Goal: Task Accomplishment & Management: Manage account settings

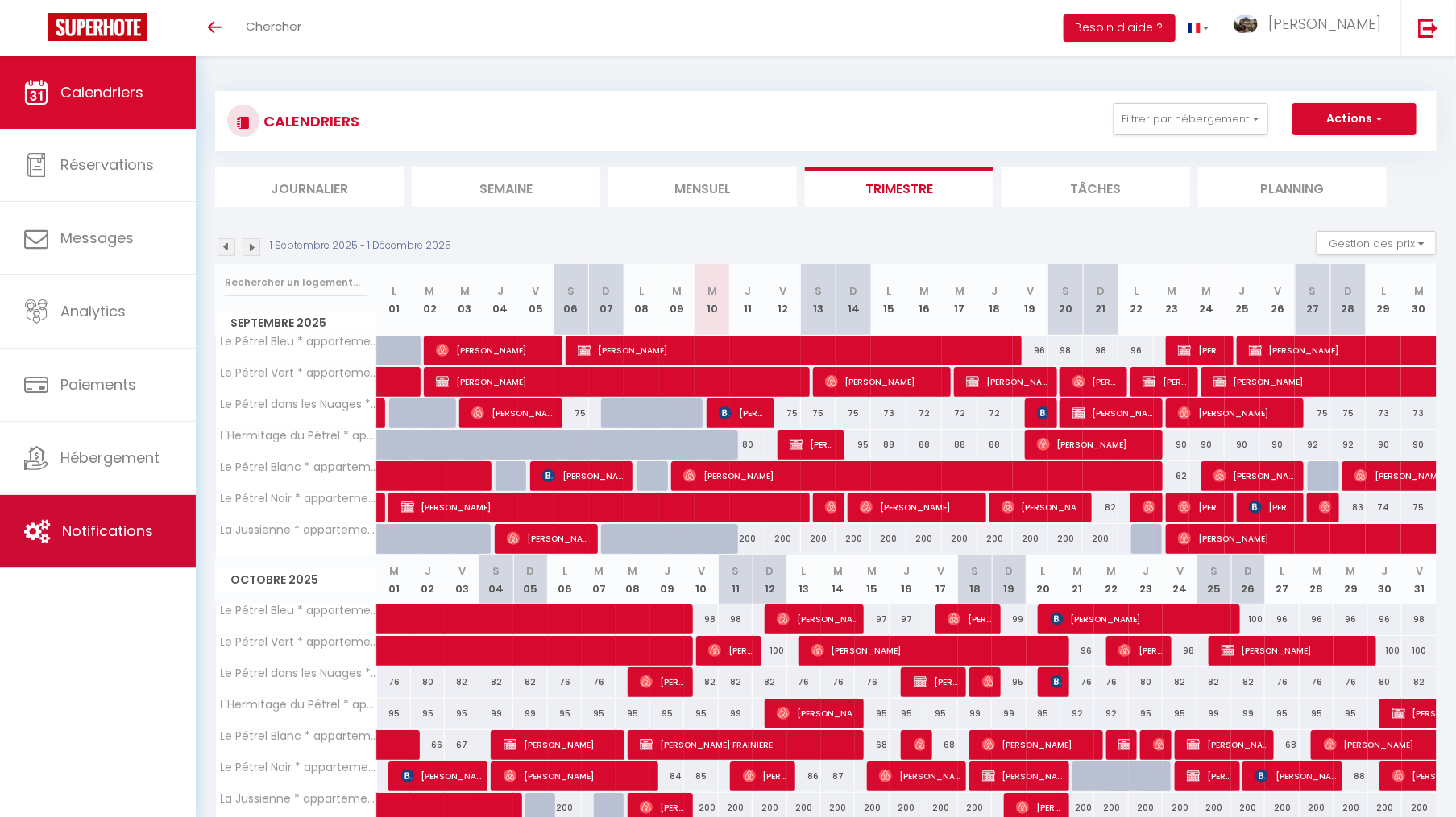
click at [138, 533] on span "Notifications" at bounding box center [107, 530] width 91 height 20
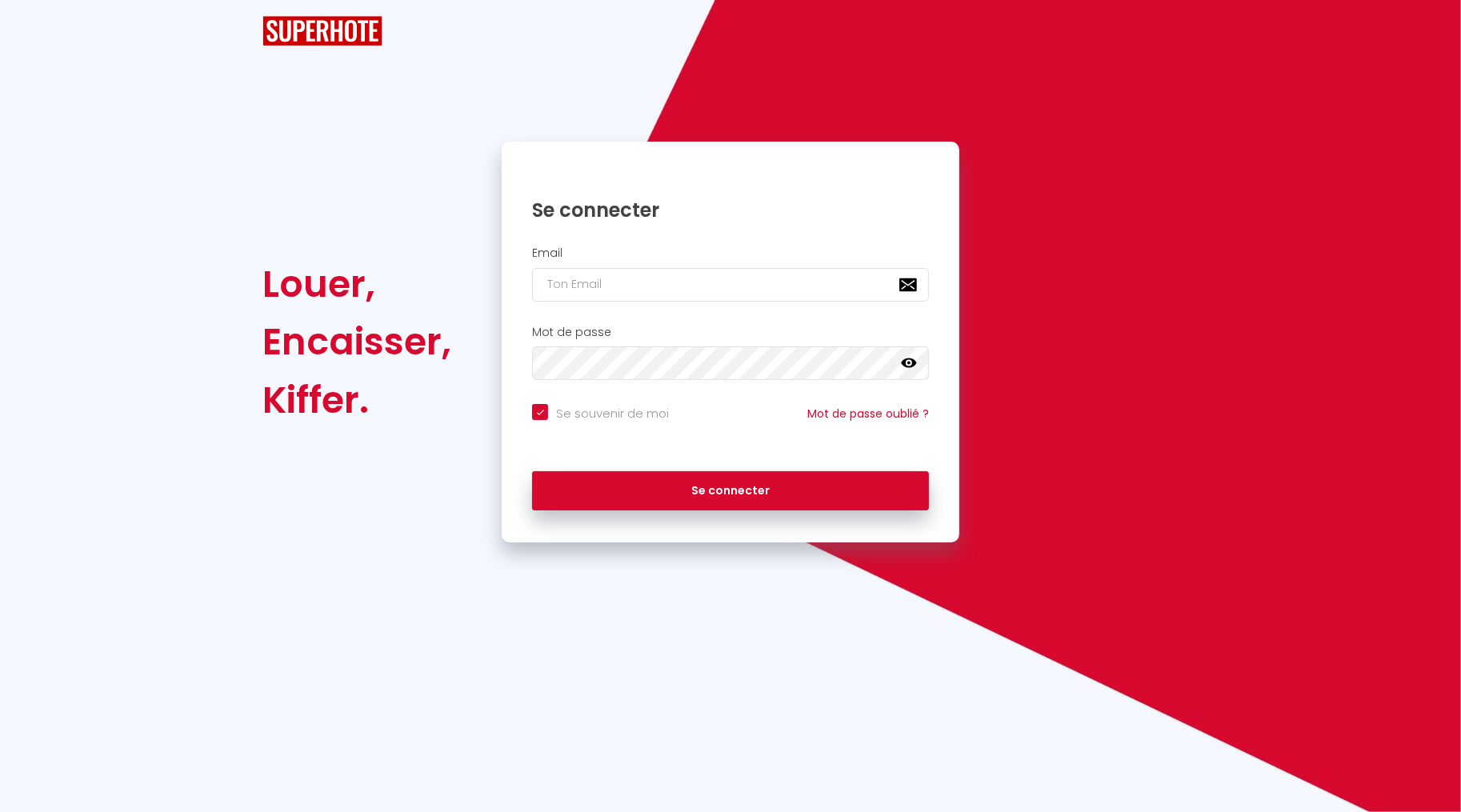
checkbox input "true"
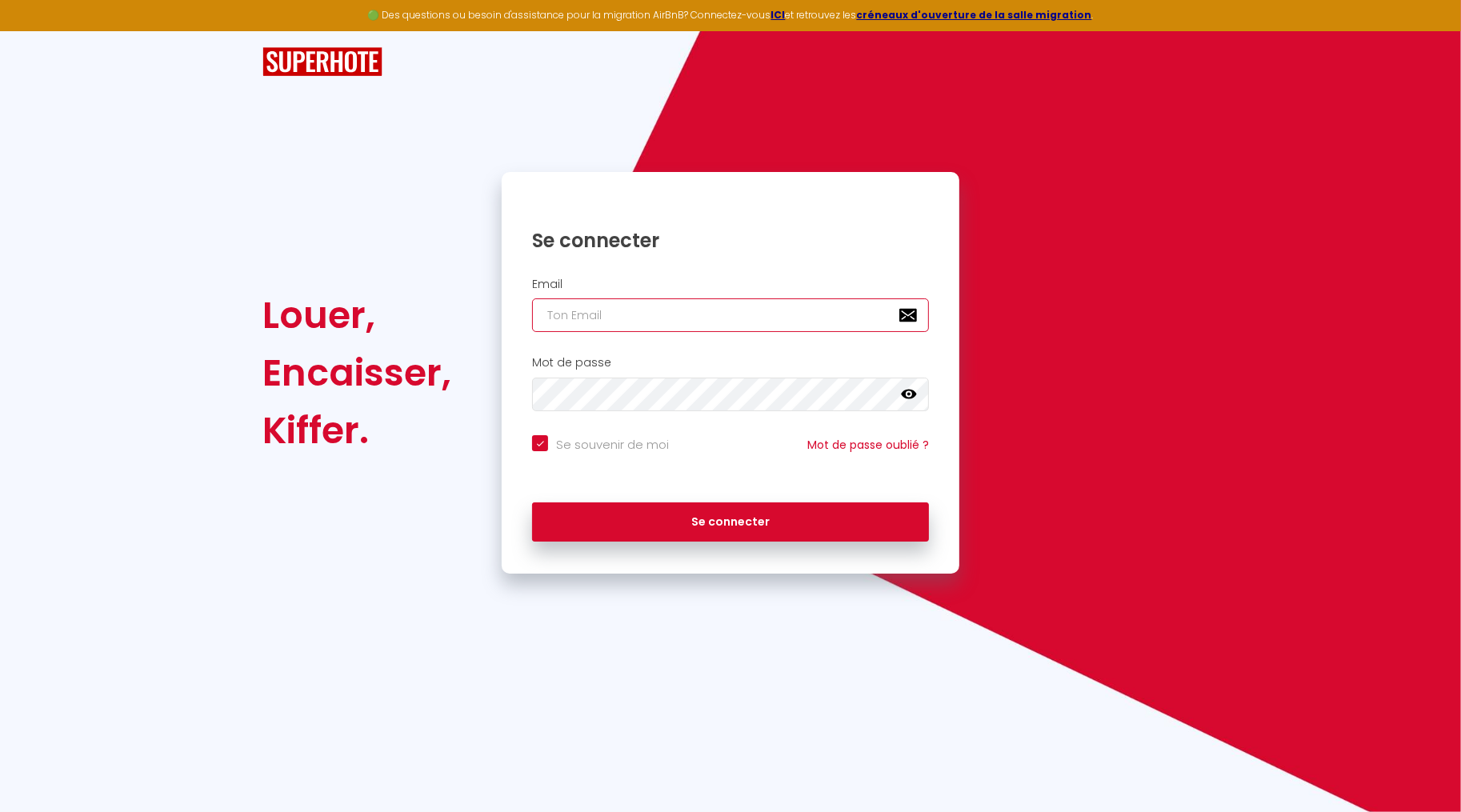
click at [717, 306] on input "email" at bounding box center [730, 315] width 397 height 33
type input "[EMAIL_ADDRESS][DOMAIN_NAME]"
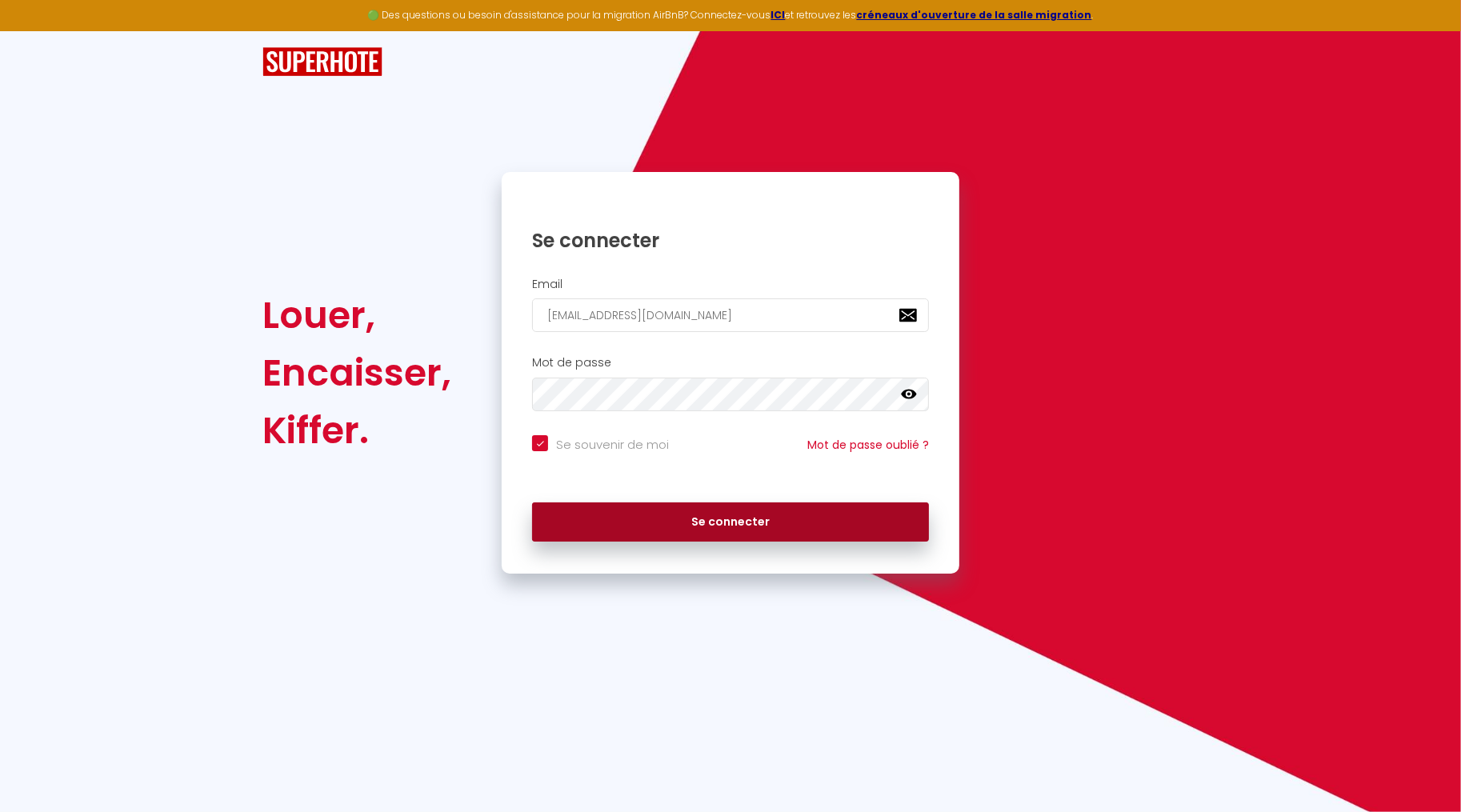
click at [758, 513] on button "Se connecter" at bounding box center [730, 522] width 397 height 40
checkbox input "true"
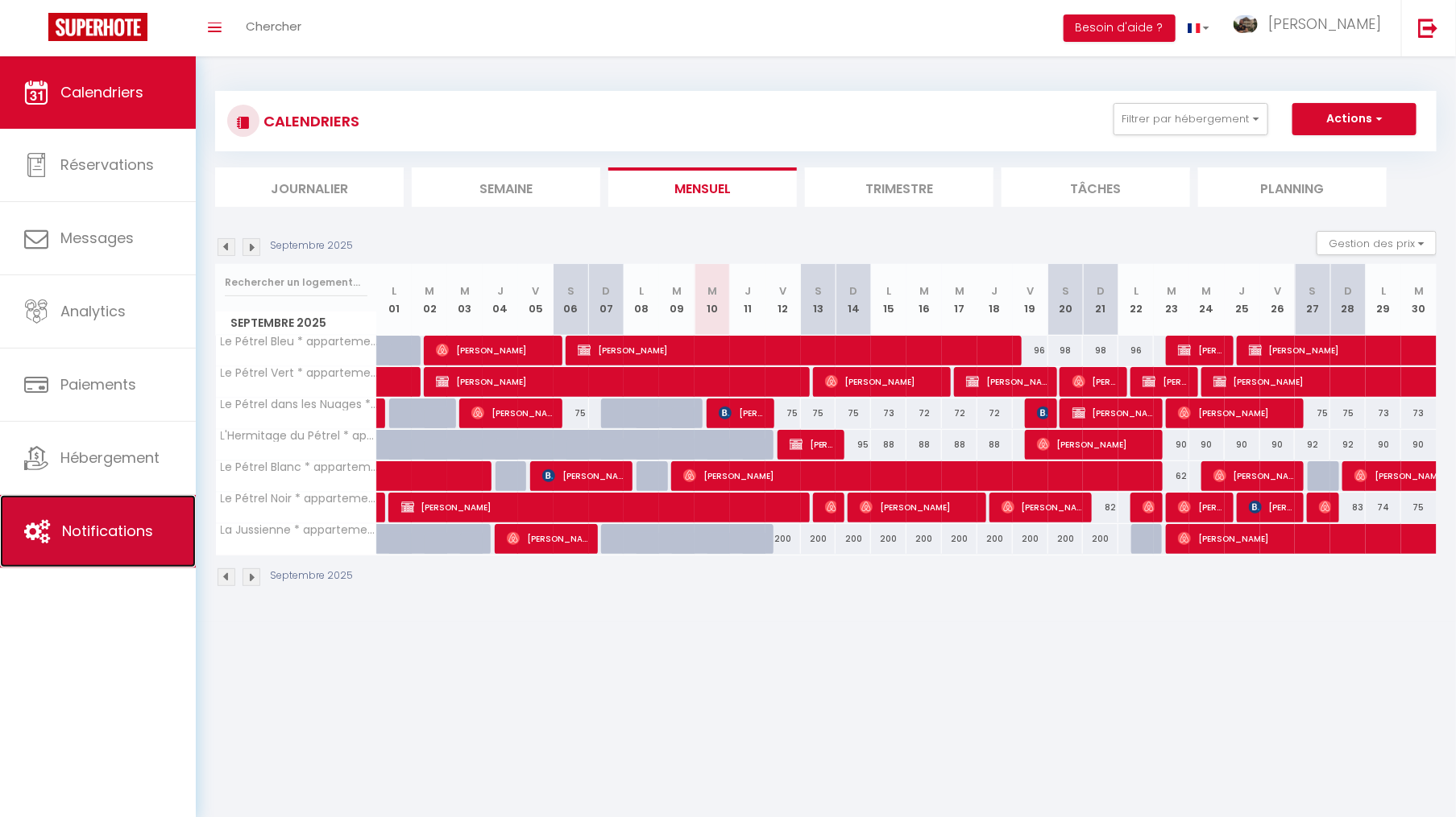
click at [112, 534] on span "Notifications" at bounding box center [107, 530] width 91 height 20
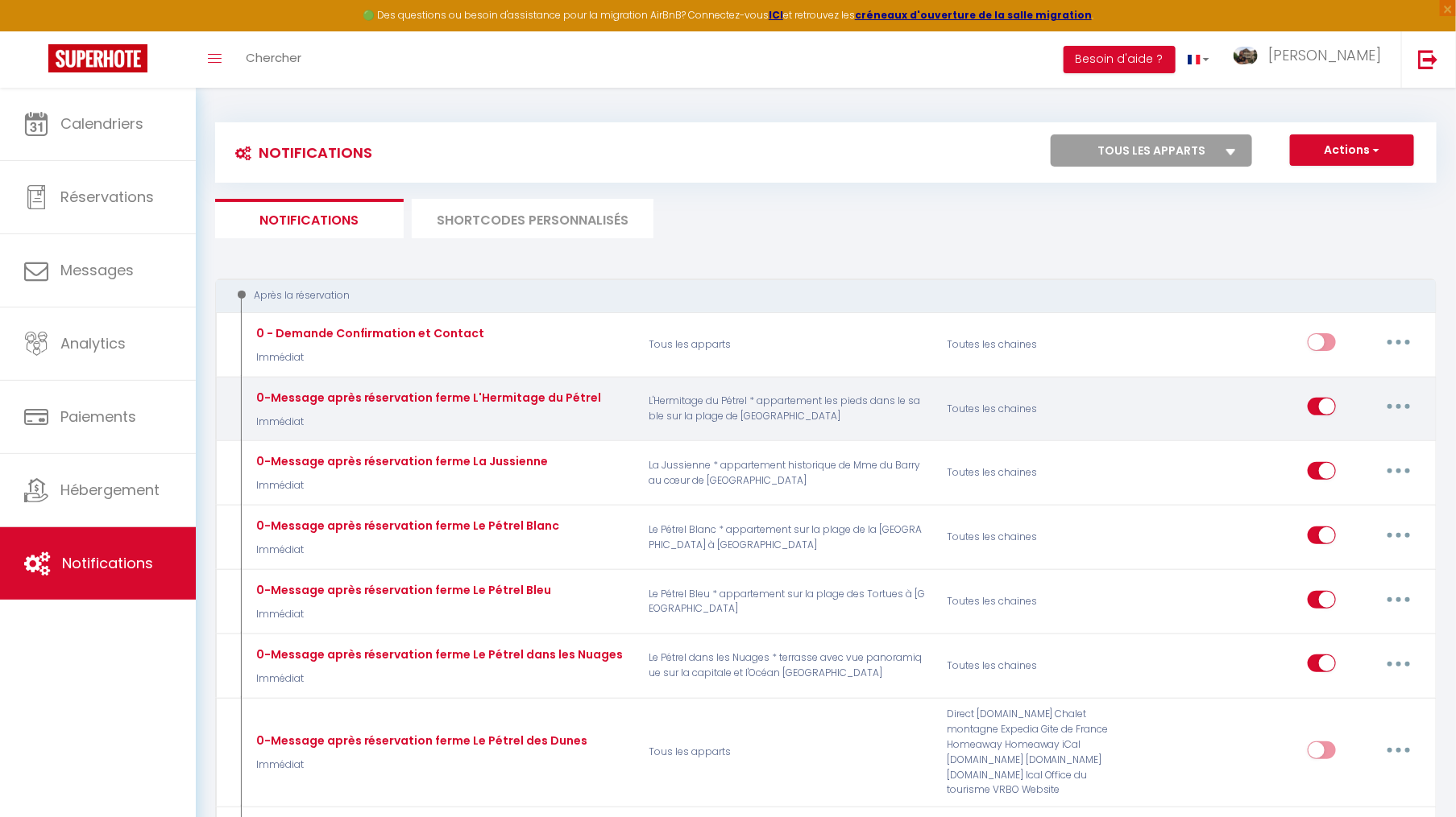
select select
checkbox input "false"
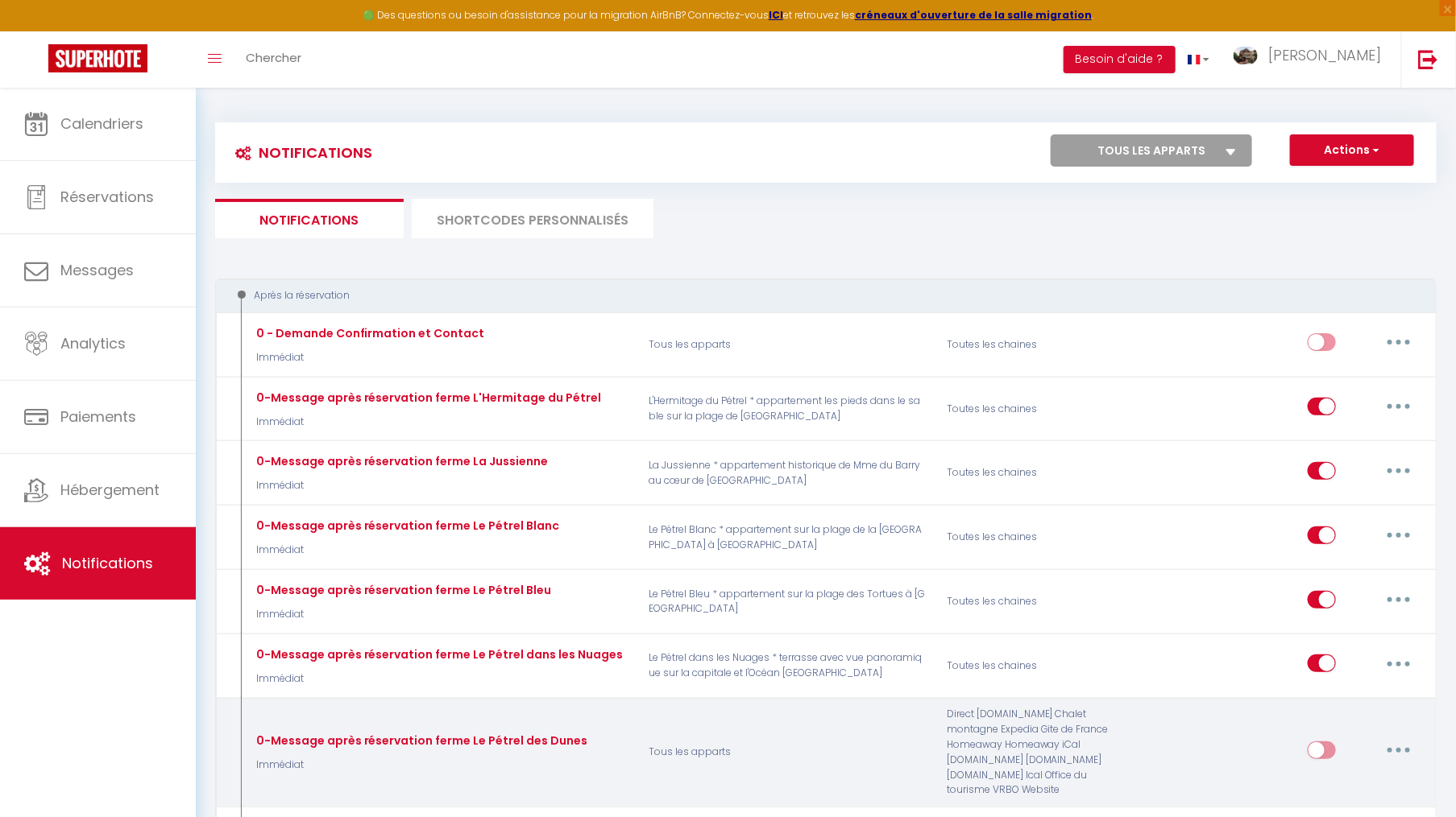
select select
checkbox input "false"
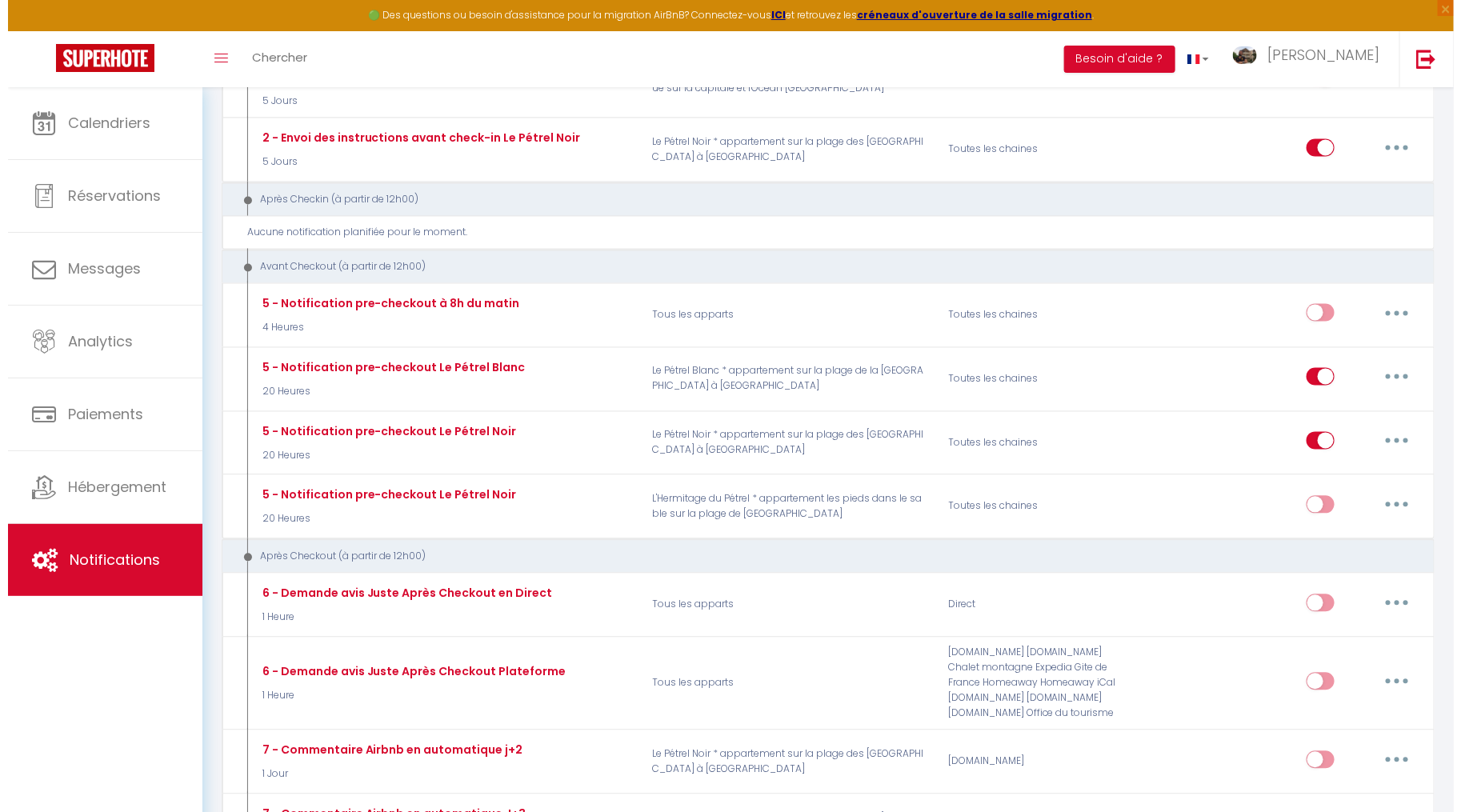
scroll to position [1418, 0]
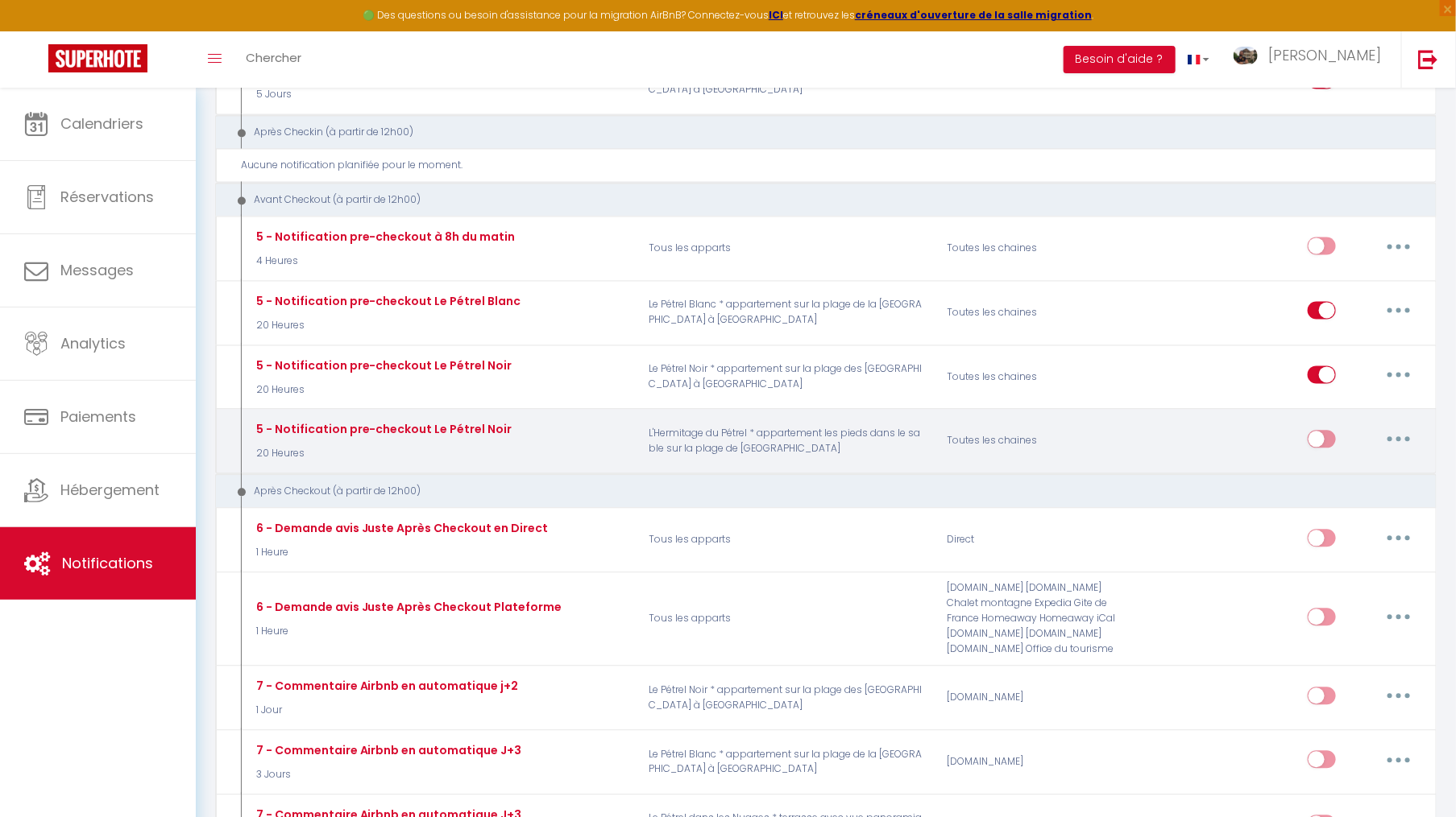
click at [1398, 427] on button "button" at bounding box center [1398, 439] width 46 height 26
click at [1375, 463] on link "Editer" at bounding box center [1356, 476] width 119 height 27
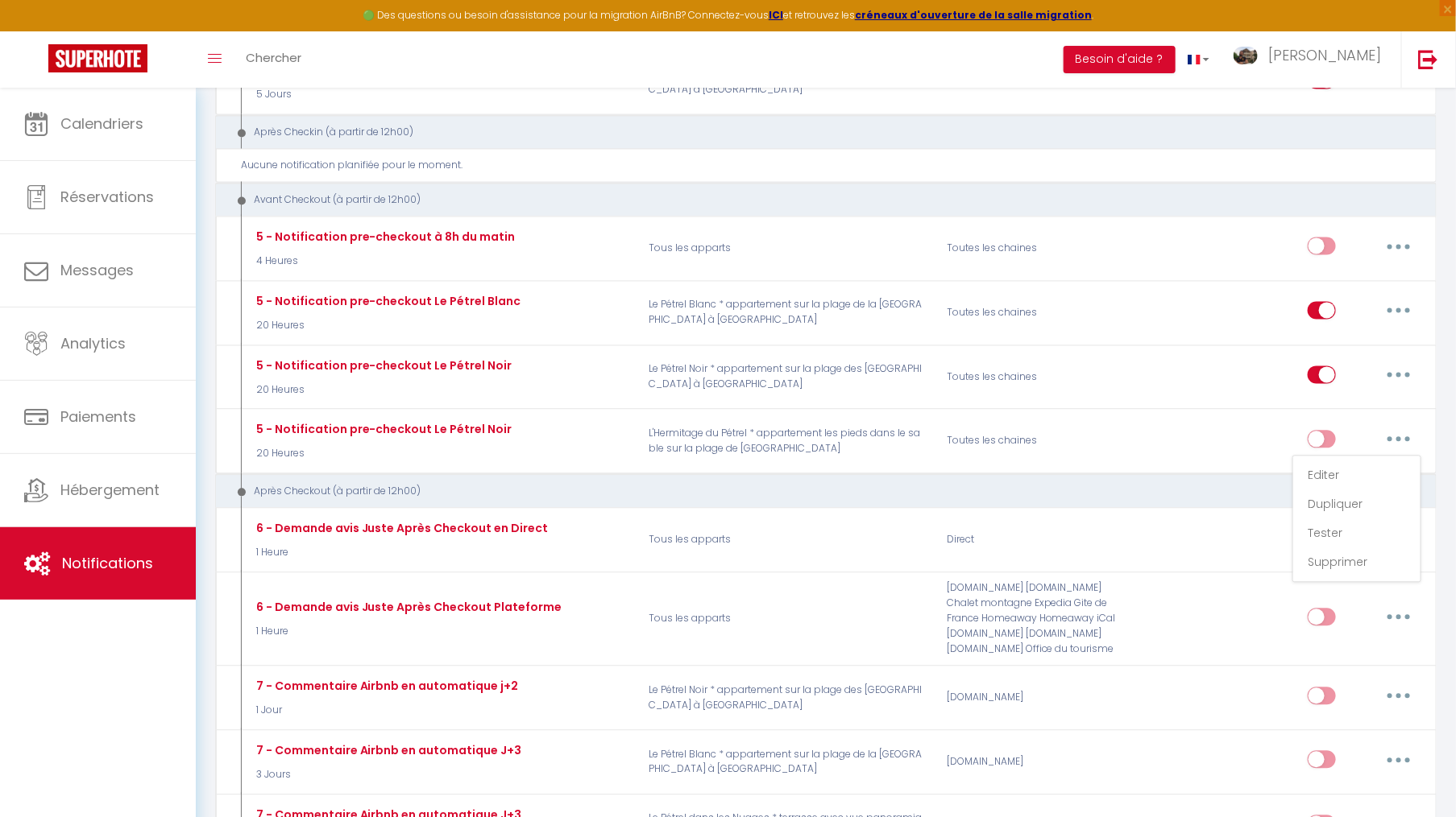
type input "5 - Notification pre-checkout Le Pétrel Noir"
select select "4"
select select "20 Heures"
select select
checkbox input "true"
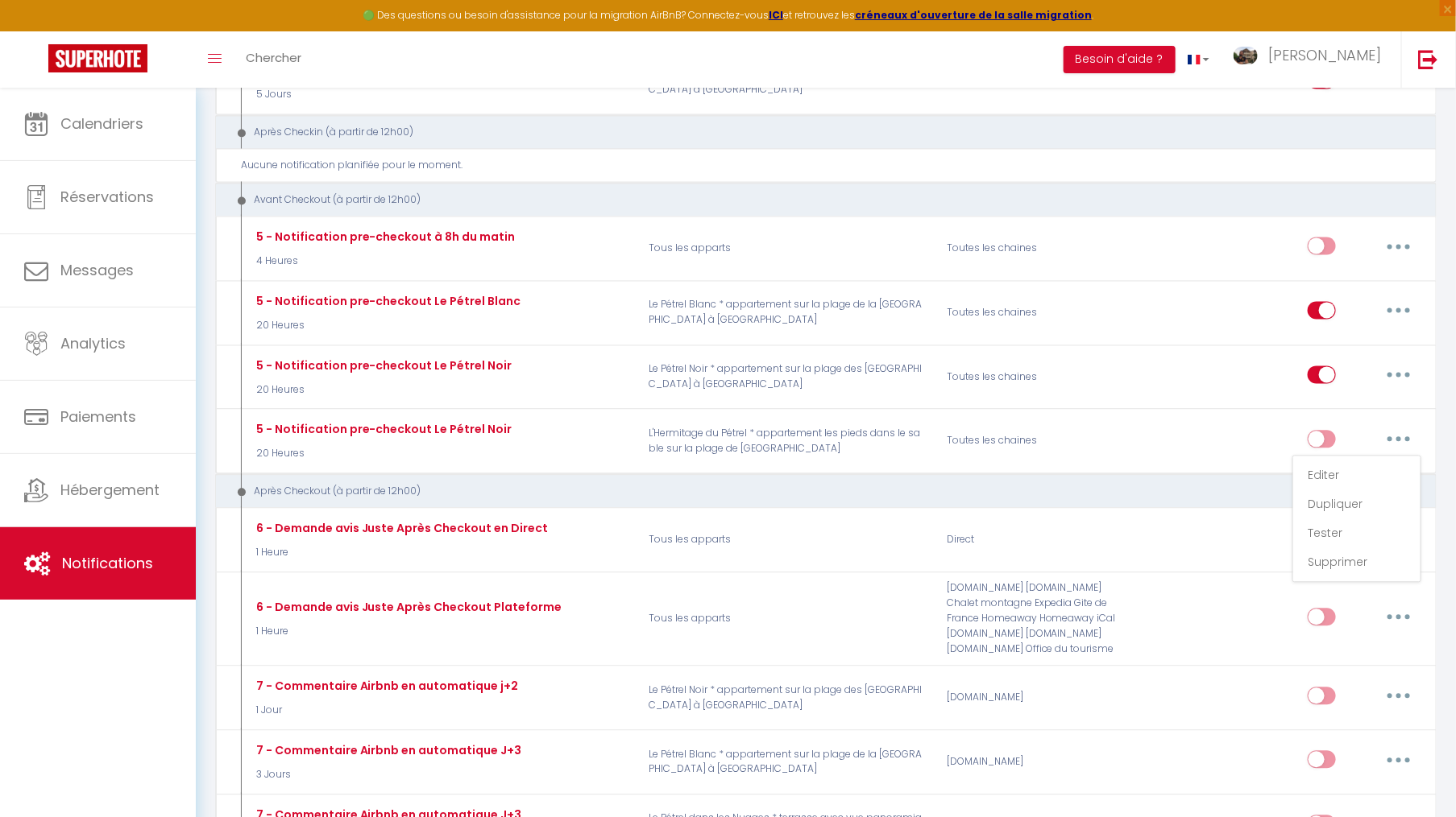
checkbox input "false"
radio input "true"
type input "Procédure pour votre départ - [RENTAL:NAME] - [GUEST:FIRST_NAME] [GUEST:NAME]"
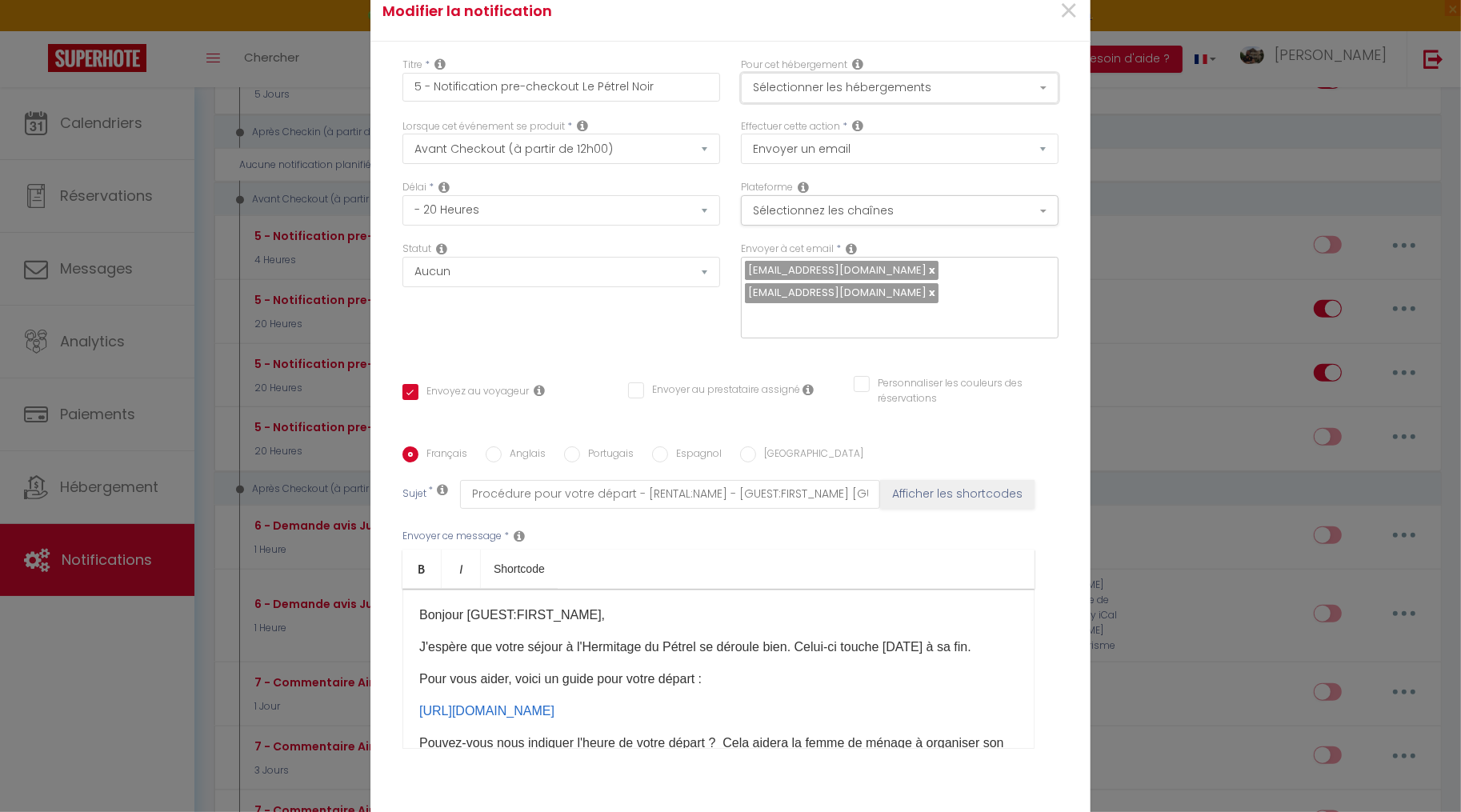
click at [921, 103] on button "Sélectionner les hébergements" at bounding box center [900, 88] width 318 height 31
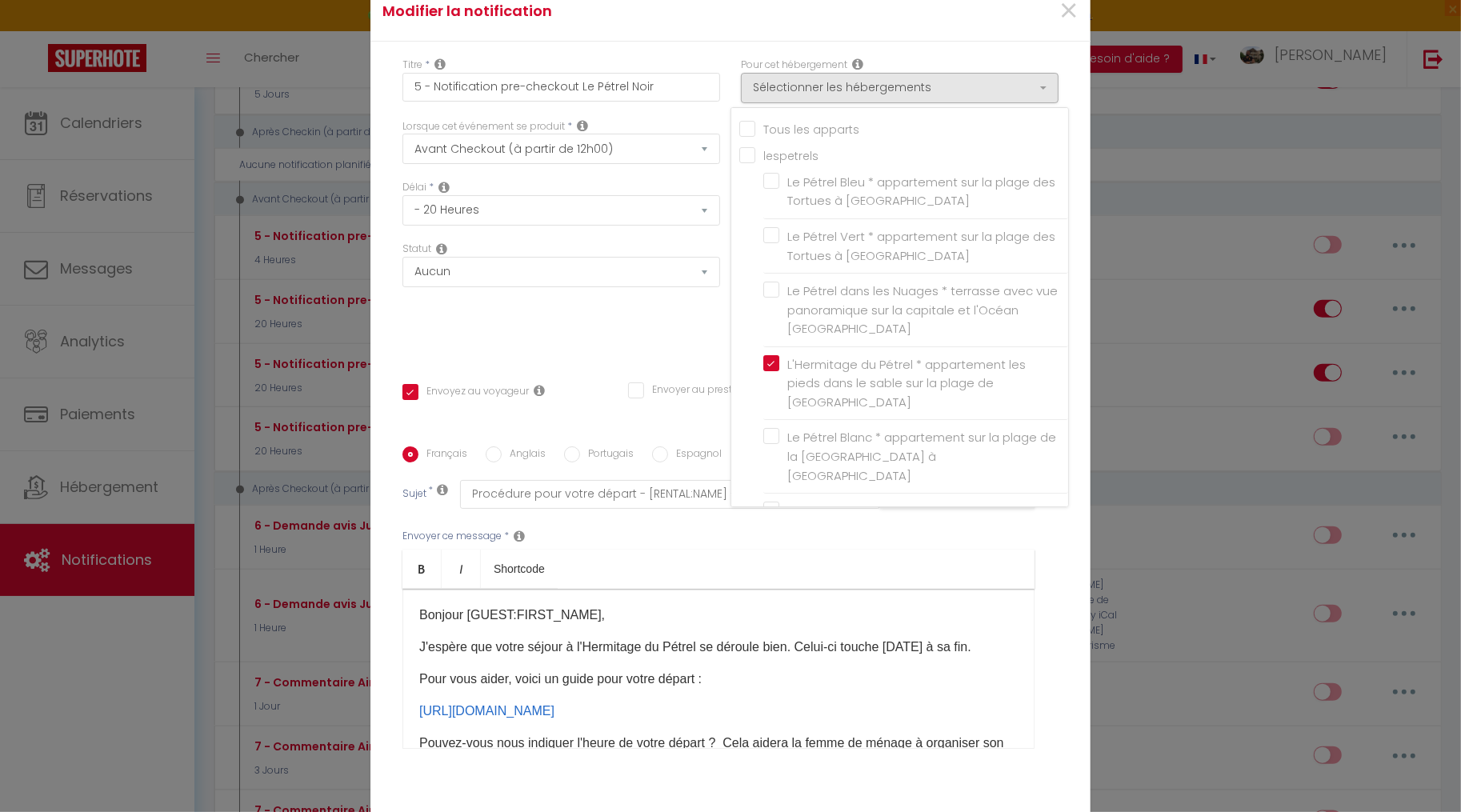
click at [865, 81] on div "Pour cet hébergement Sélectionner les hébergements Tous les apparts lespetrels …" at bounding box center [900, 80] width 318 height 45
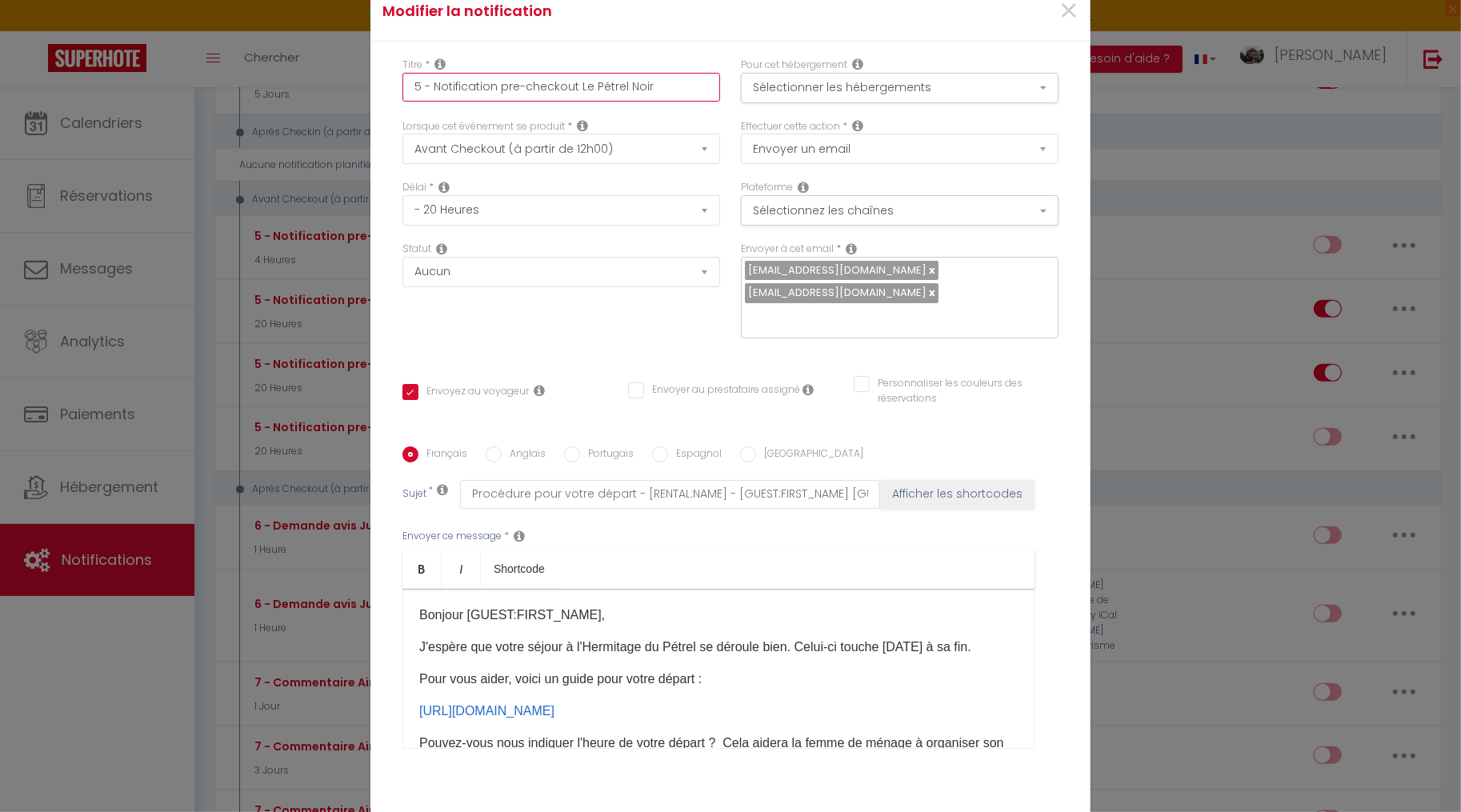
drag, startPoint x: 653, startPoint y: 98, endPoint x: 576, endPoint y: 101, distance: 77.1
click at [576, 101] on input "5 - Notification pre-checkout Le Pétrel Noir" at bounding box center [561, 87] width 318 height 29
type input "5 - Notification pre-checkout L'"
checkbox input "true"
checkbox input "false"
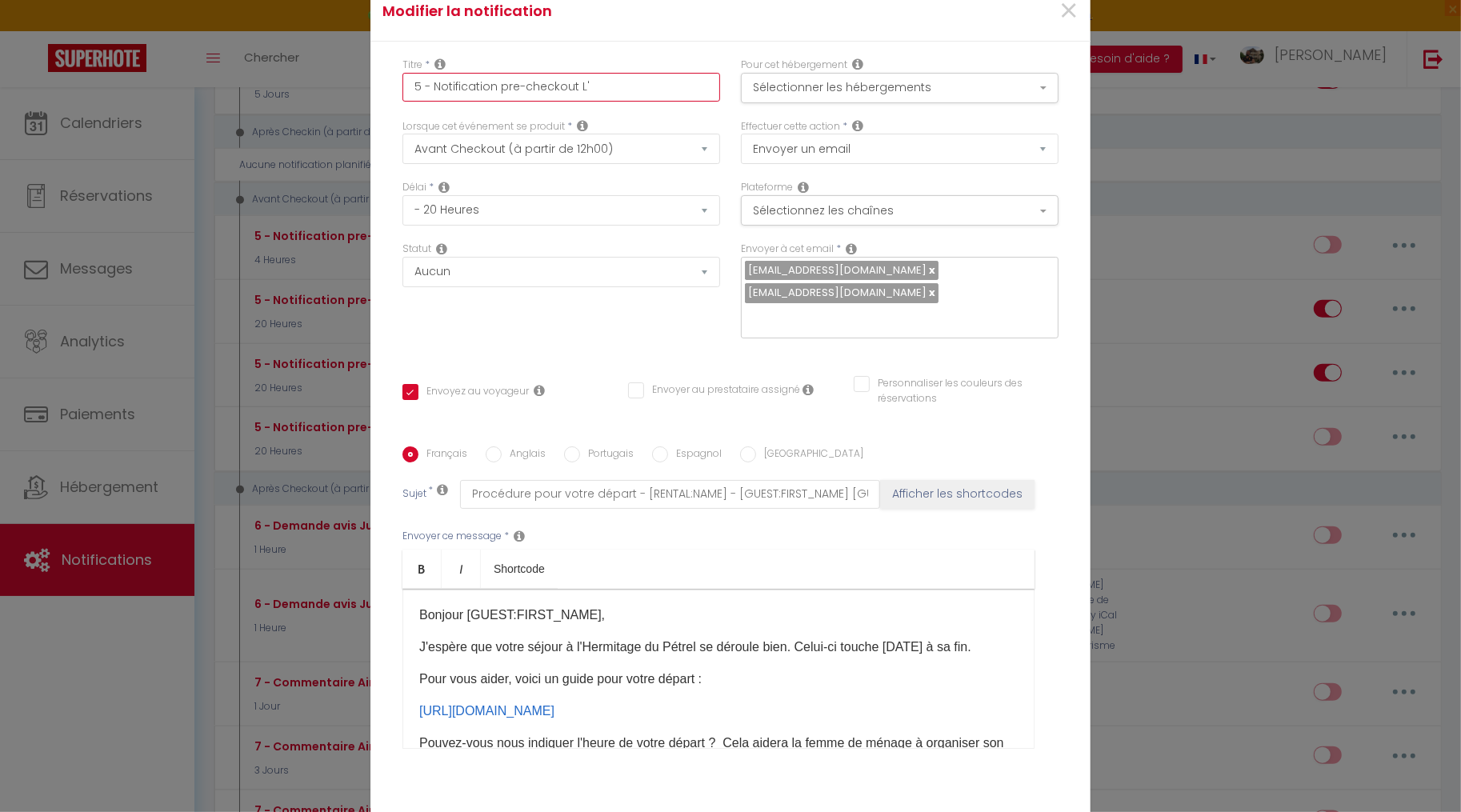
checkbox input "false"
type input "5 - Notification pre-checkout L'H"
checkbox input "true"
checkbox input "false"
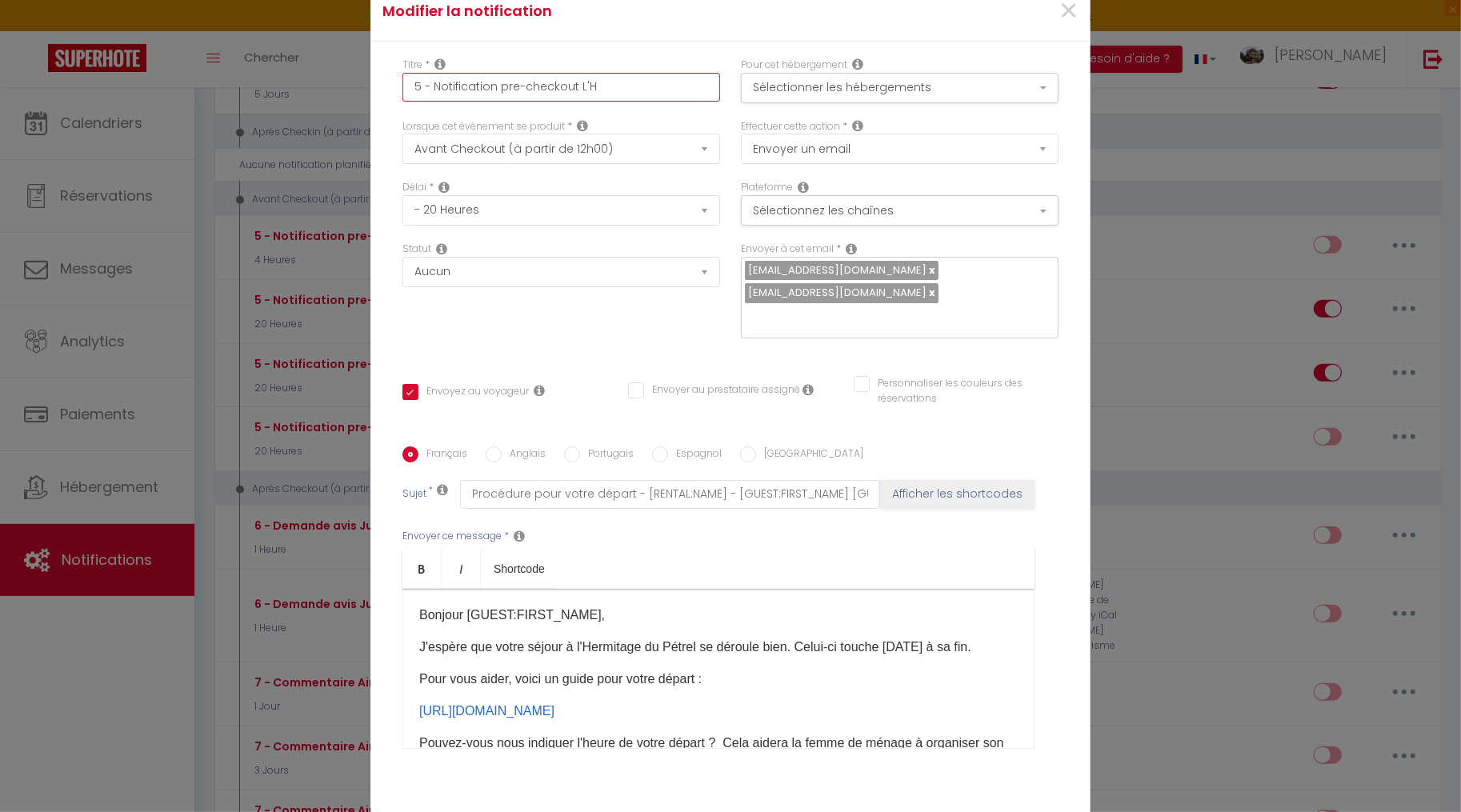
type input "5 - Notification pre-checkout L'He"
checkbox input "true"
checkbox input "false"
type input "5 - Notification pre-checkout L'Her"
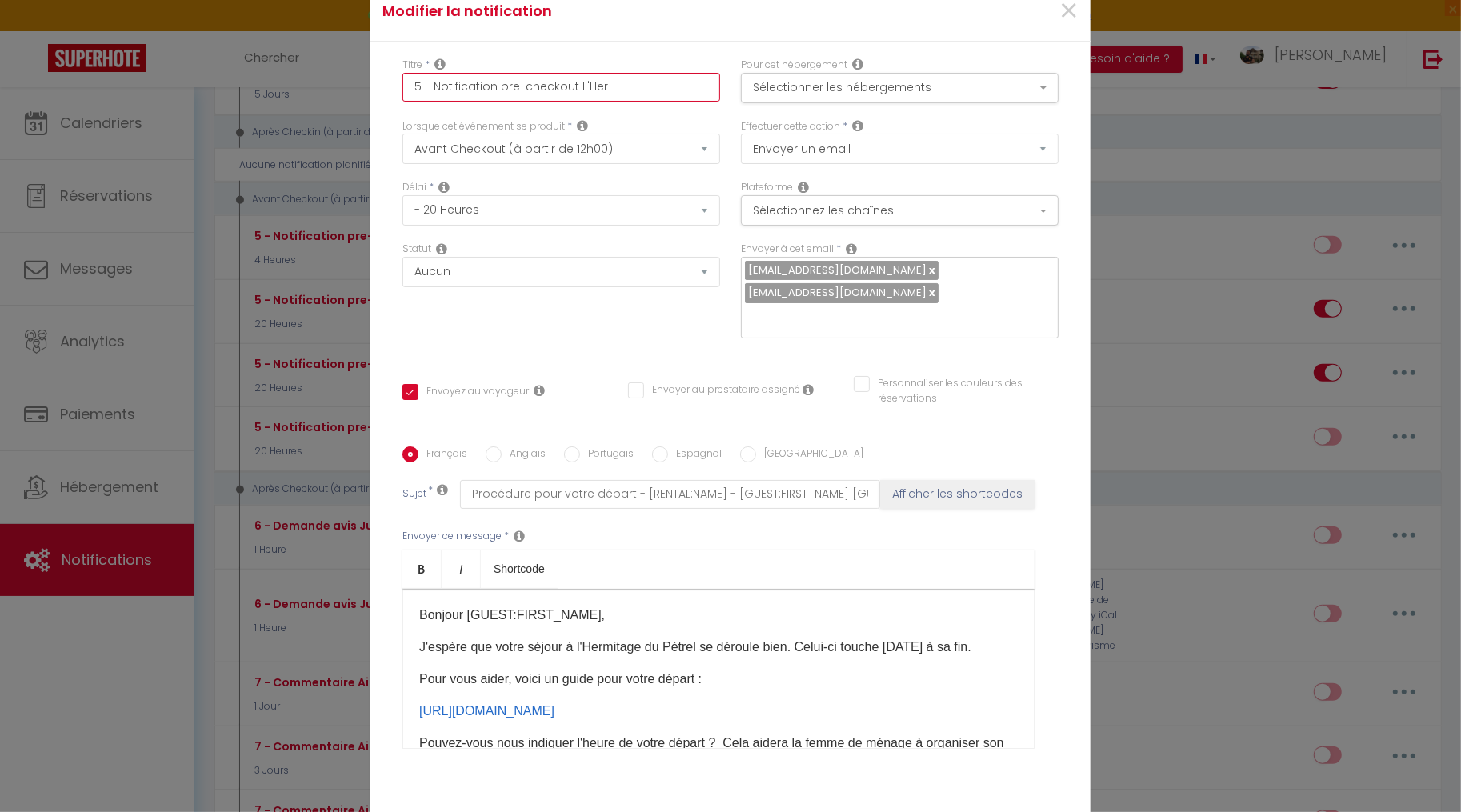
checkbox input "true"
checkbox input "false"
type input "5 - Notification pre-checkout L'Herm"
checkbox input "true"
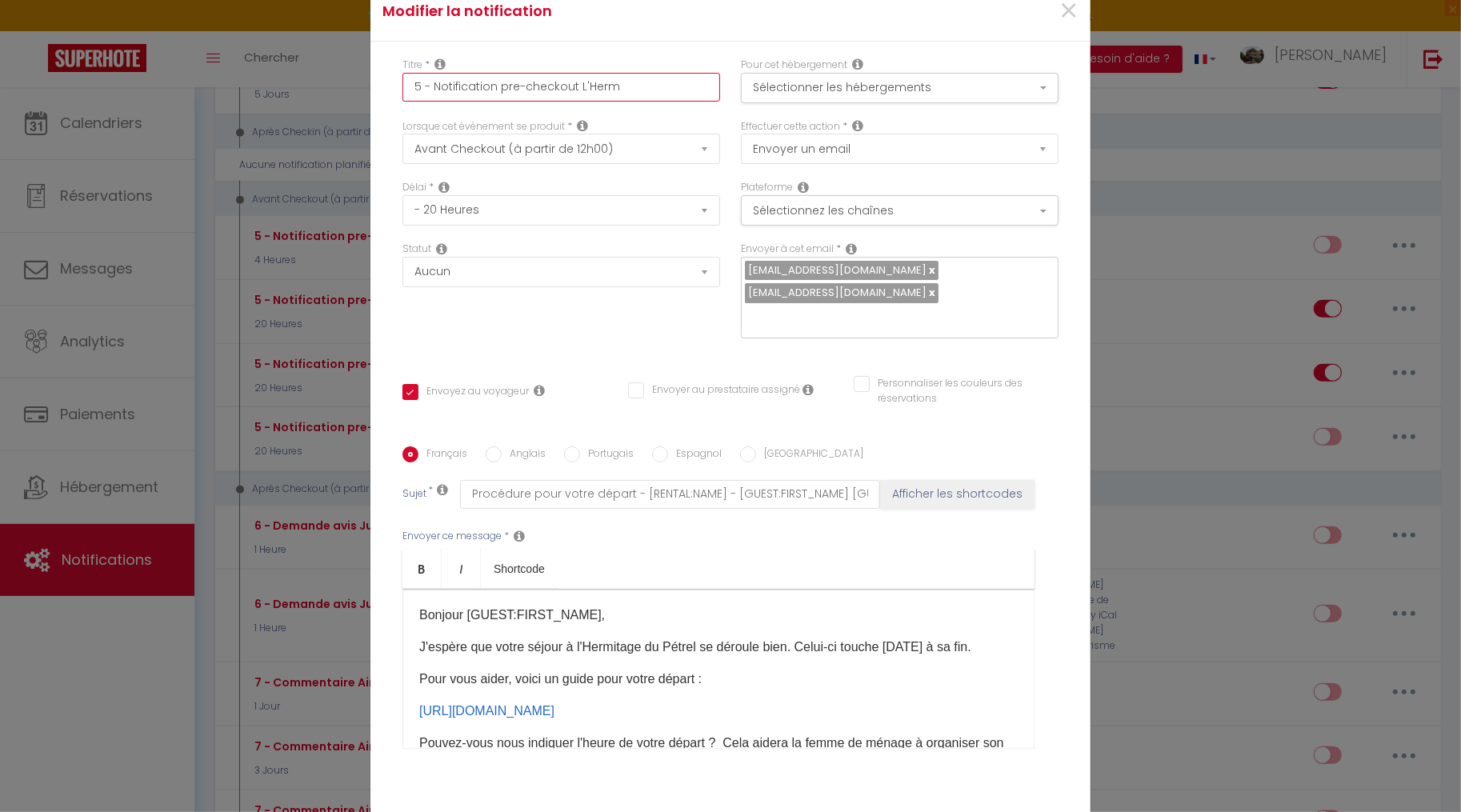
checkbox input "false"
type input "5 - Notification pre-checkout L'Hermi"
checkbox input "true"
checkbox input "false"
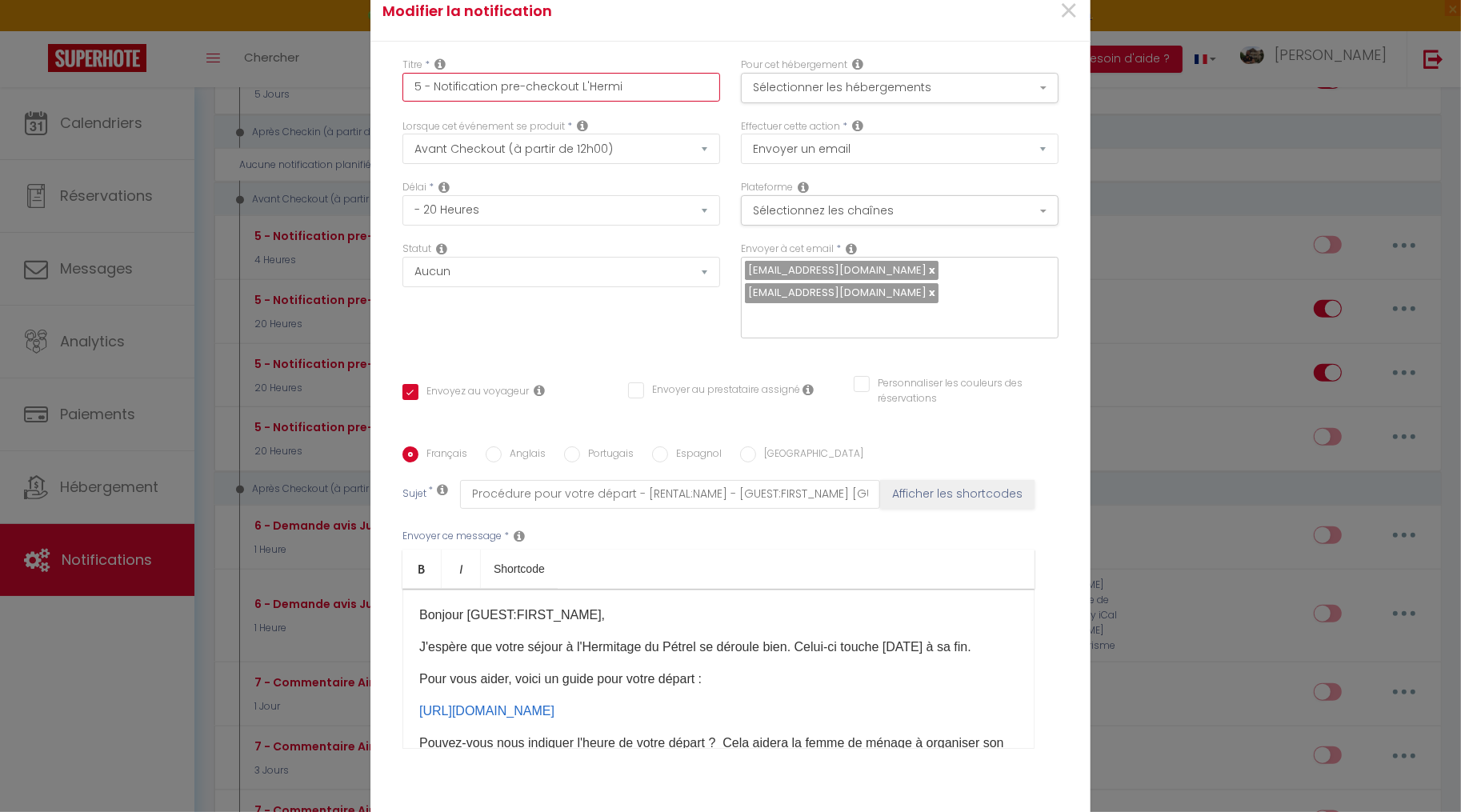
checkbox input "false"
type input "5 - Notification pre-checkout L'Hermit"
checkbox input "true"
checkbox input "false"
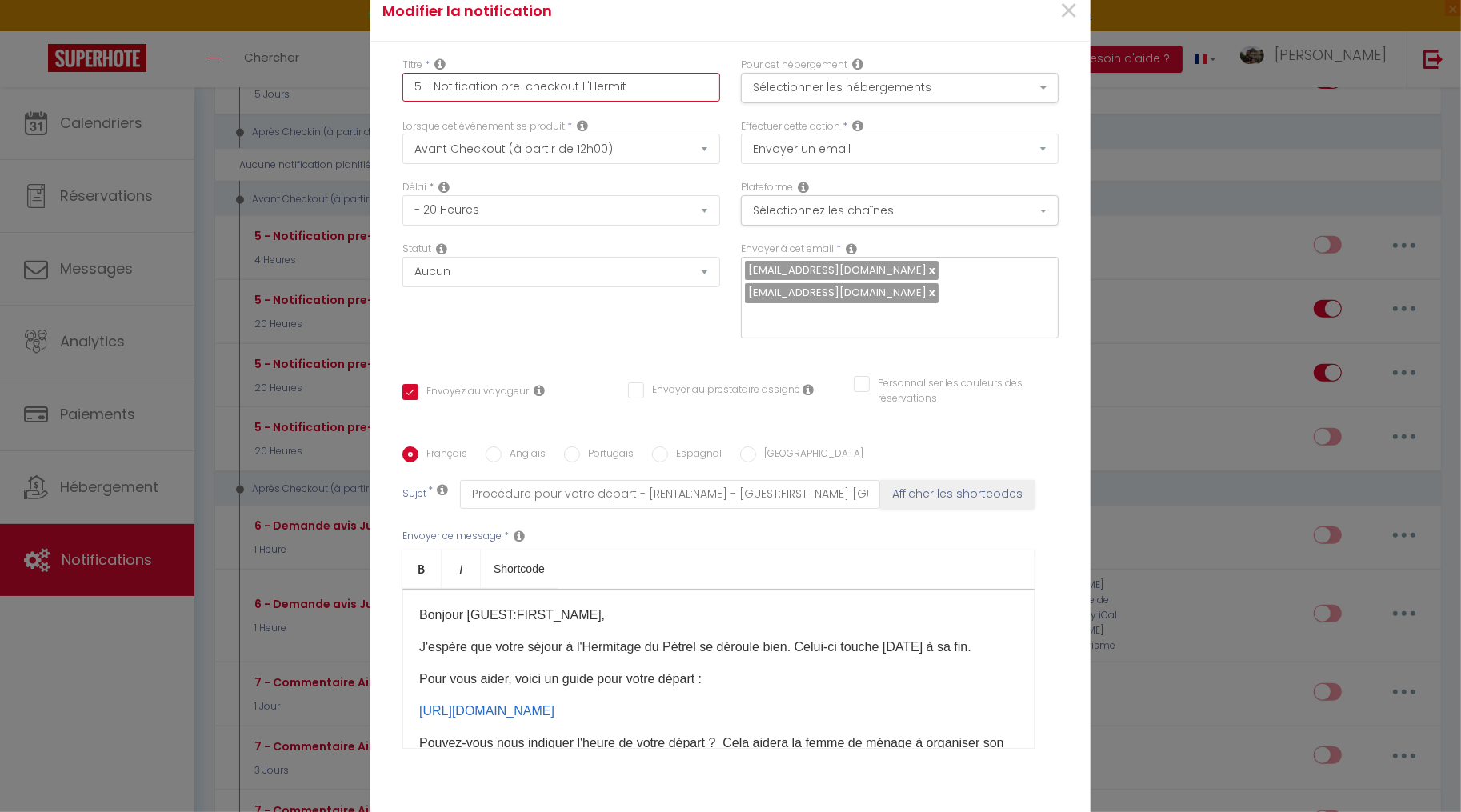
type input "5 - Notification pre-checkout L'Hermita"
checkbox input "true"
checkbox input "false"
type input "5 - Notification pre-checkout L'Hermitag"
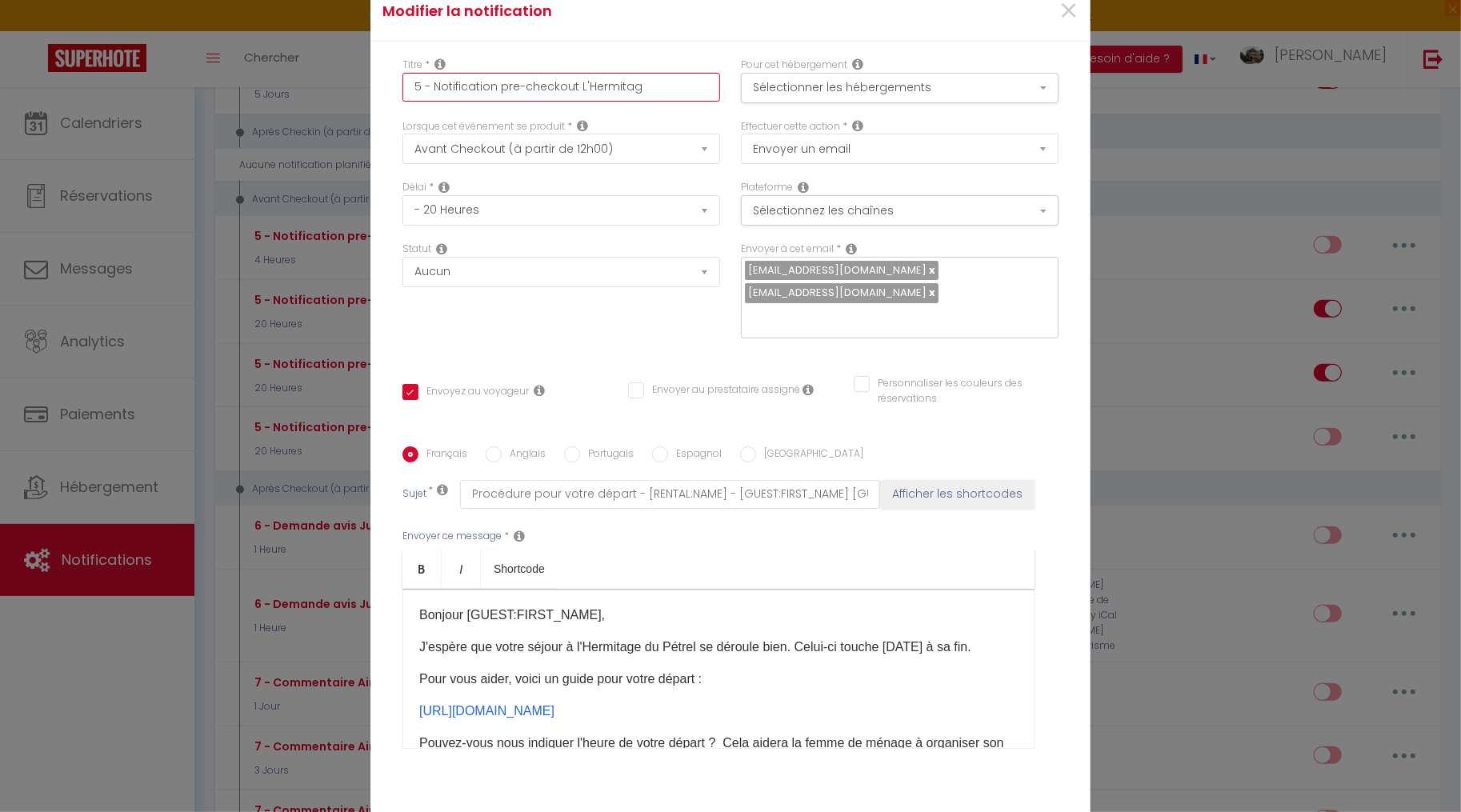
checkbox input "true"
checkbox input "false"
type input "5 - Notification pre-checkout L'Hermitage"
checkbox input "true"
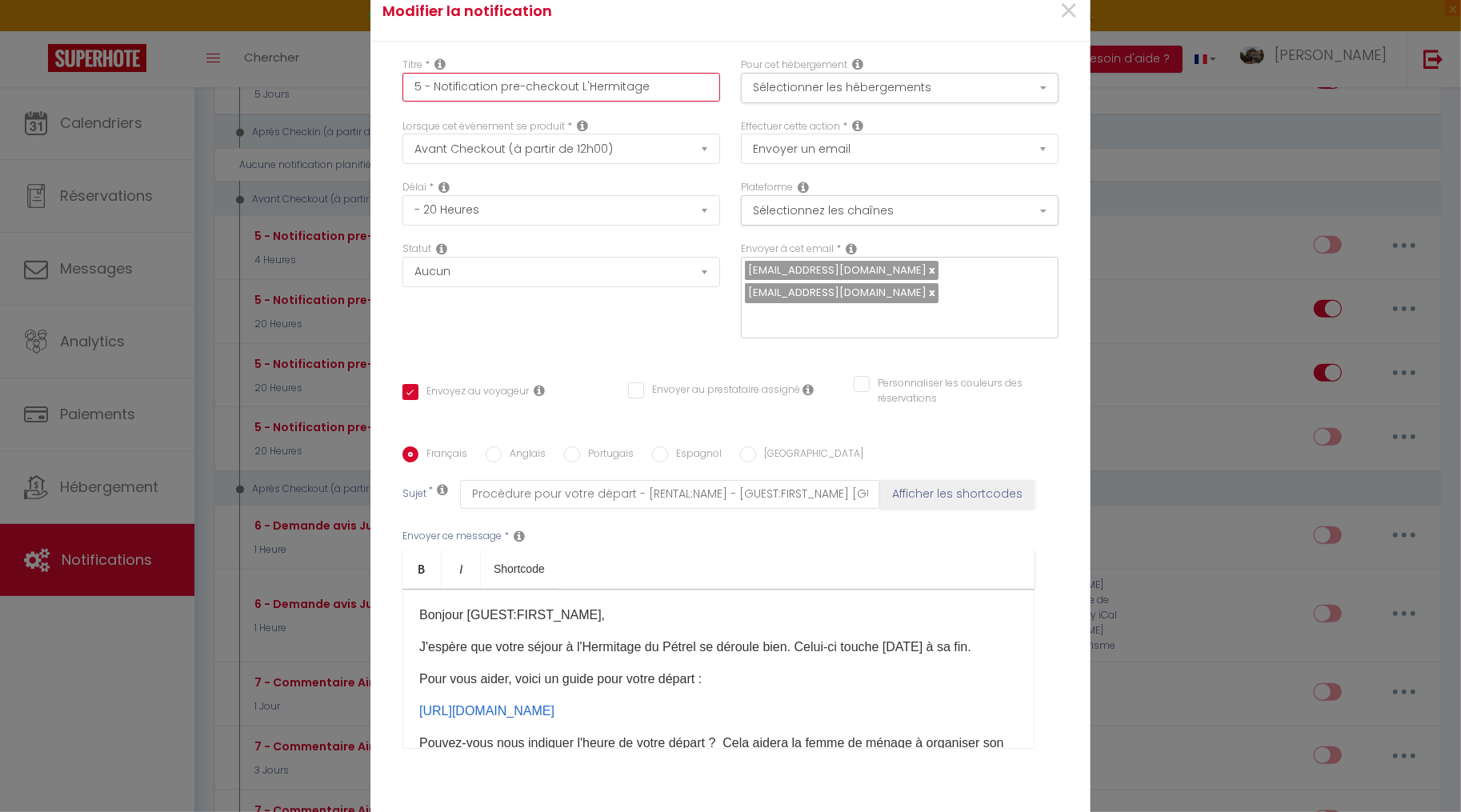
checkbox input "false"
type input "5 - Notification pre-checkout L'Hermitage"
checkbox input "true"
checkbox input "false"
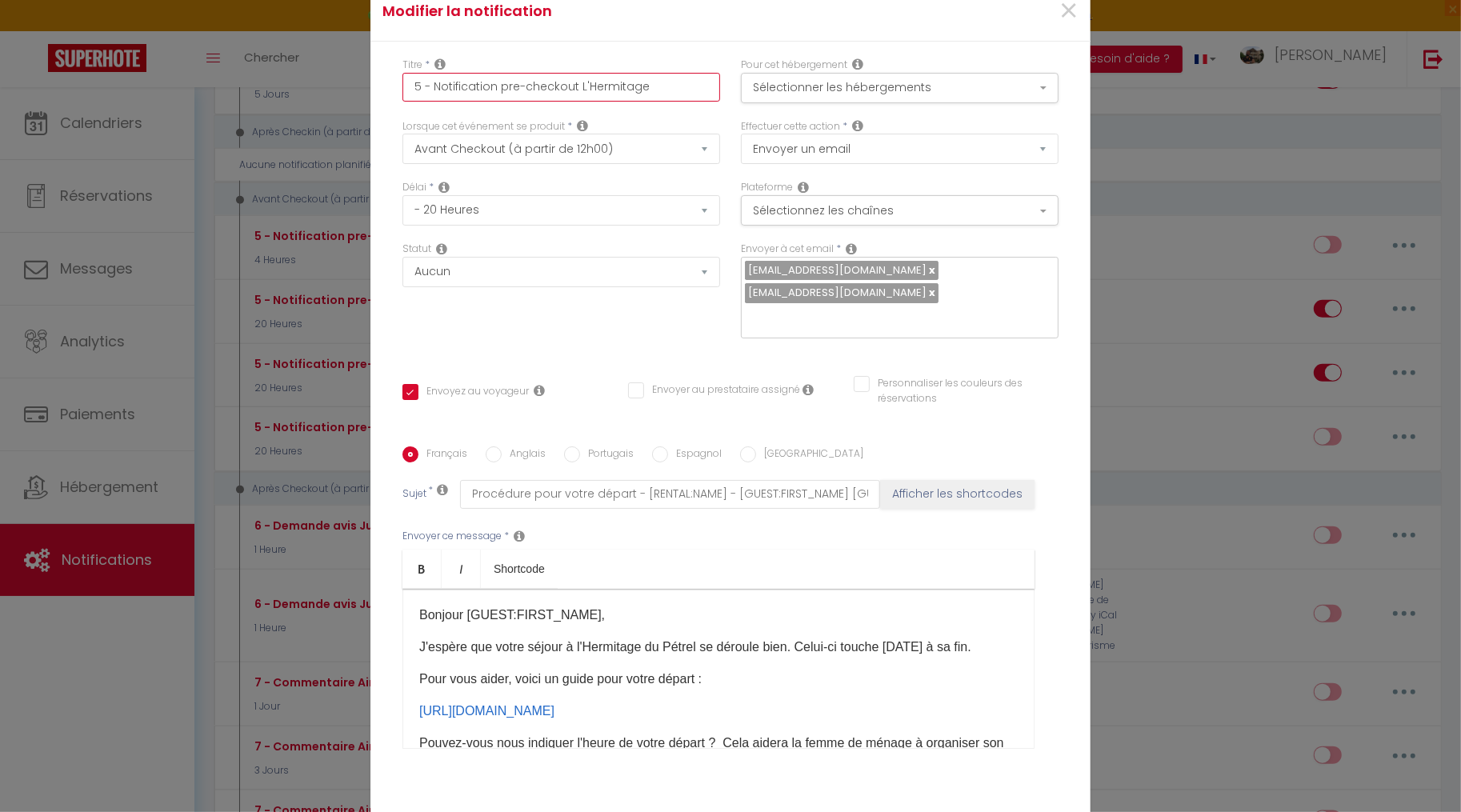
checkbox input "false"
type input "5 - Notification pre-checkout L'Hermitage d"
checkbox input "true"
checkbox input "false"
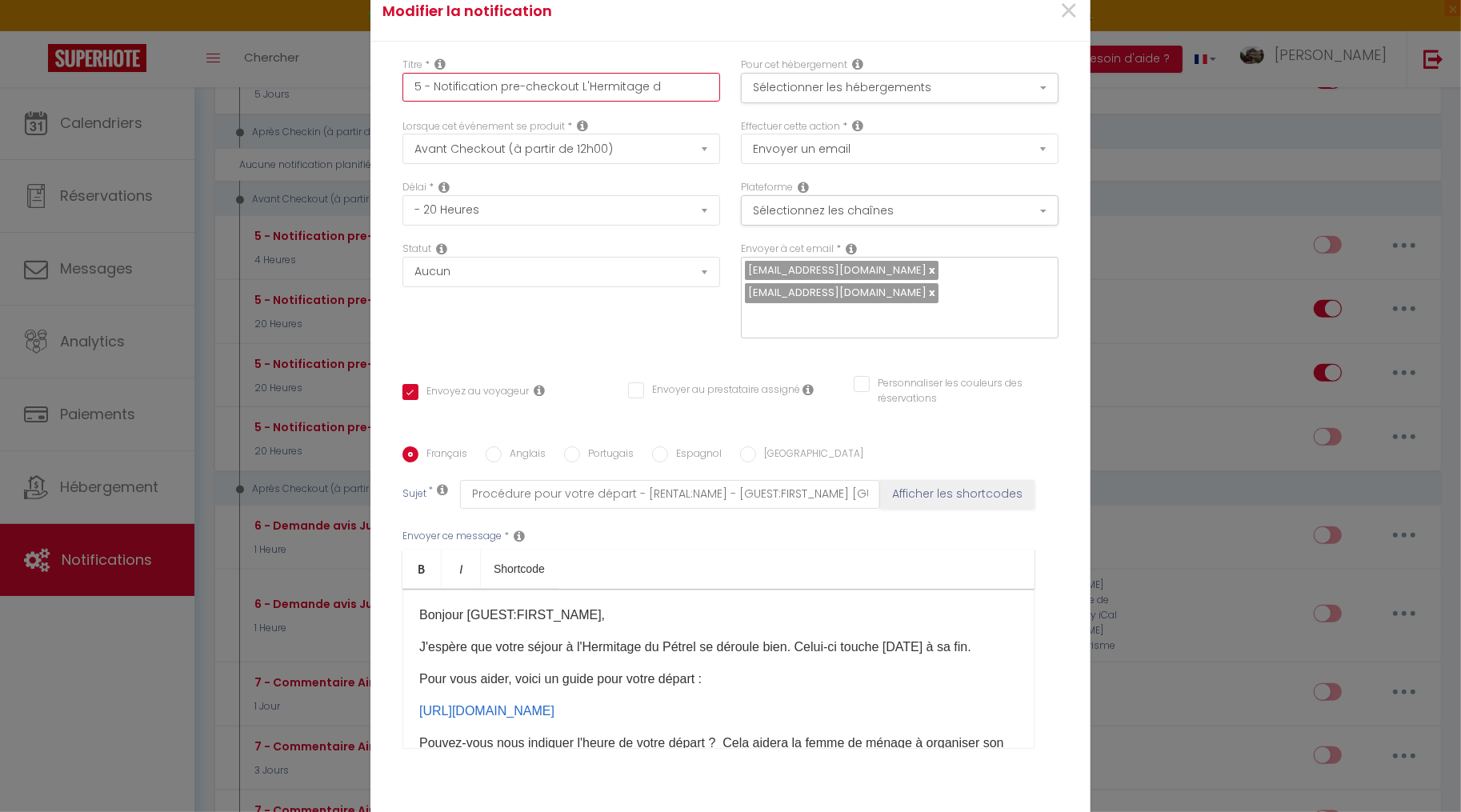
type input "5 - Notification pre-checkout L'Hermitage du"
checkbox input "true"
checkbox input "false"
type input "5 - Notification pre-checkout L'Hermitage du"
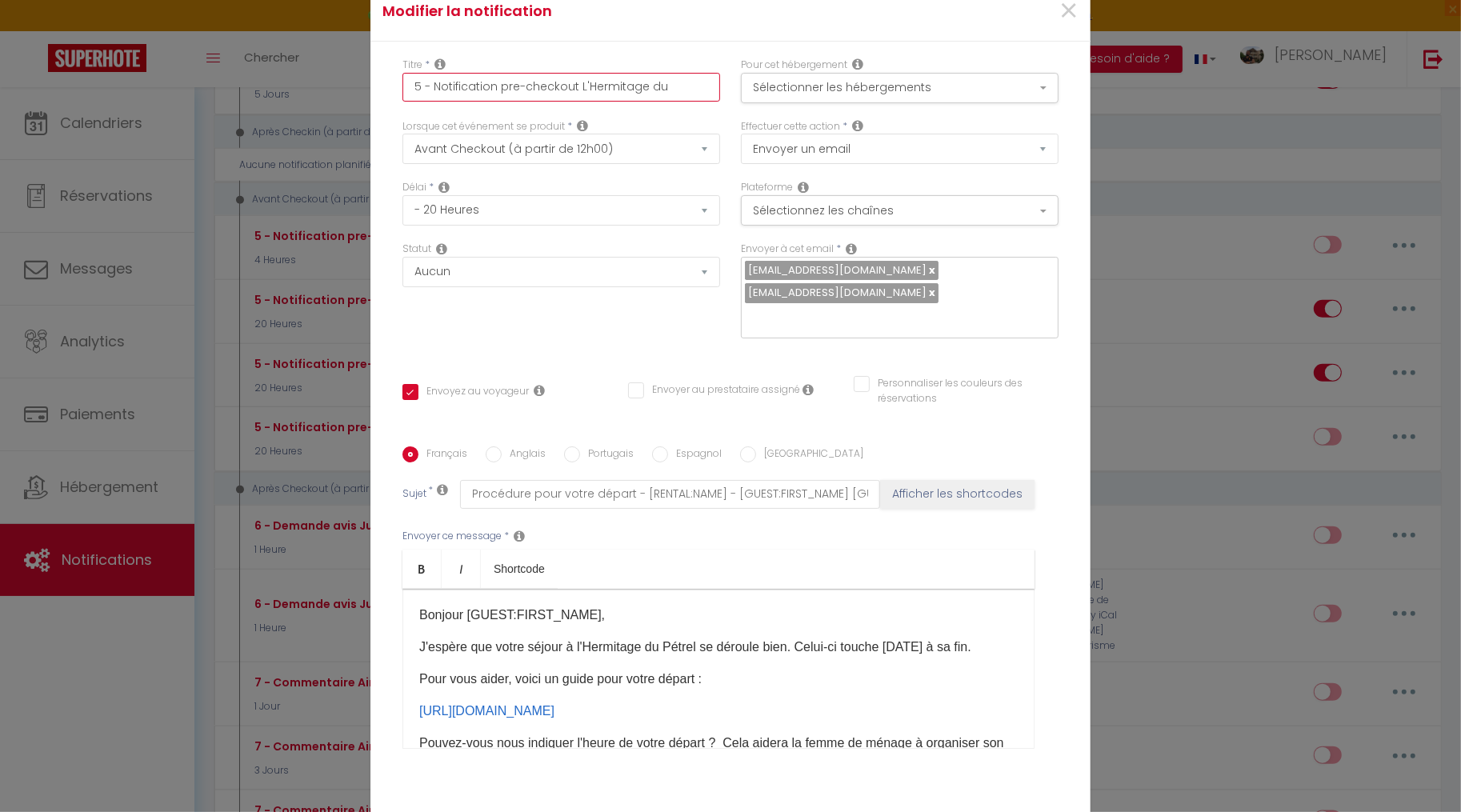
checkbox input "true"
checkbox input "false"
type input "5 - Notification pre-checkout L'Hermitage du P"
checkbox input "true"
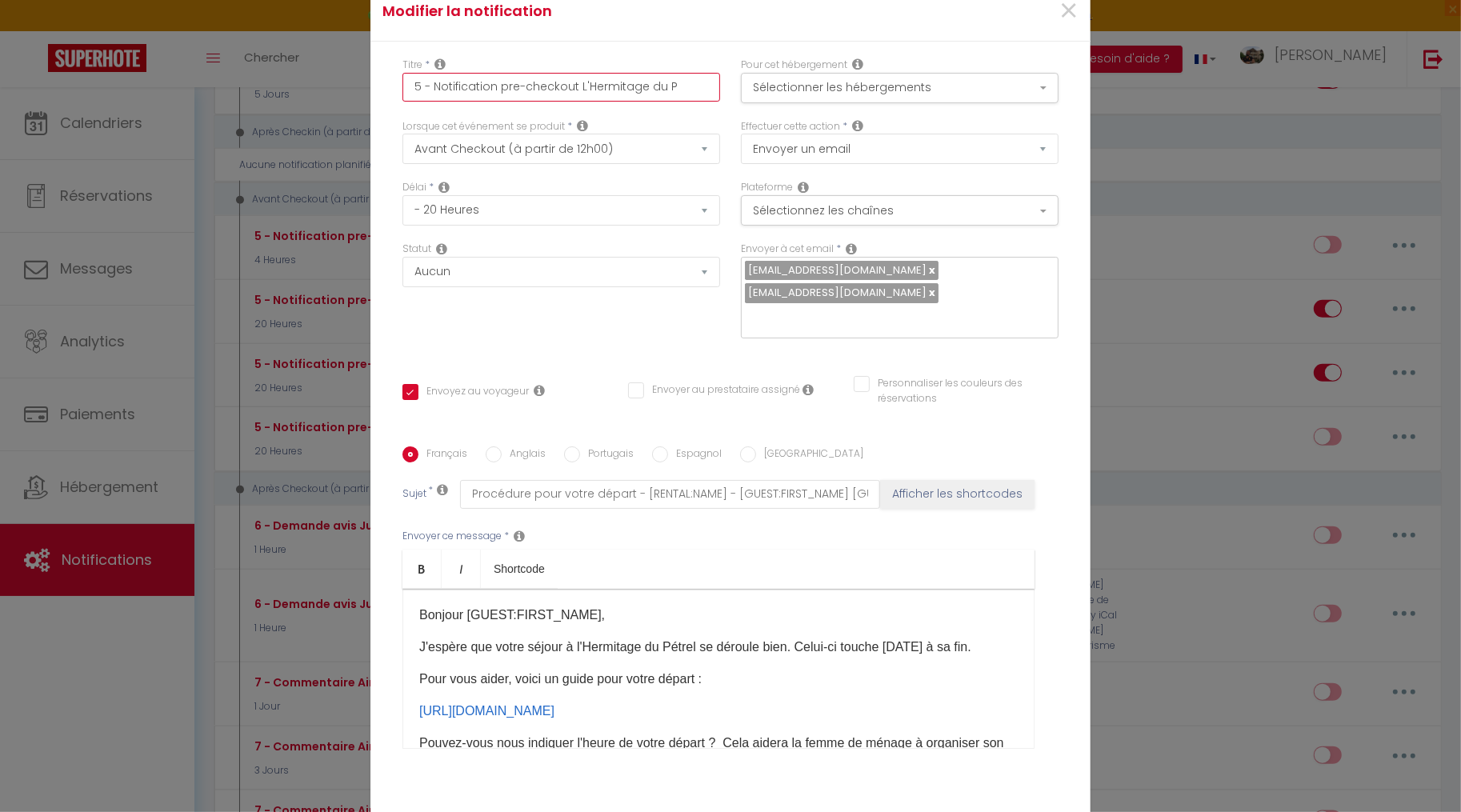
checkbox input "false"
type input "5 - Notification pre-checkout L'Hermitage du Pé"
checkbox input "true"
checkbox input "false"
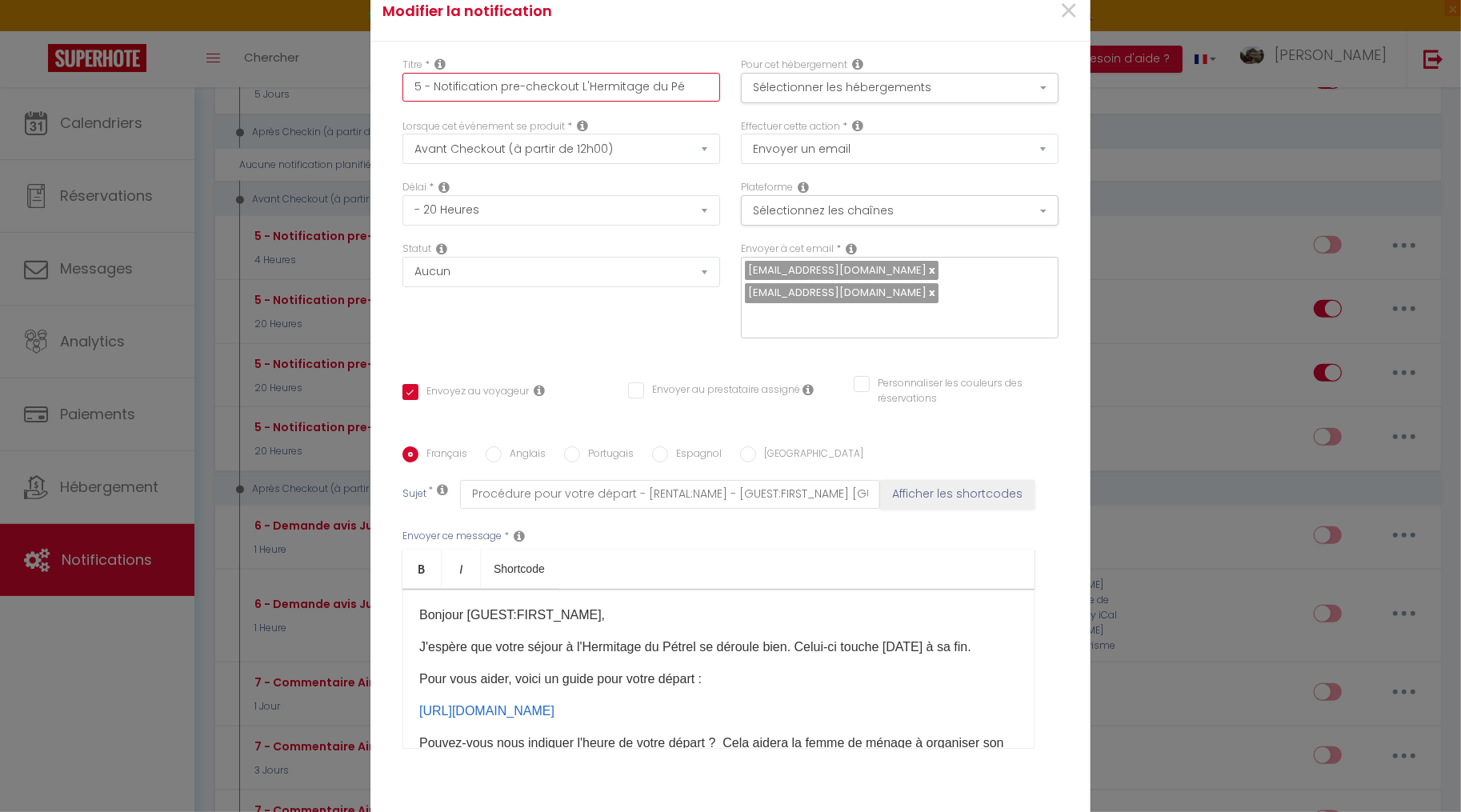
checkbox input "false"
type input "5 - Notification pre-checkout L'Hermitage du Pét"
checkbox input "true"
checkbox input "false"
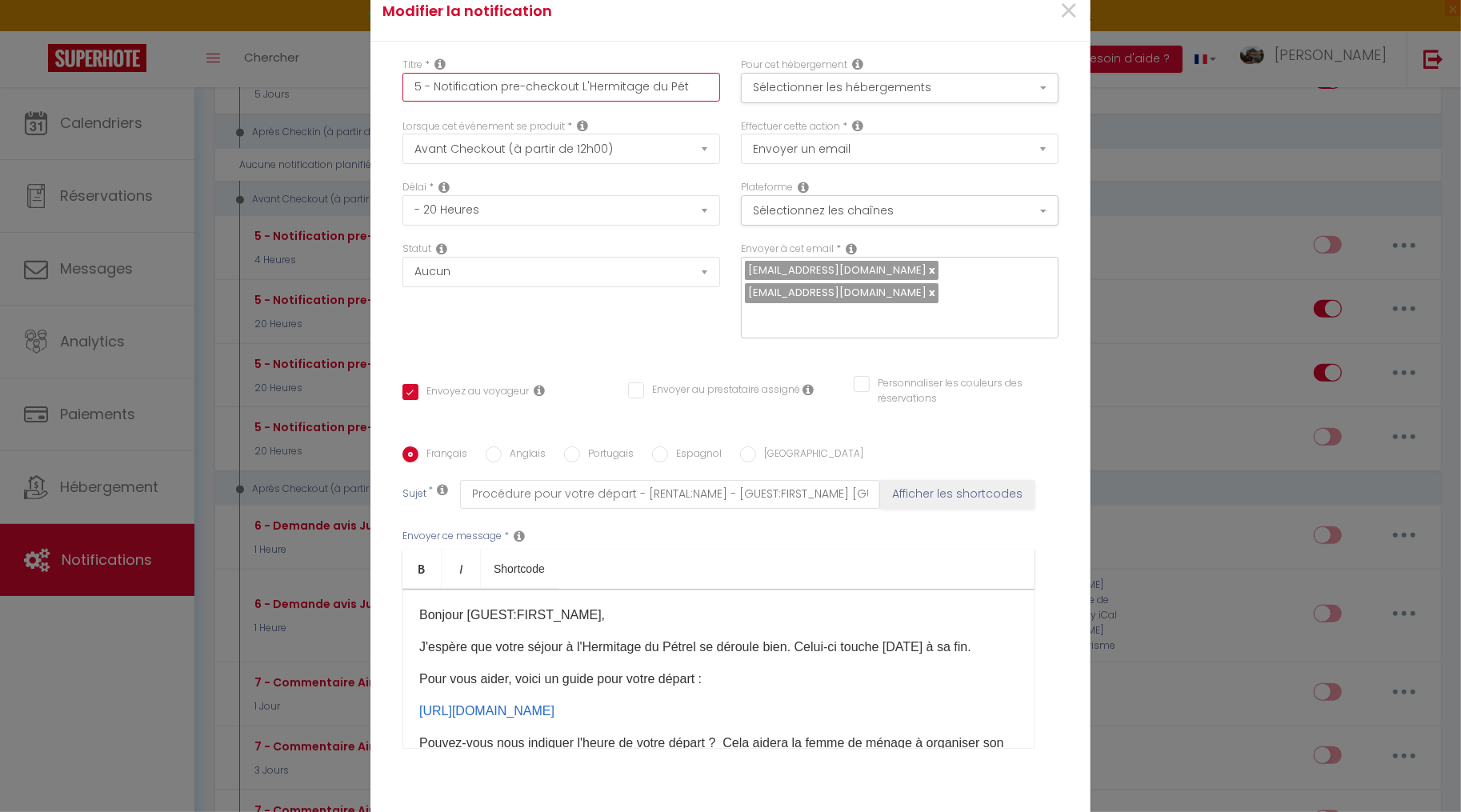
type input "5 - Notification pre-checkout L'Hermitage du Pétr"
checkbox input "true"
checkbox input "false"
type input "5 - Notification pre-checkout L'Hermitage du Pétre"
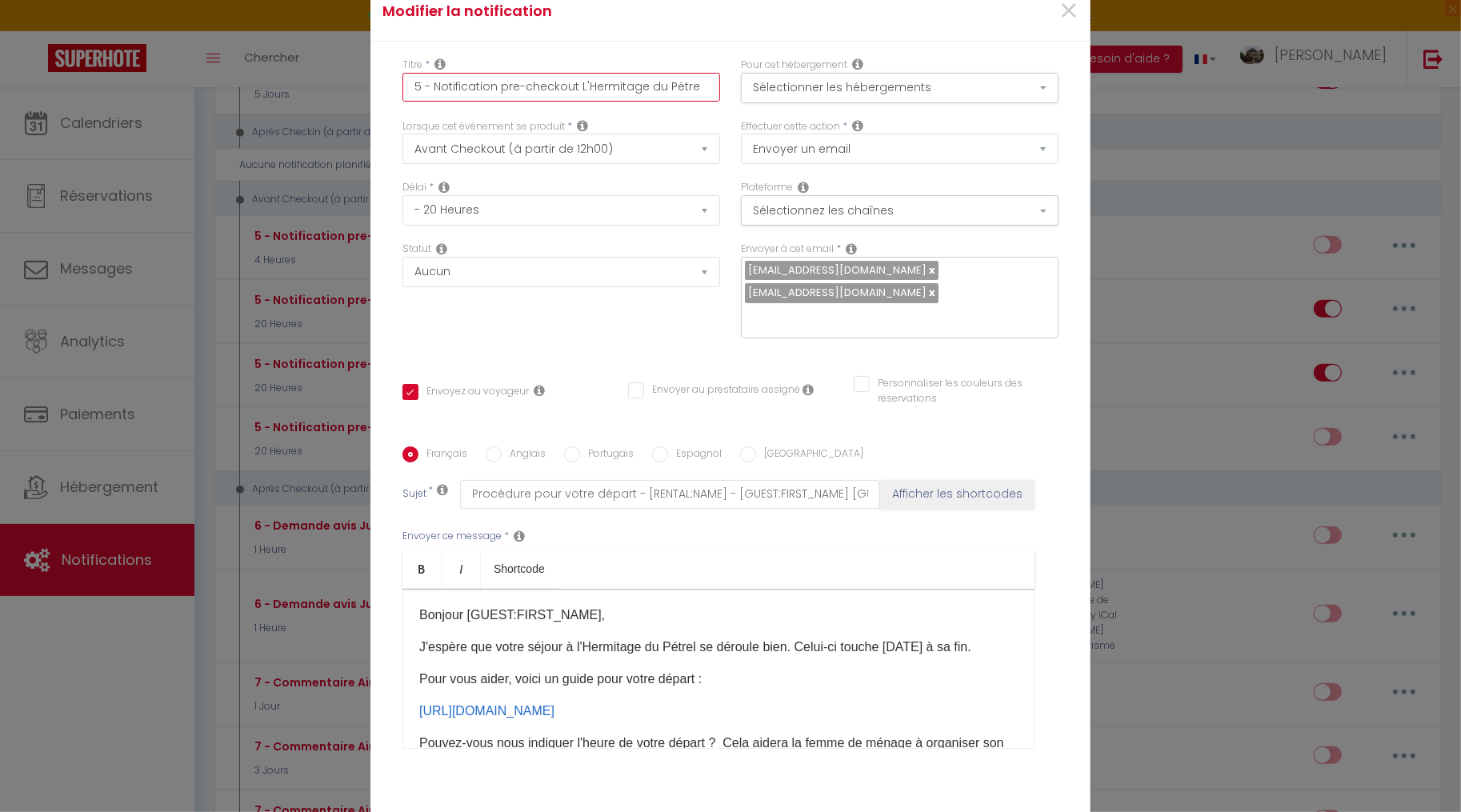
checkbox input "true"
checkbox input "false"
type input "5 - Notification pre-checkout L'Hermitage du Pétrel"
checkbox input "true"
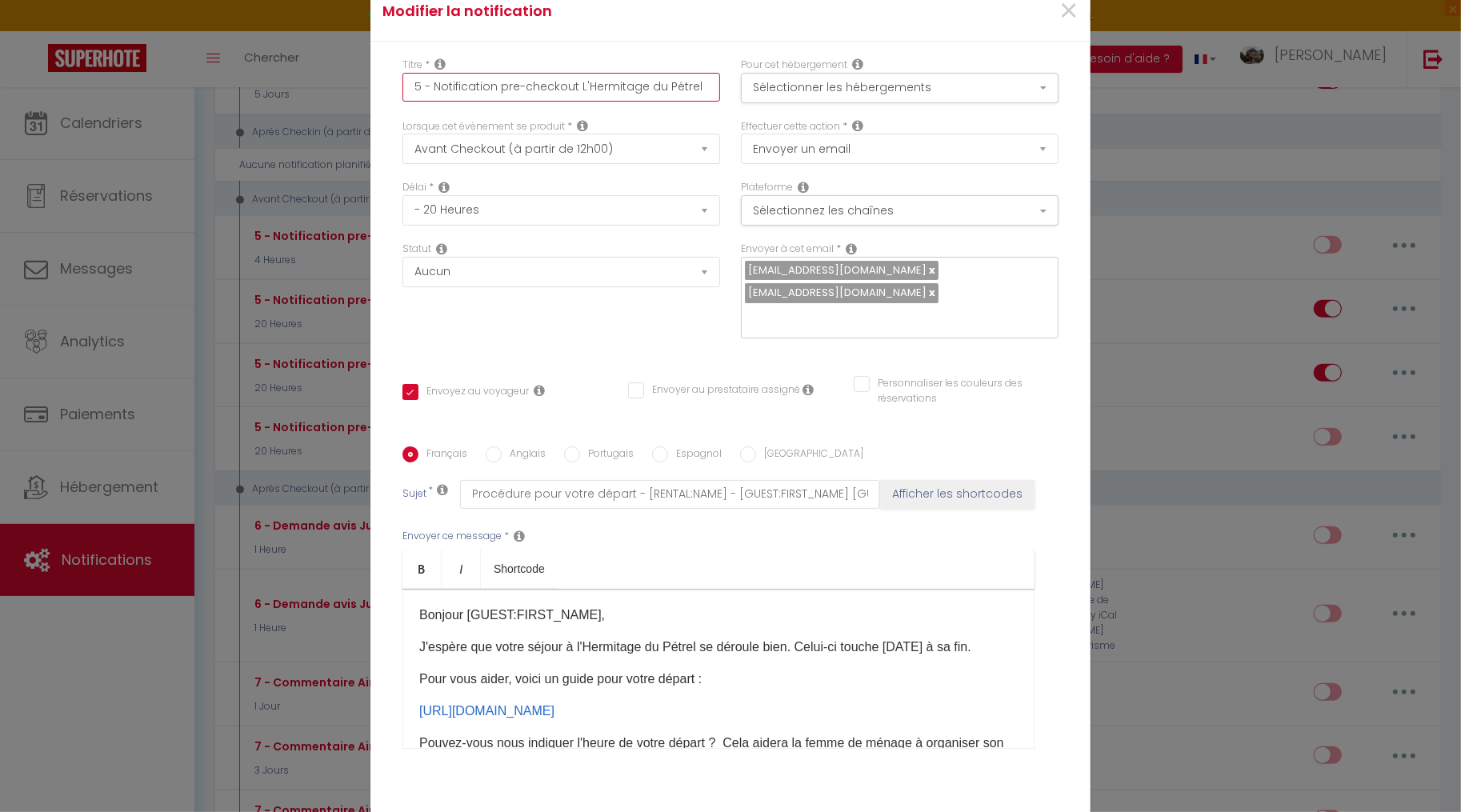
checkbox input "false"
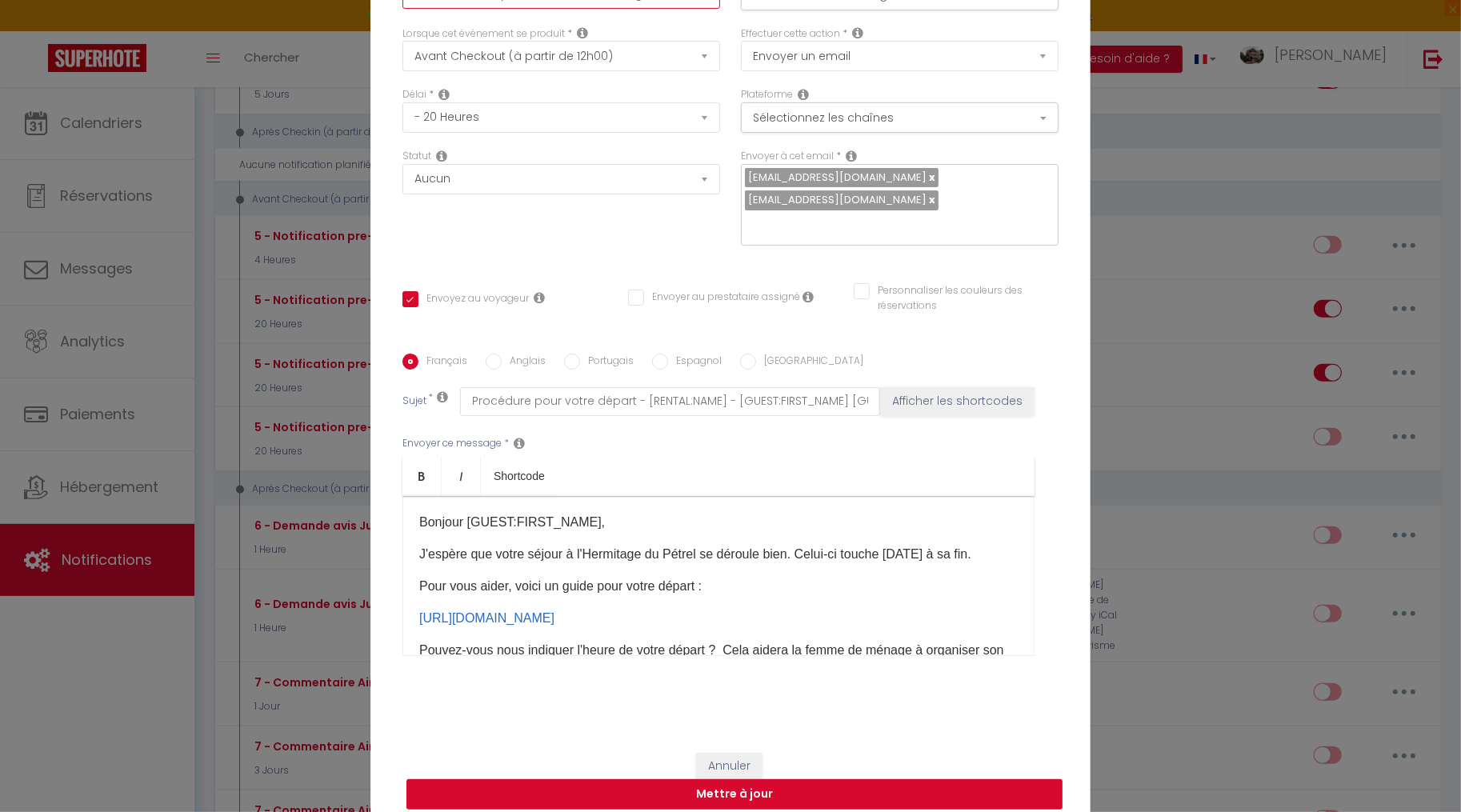
type input "5 - Notification pre-checkout L'Hermitage du Pétrel"
click at [655, 782] on button "Mettre à jour" at bounding box center [734, 795] width 656 height 31
checkbox input "true"
checkbox input "false"
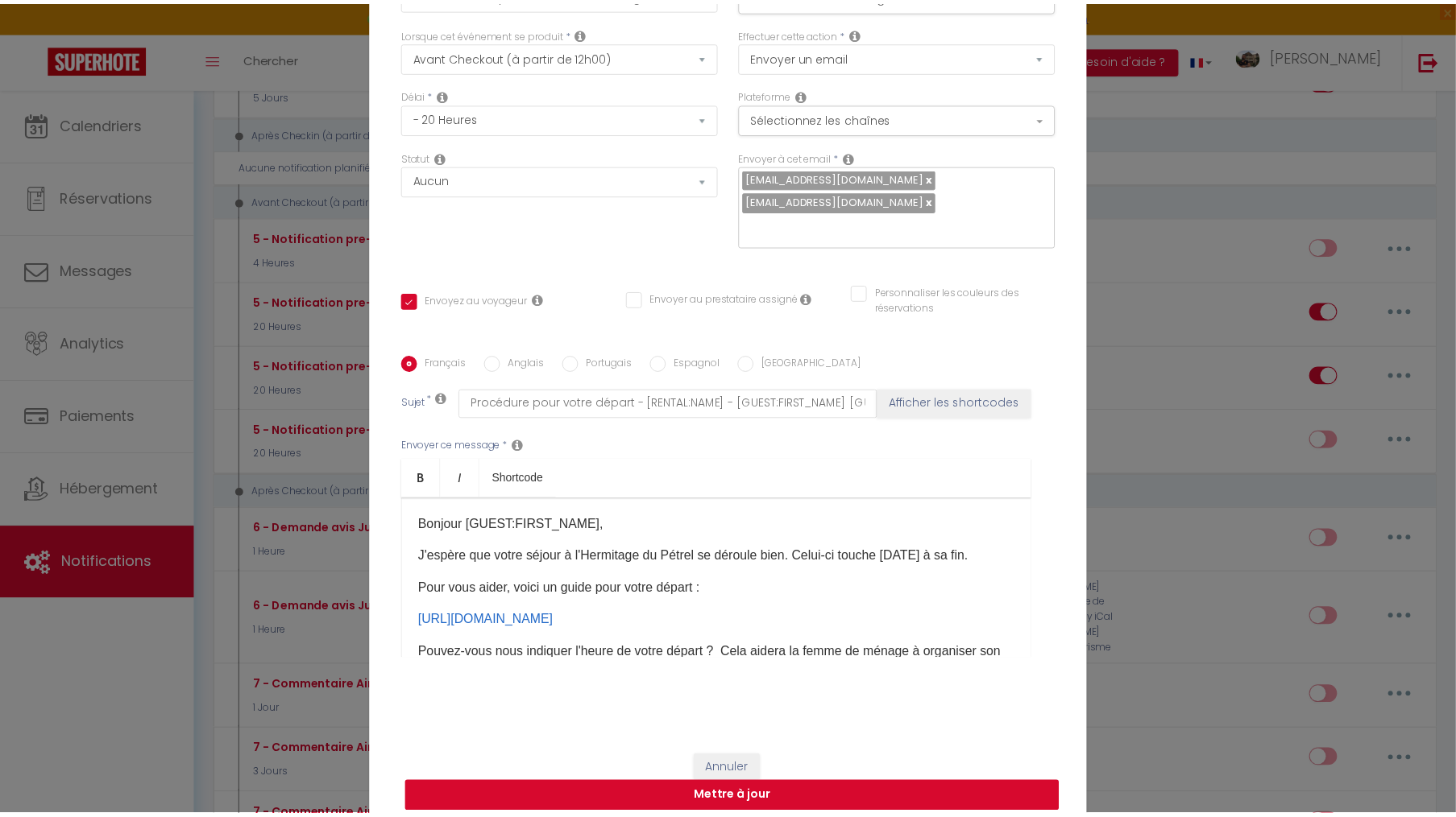
scroll to position [87, 0]
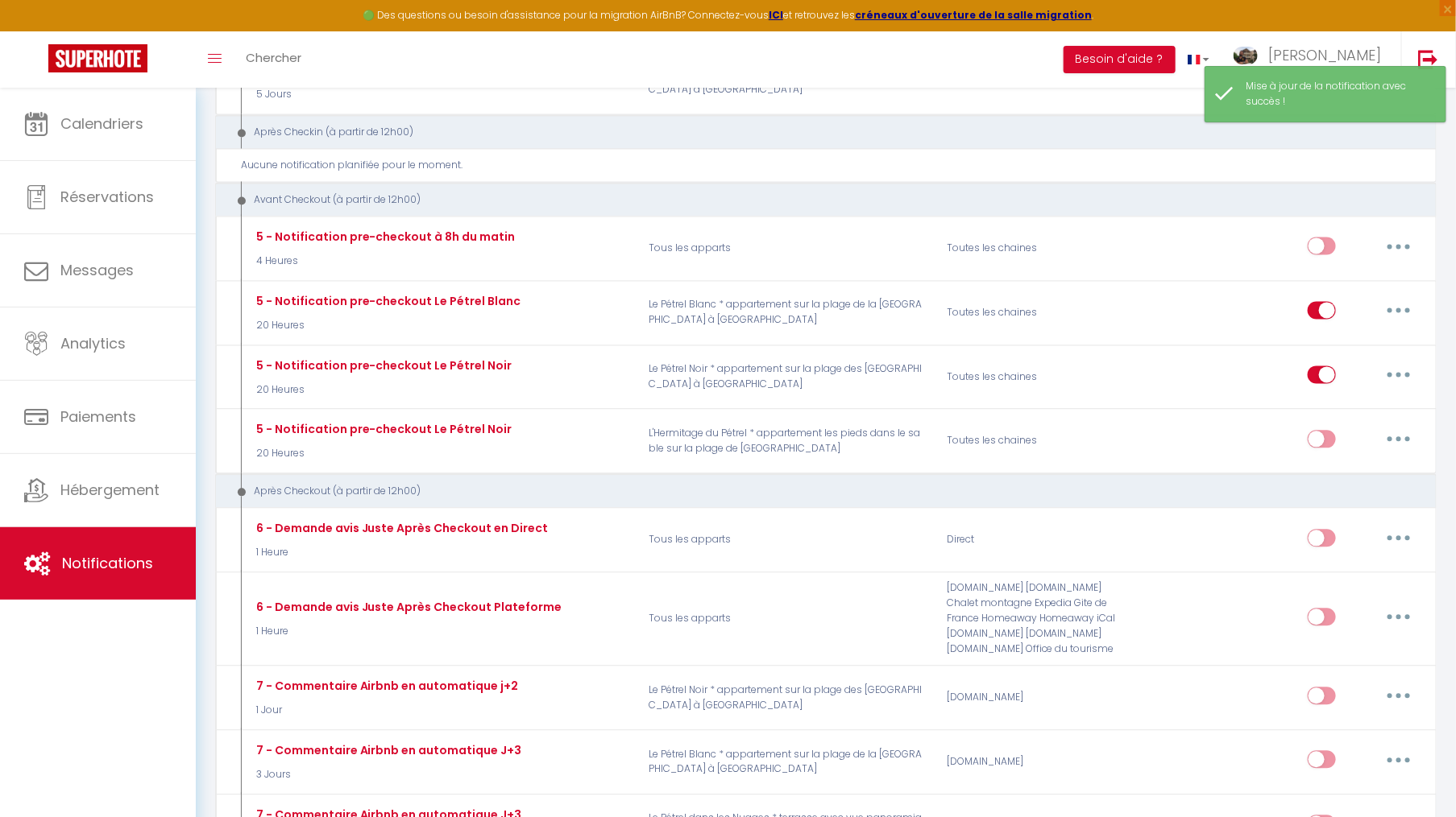
checkbox input "false"
checkbox input "true"
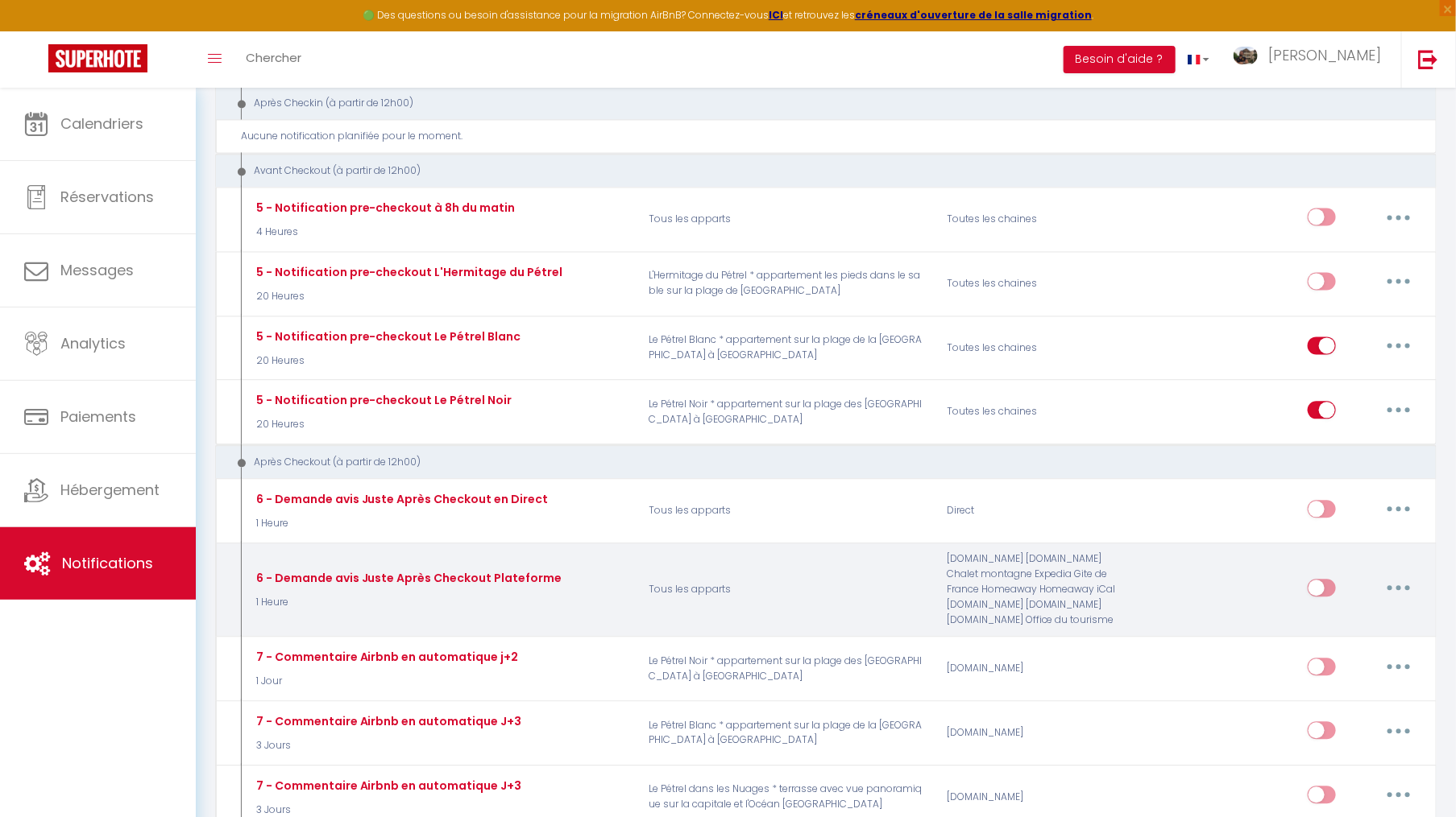
scroll to position [1457, 0]
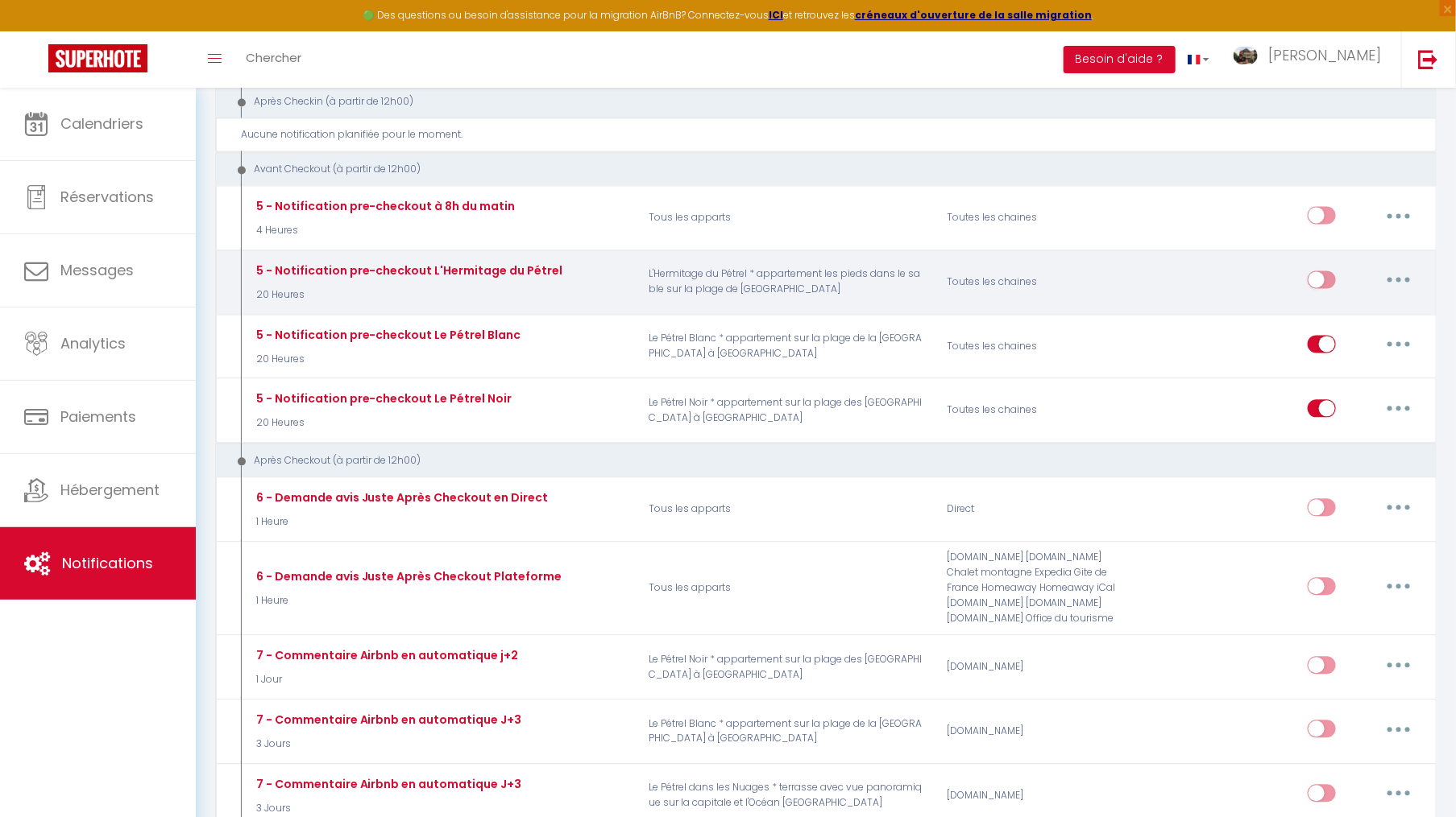
click at [1330, 270] on input "checkbox" at bounding box center [1321, 282] width 28 height 24
checkbox input "true"
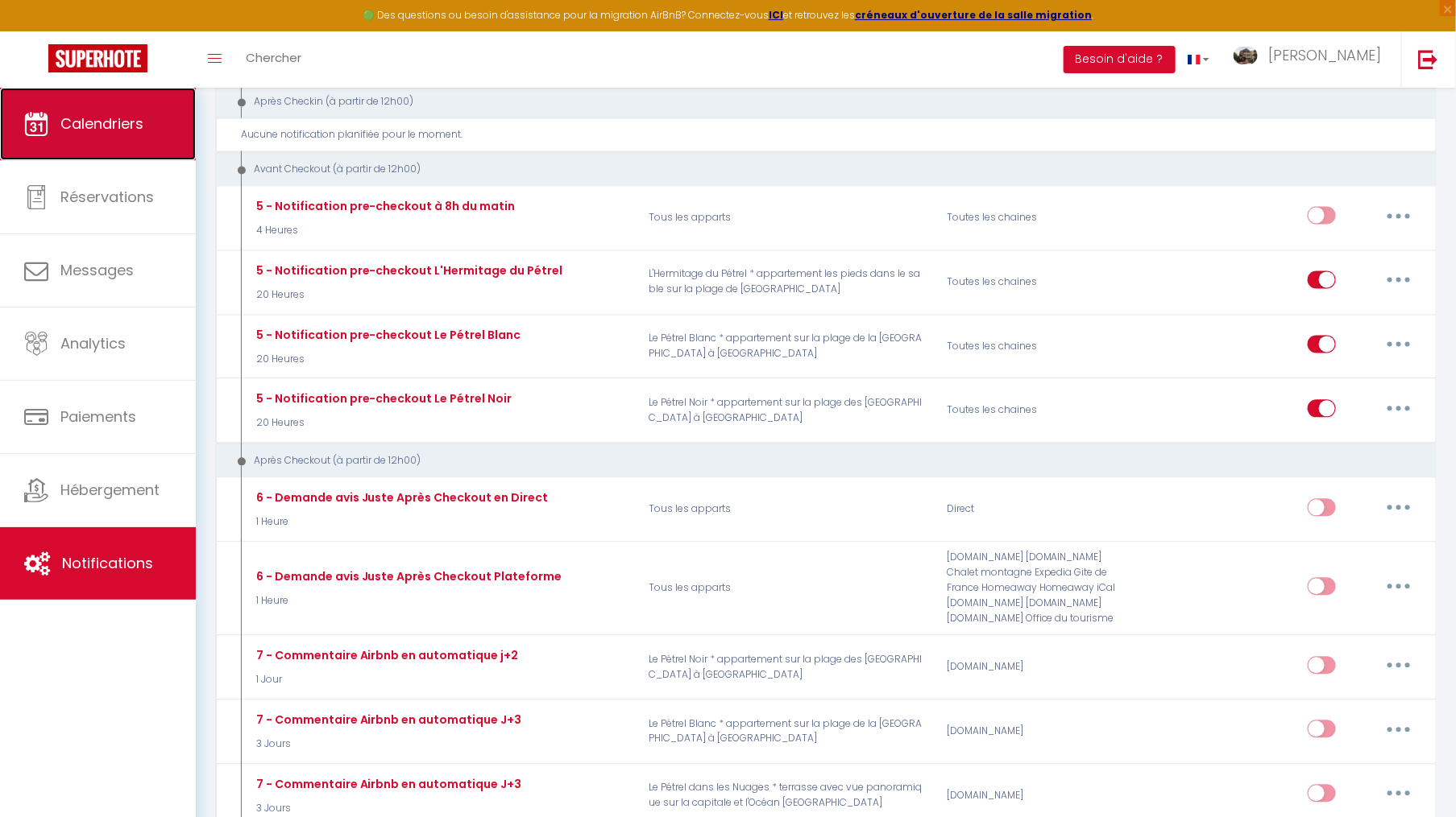
click at [96, 141] on link "Calendriers" at bounding box center [98, 124] width 196 height 72
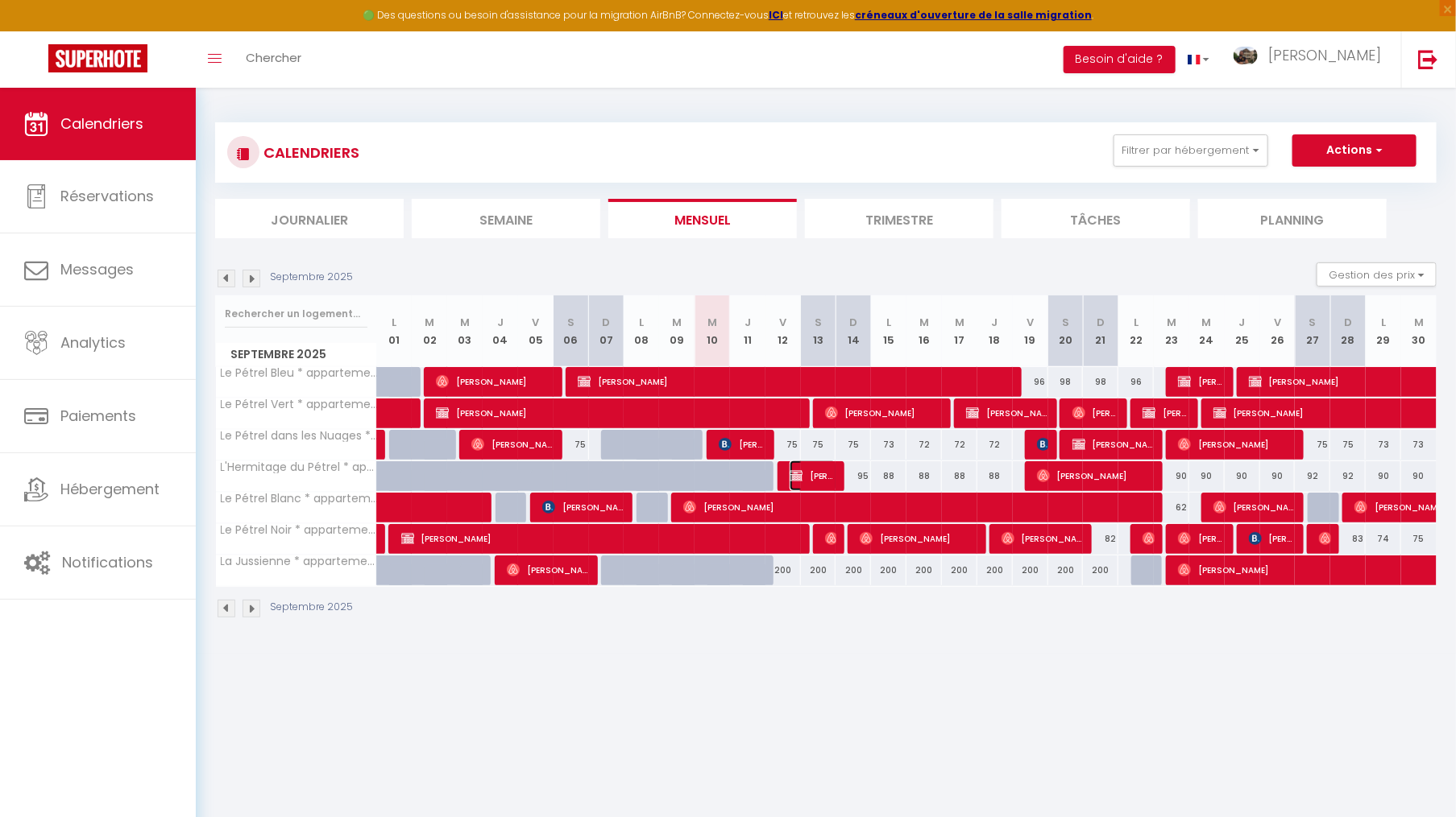
click at [805, 479] on span "[PERSON_NAME]" at bounding box center [813, 476] width 47 height 31
select select "OK"
select select "KO"
select select "0"
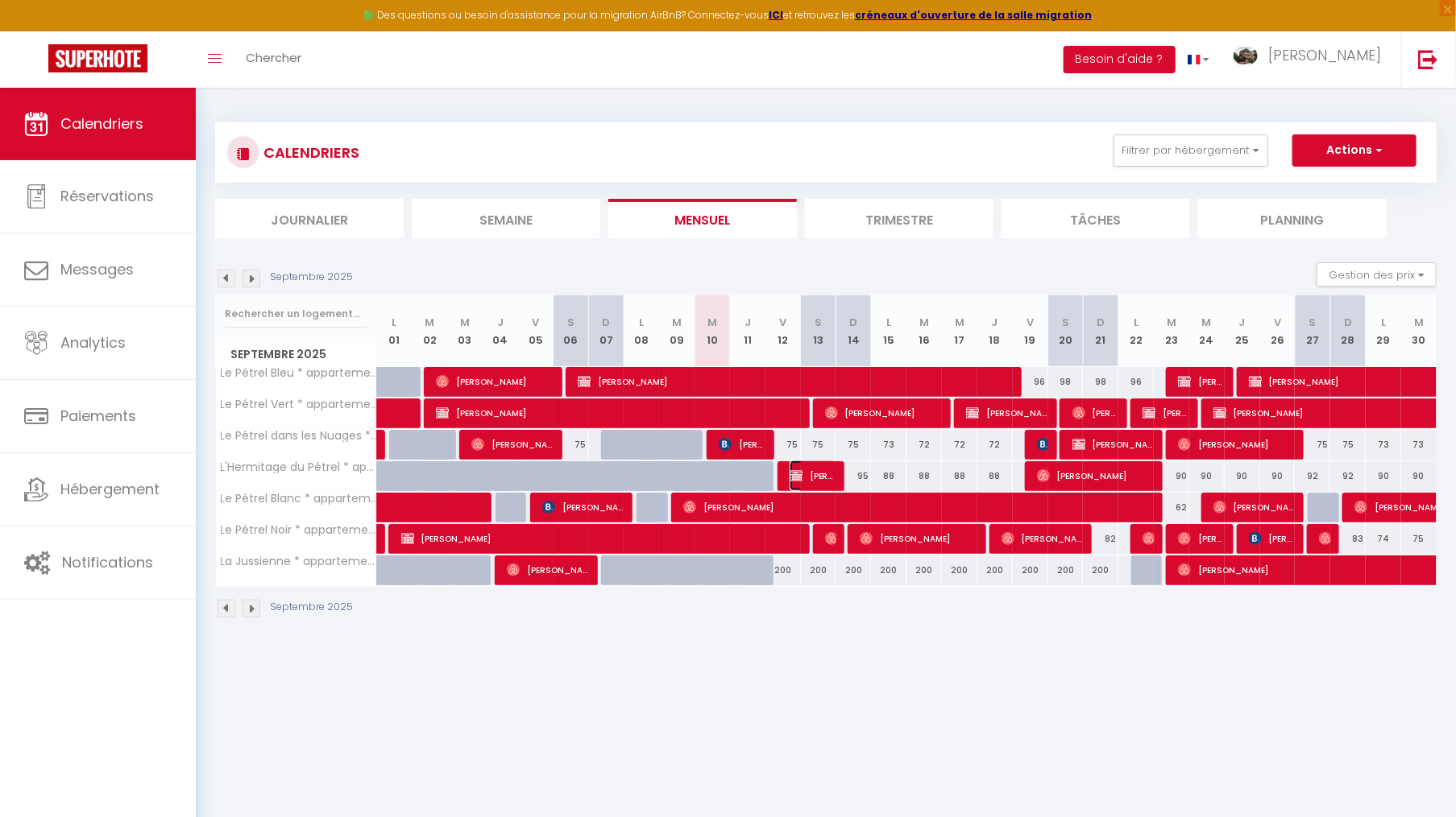
select select "1"
select select
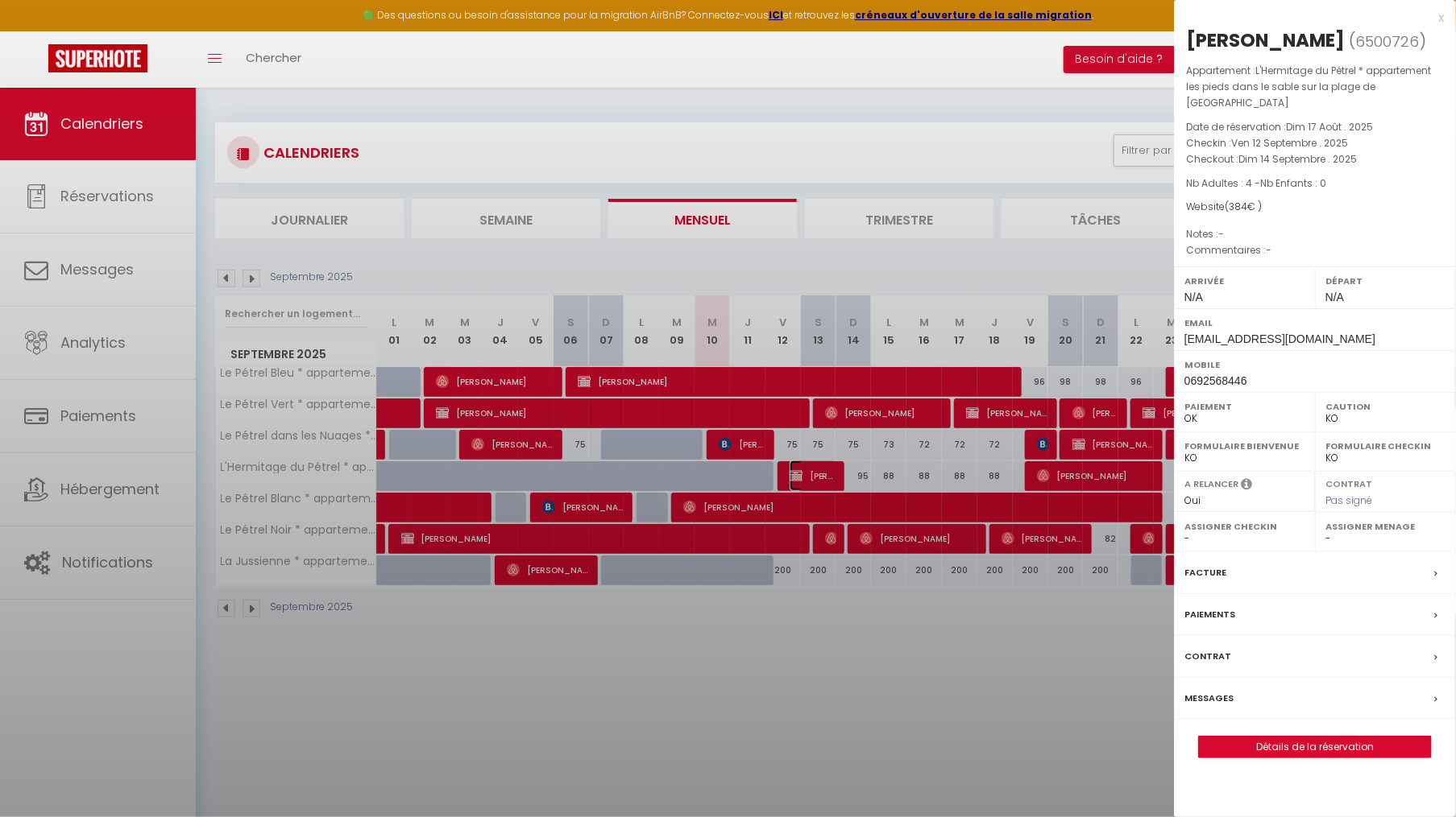
select select "35027"
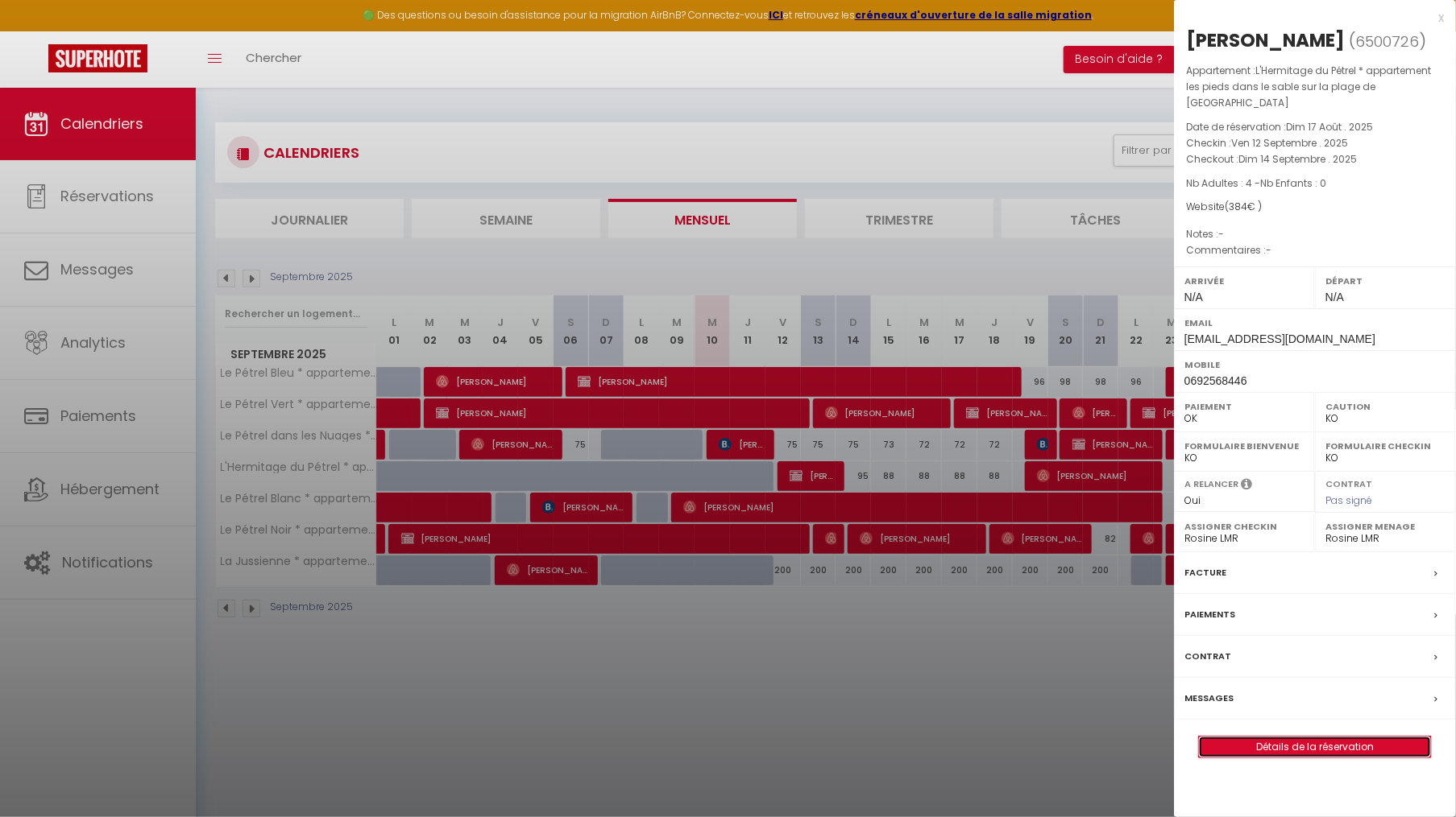
click at [1289, 737] on link "Détails de la réservation" at bounding box center [1314, 747] width 232 height 21
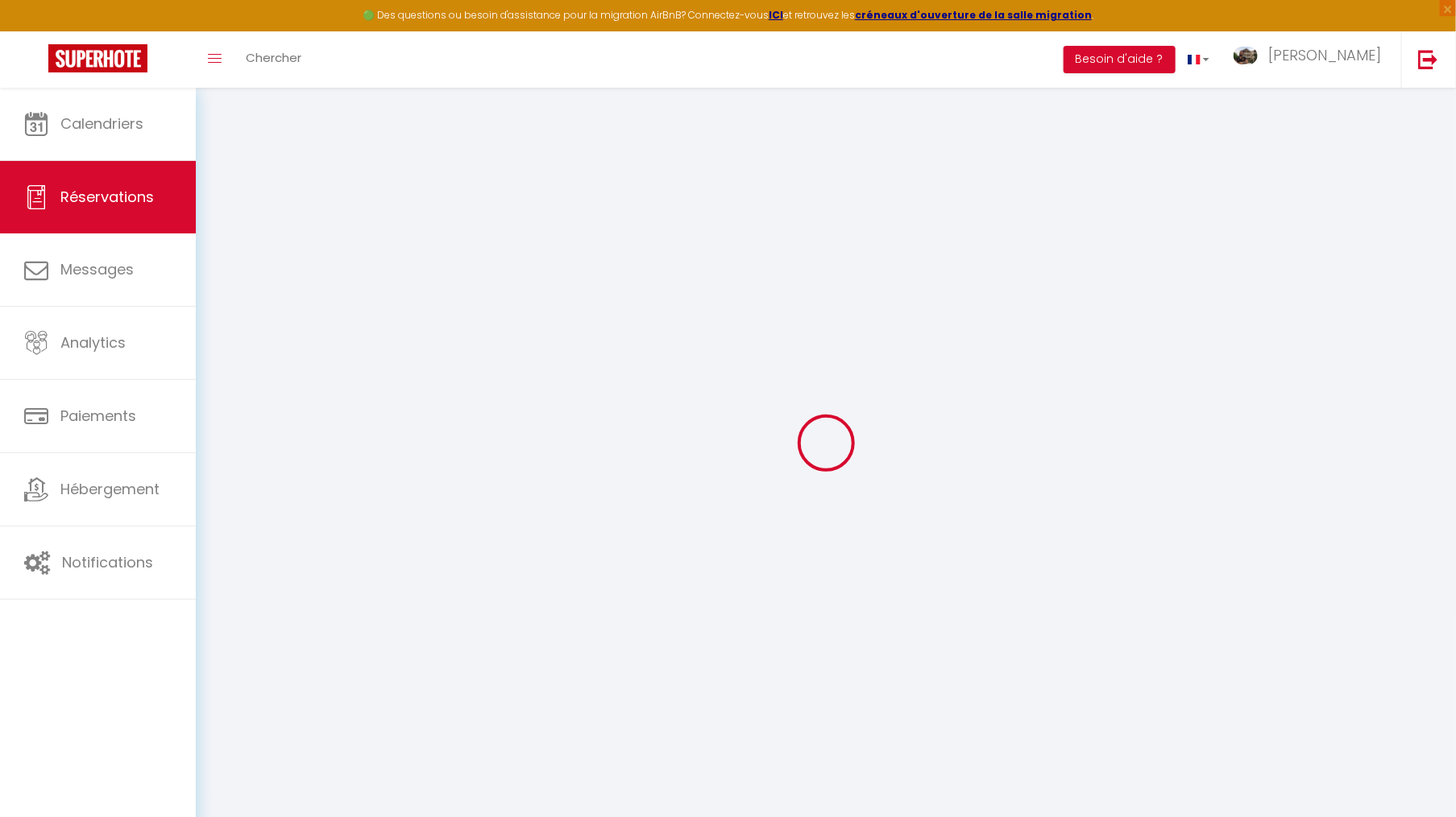
type input "[PERSON_NAME]"
type input "Vidot"
type input "[EMAIL_ADDRESS][DOMAIN_NAME]"
type input "0692568446"
type input "97418"
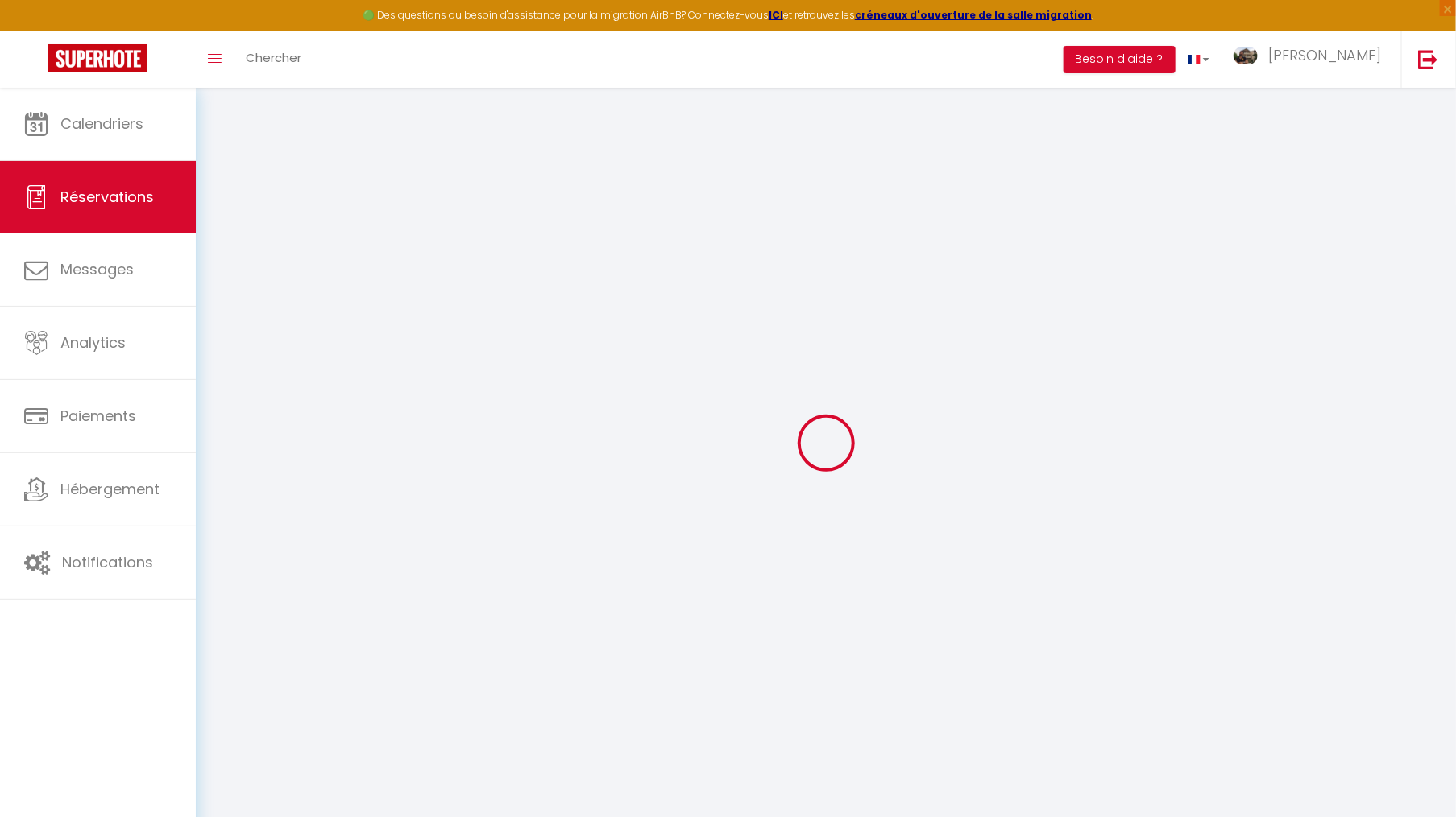
type input "[STREET_ADDRESS][PERSON_NAME]"
type input "Plaine des cafres"
select select "RE"
select select "75495"
select select "1"
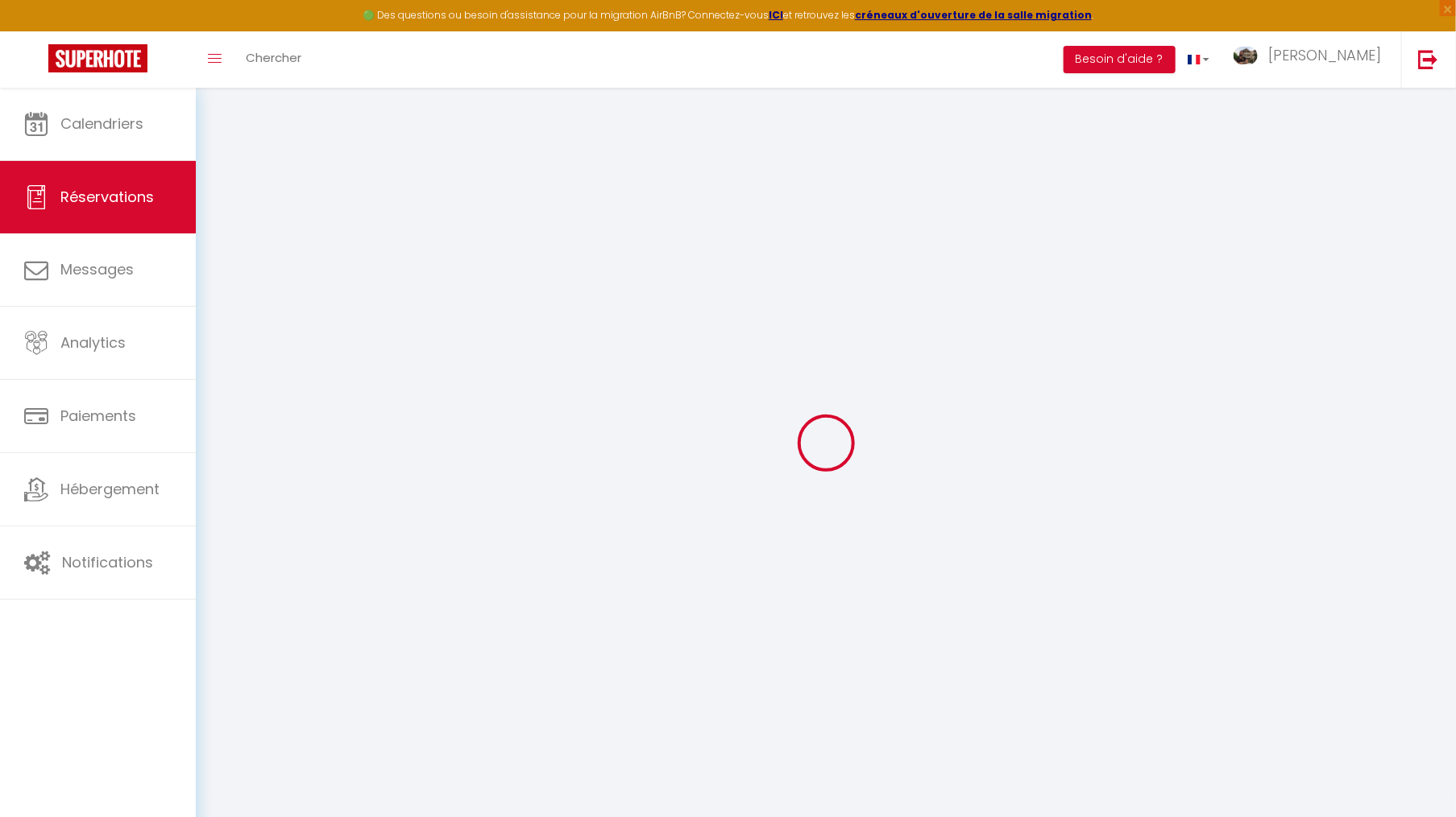
type input "Ven 12 Septembre 2025"
select select
type input "Dim 14 Septembre 2025"
select select
type input "4"
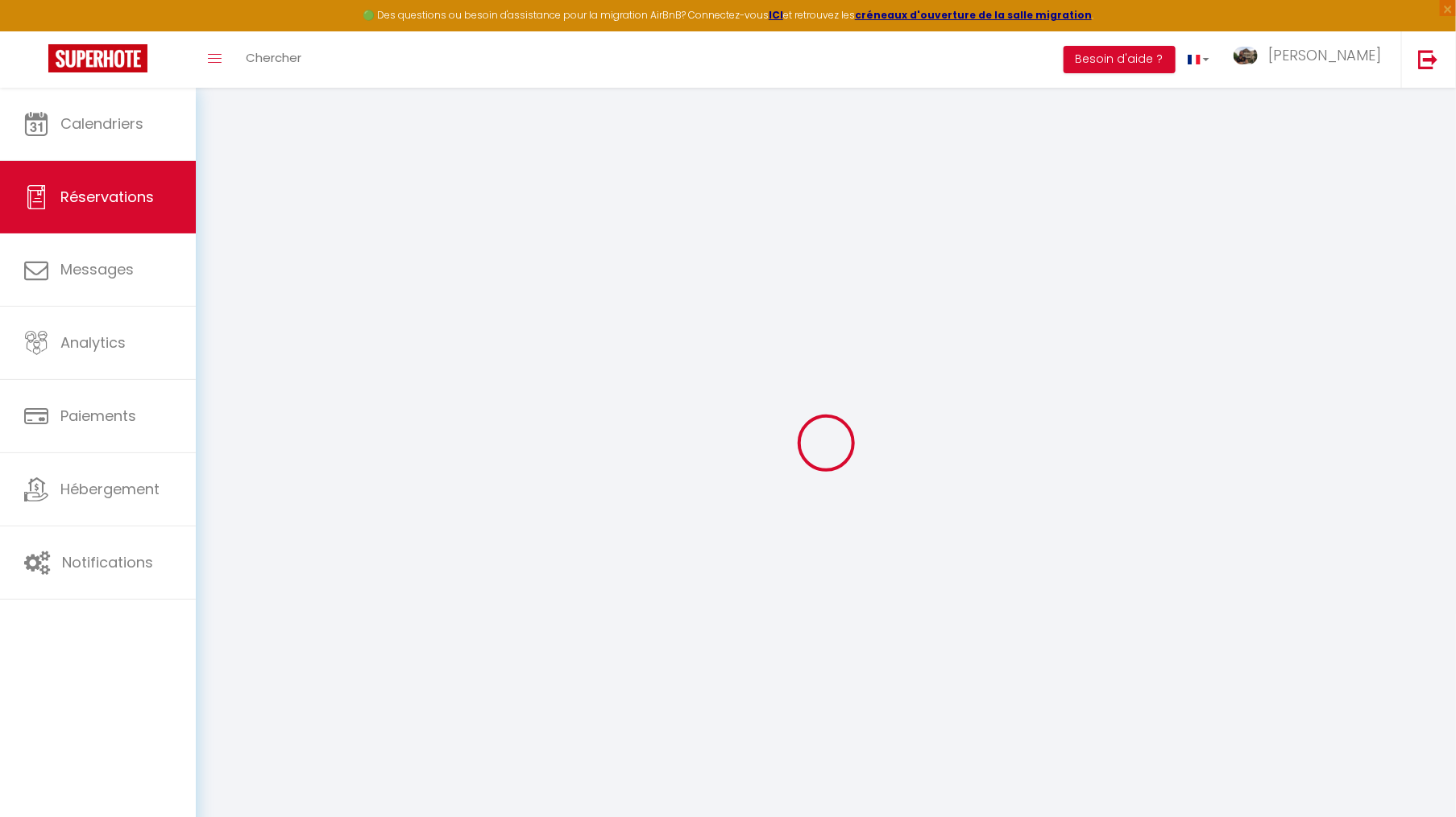
select select "10"
select select
type input "314"
checkbox input "false"
type input "0"
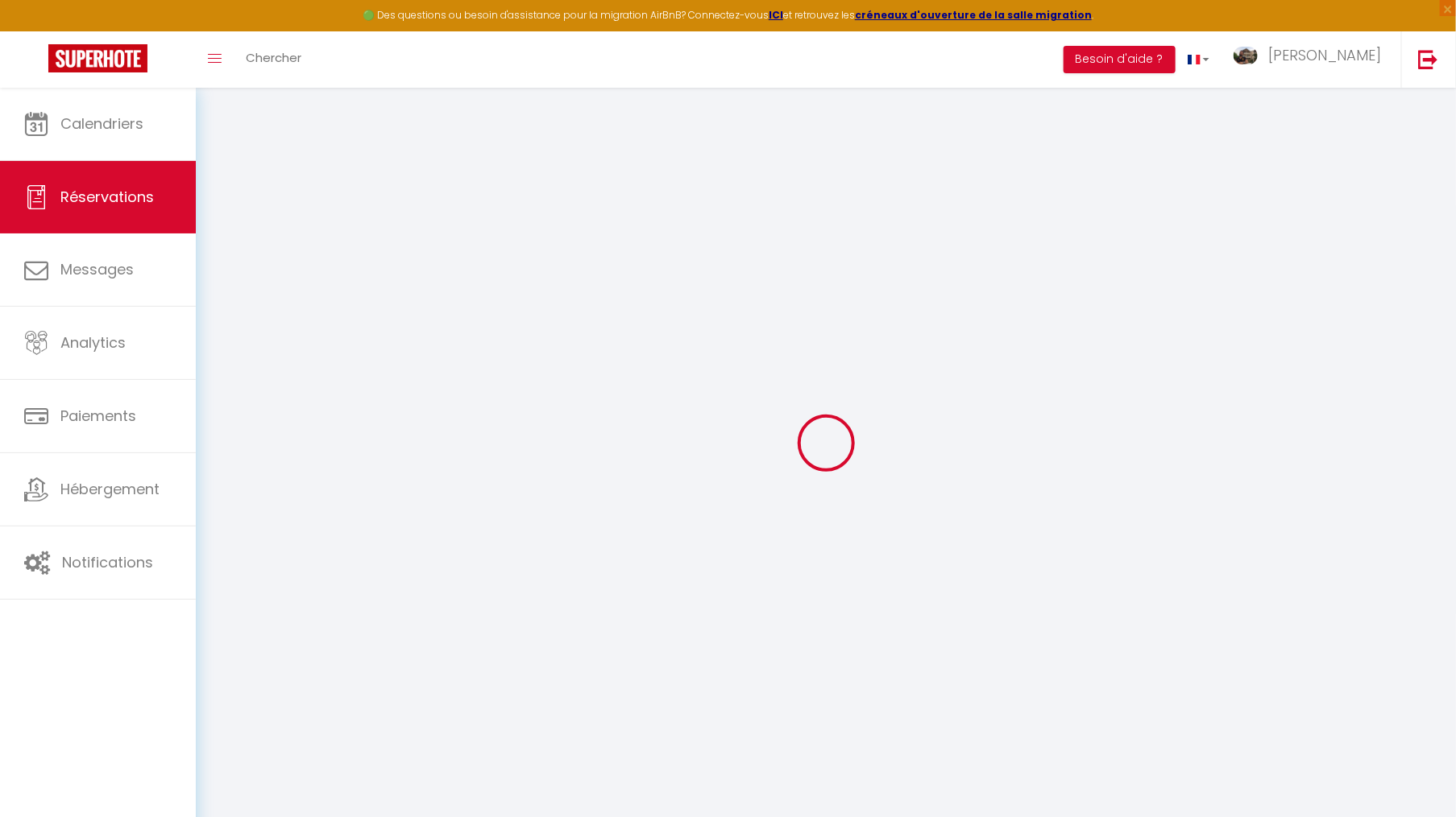
select select "69"
type input "0"
select select
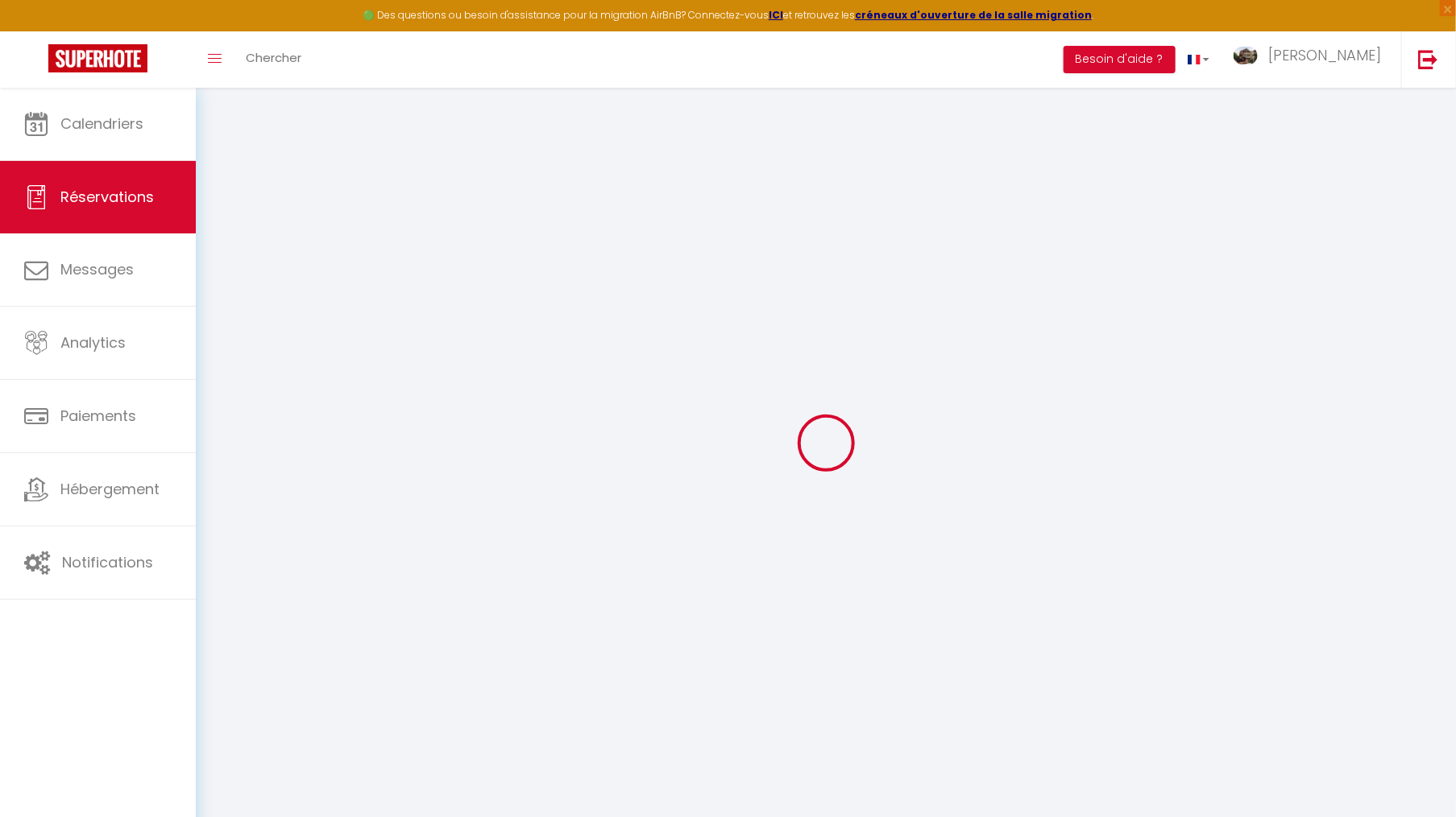
select select
select select "12"
select select "14"
checkbox input "false"
select select
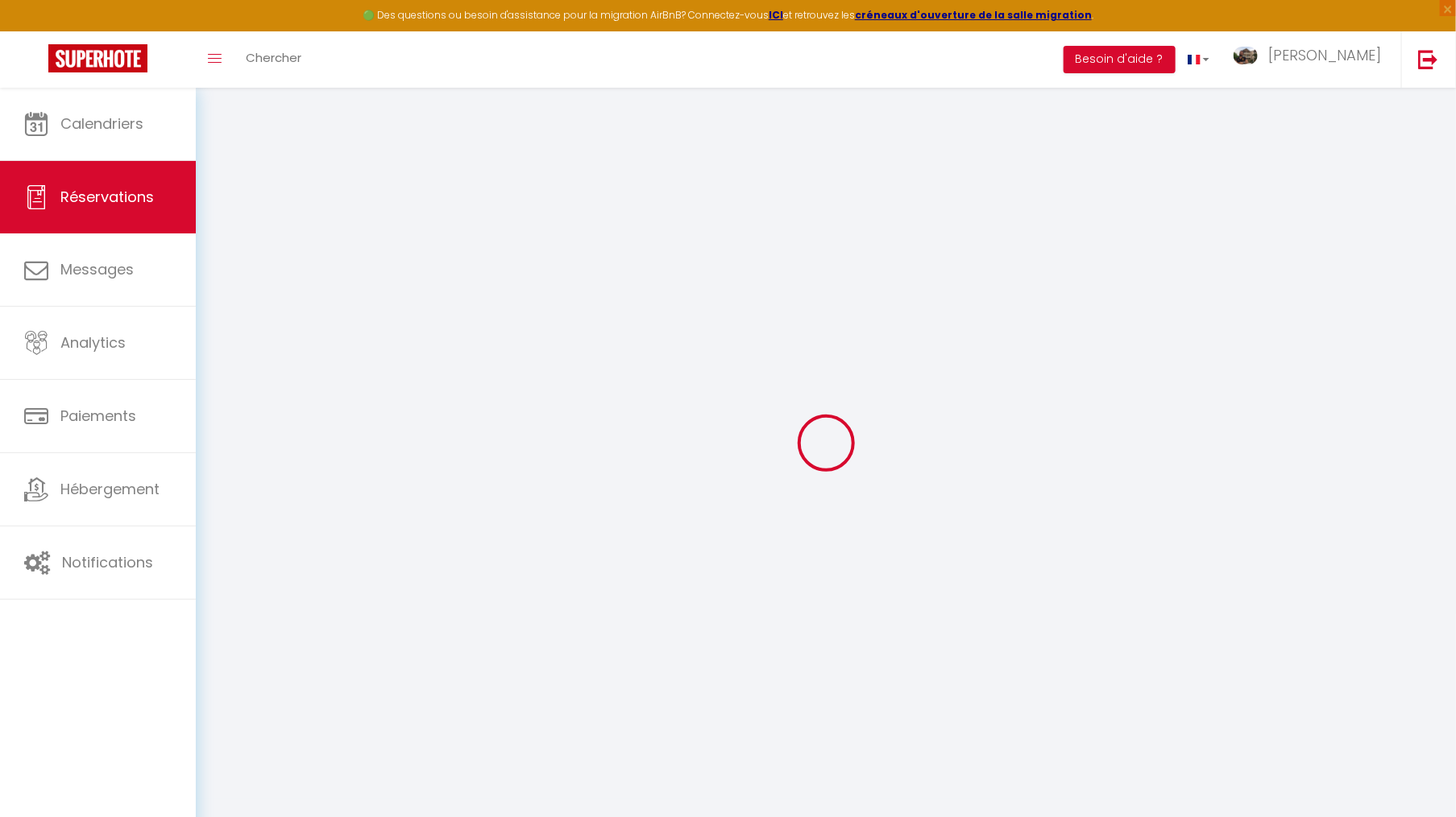
select select
checkbox input "false"
select select
checkbox input "false"
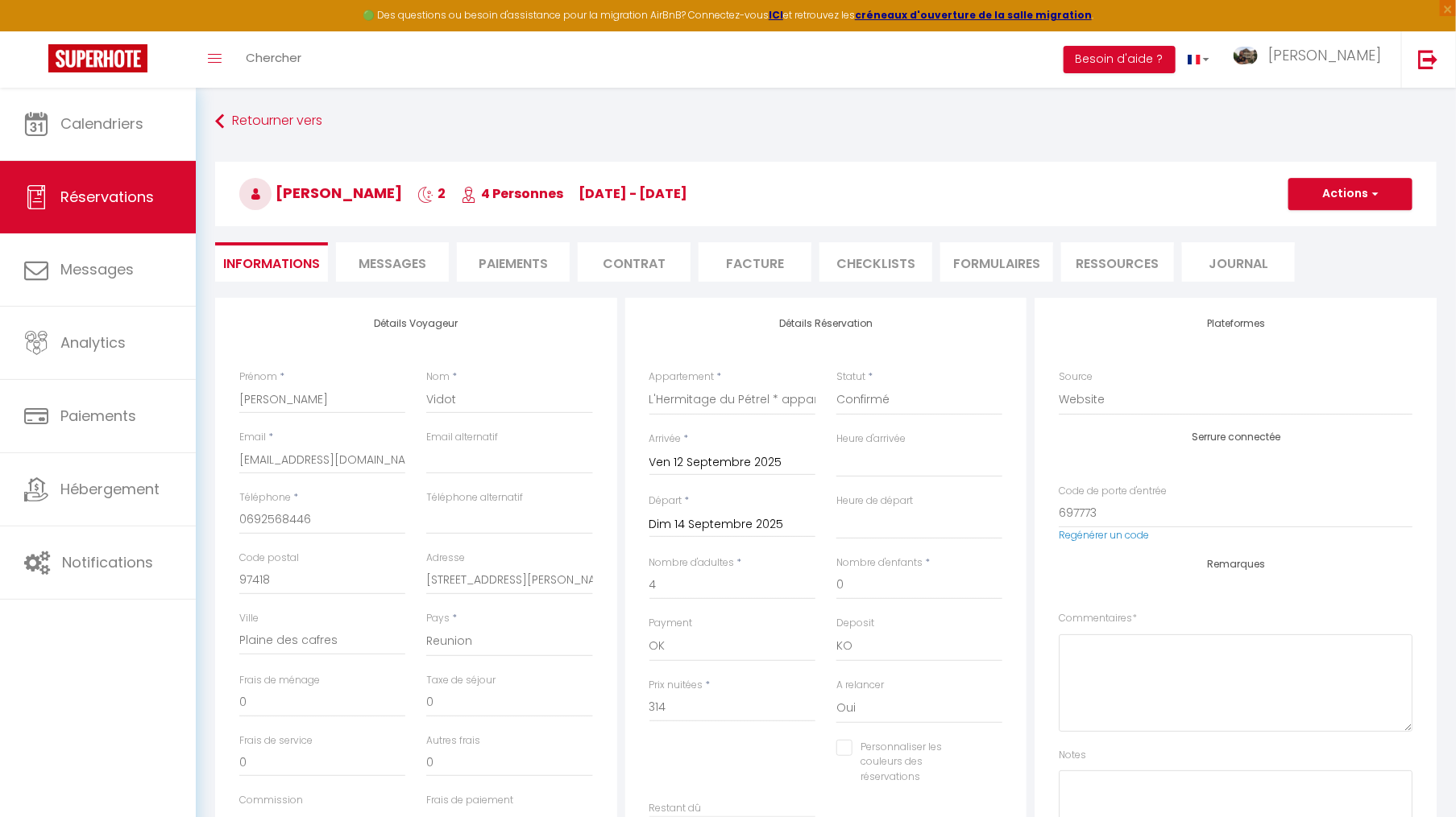
select select
checkbox input "false"
type input "70"
select select
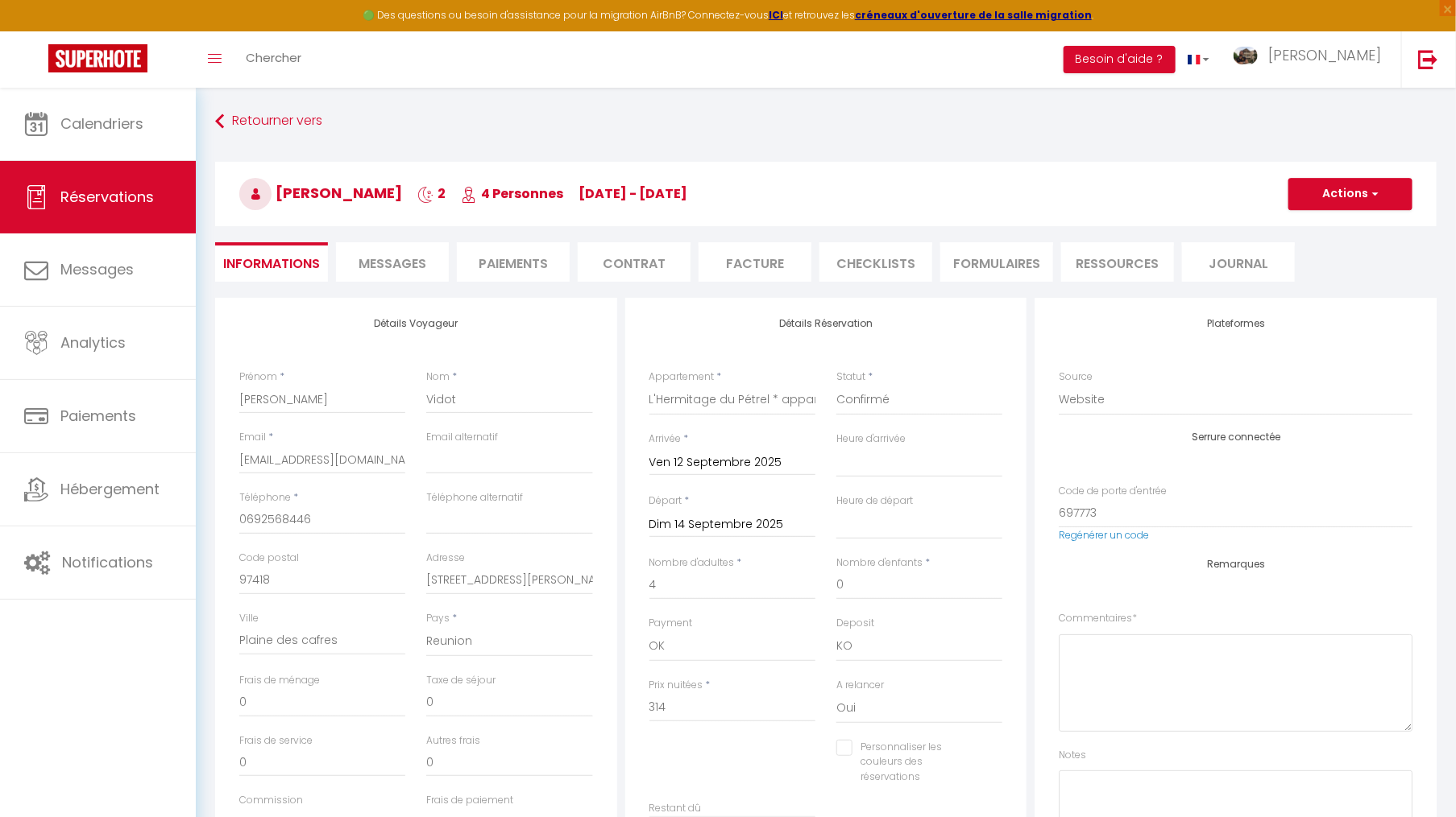
select select
checkbox input "false"
select select
click at [411, 264] on span "Messages" at bounding box center [392, 264] width 68 height 19
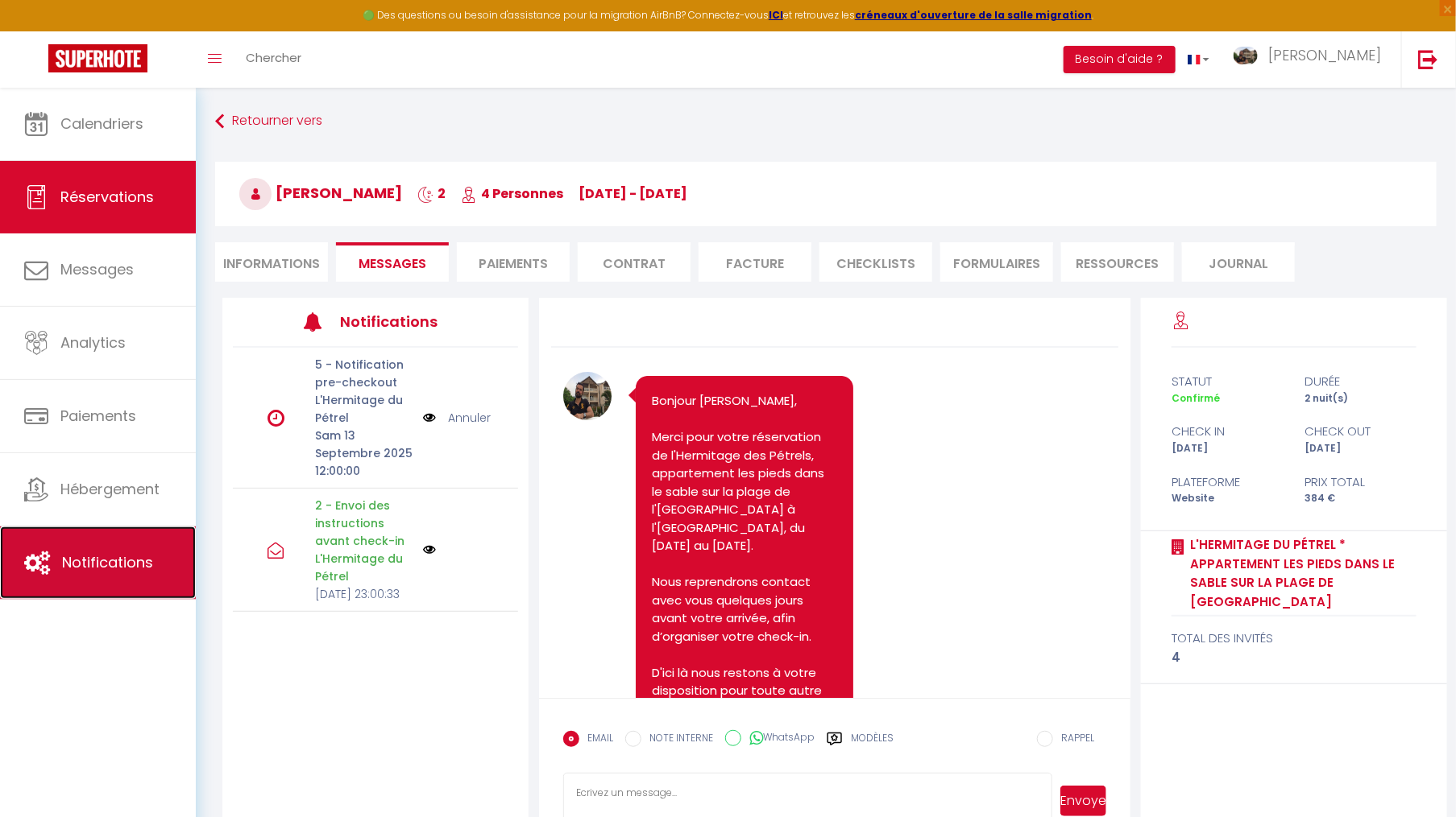
click at [166, 575] on link "Notifications" at bounding box center [98, 563] width 196 height 72
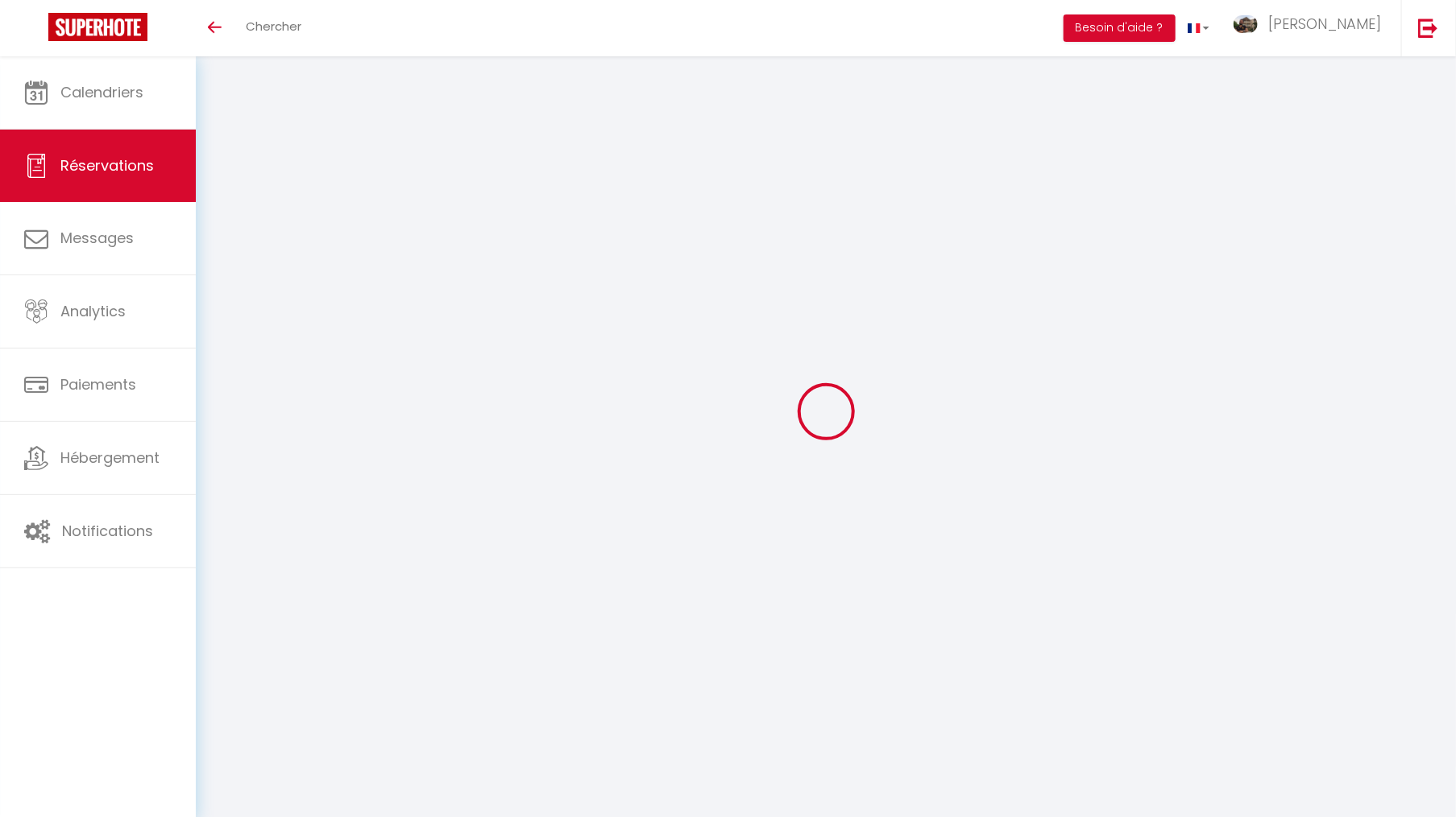
select select
checkbox input "false"
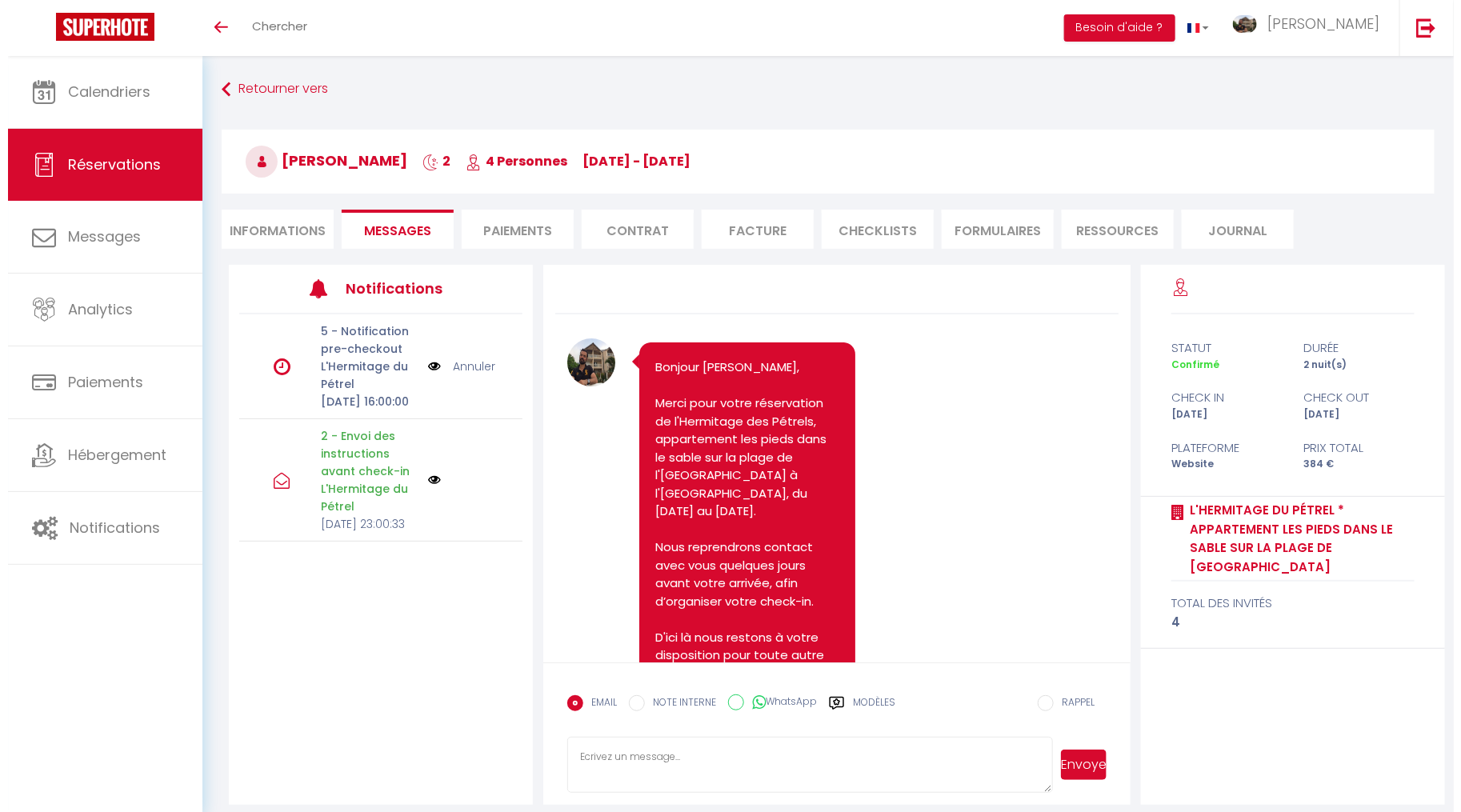
scroll to position [1464, 0]
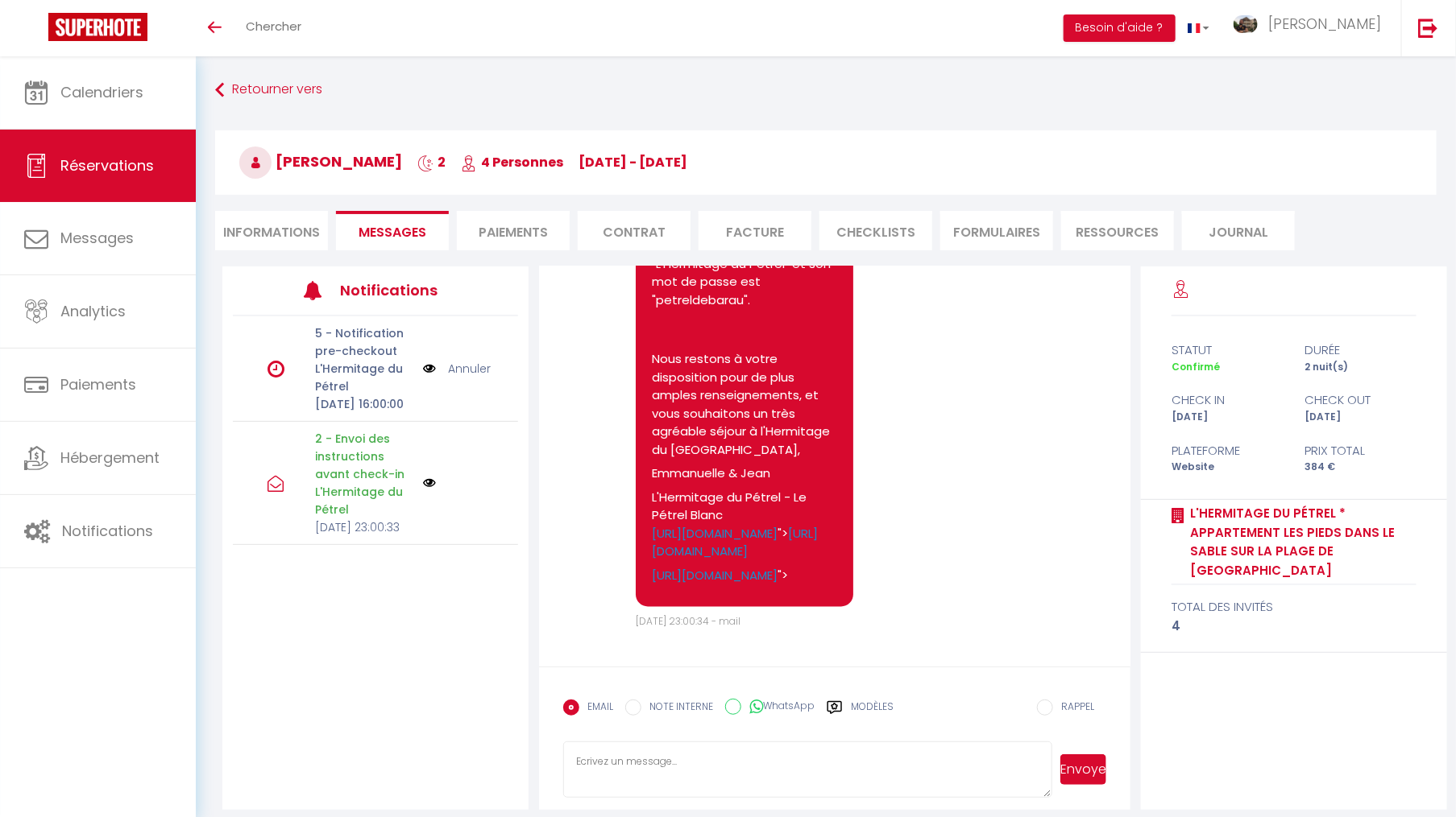
click at [427, 378] on img at bounding box center [429, 368] width 13 height 18
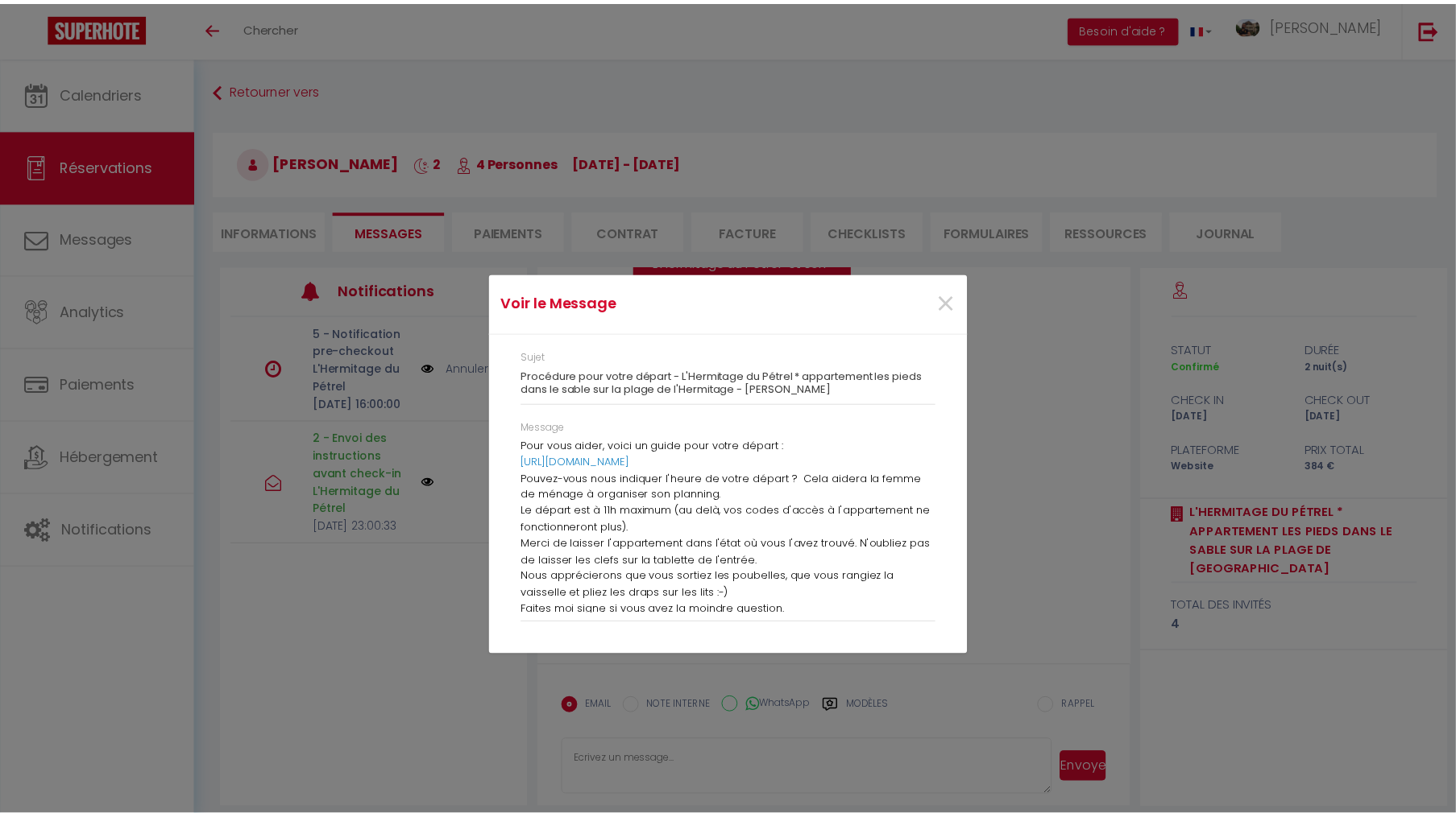
scroll to position [0, 0]
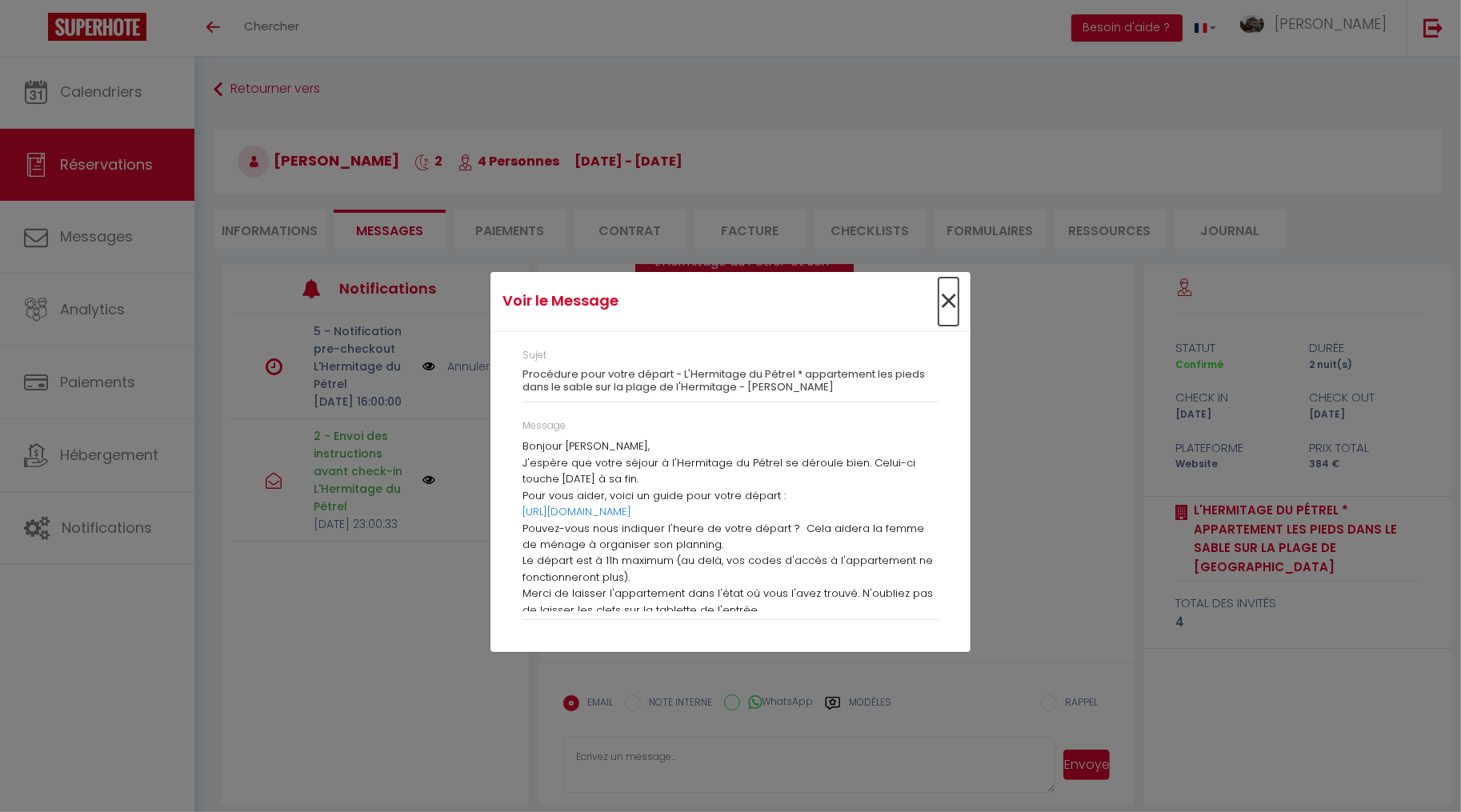
click at [948, 302] on span "×" at bounding box center [948, 302] width 20 height 48
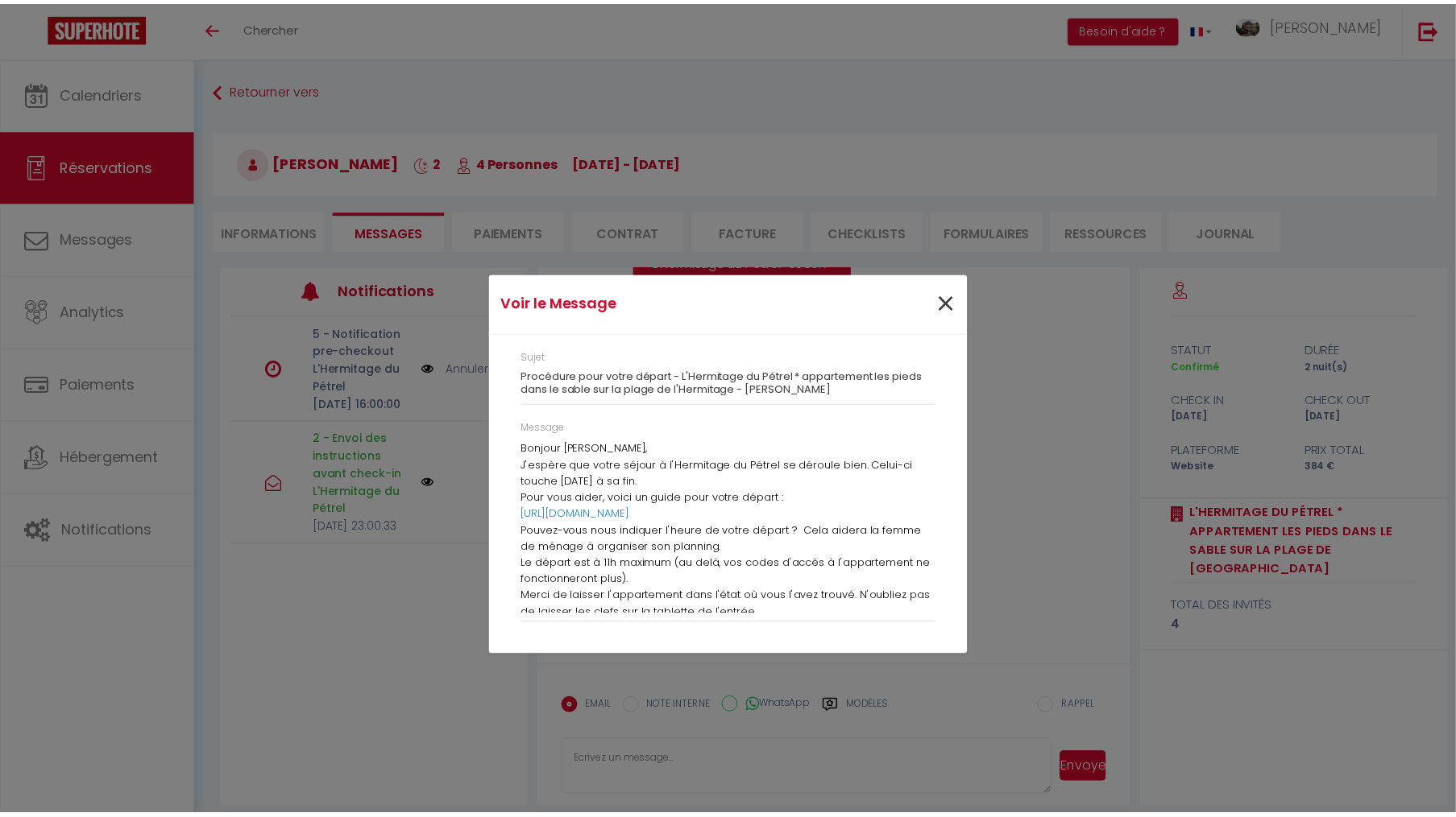
scroll to position [1473, 0]
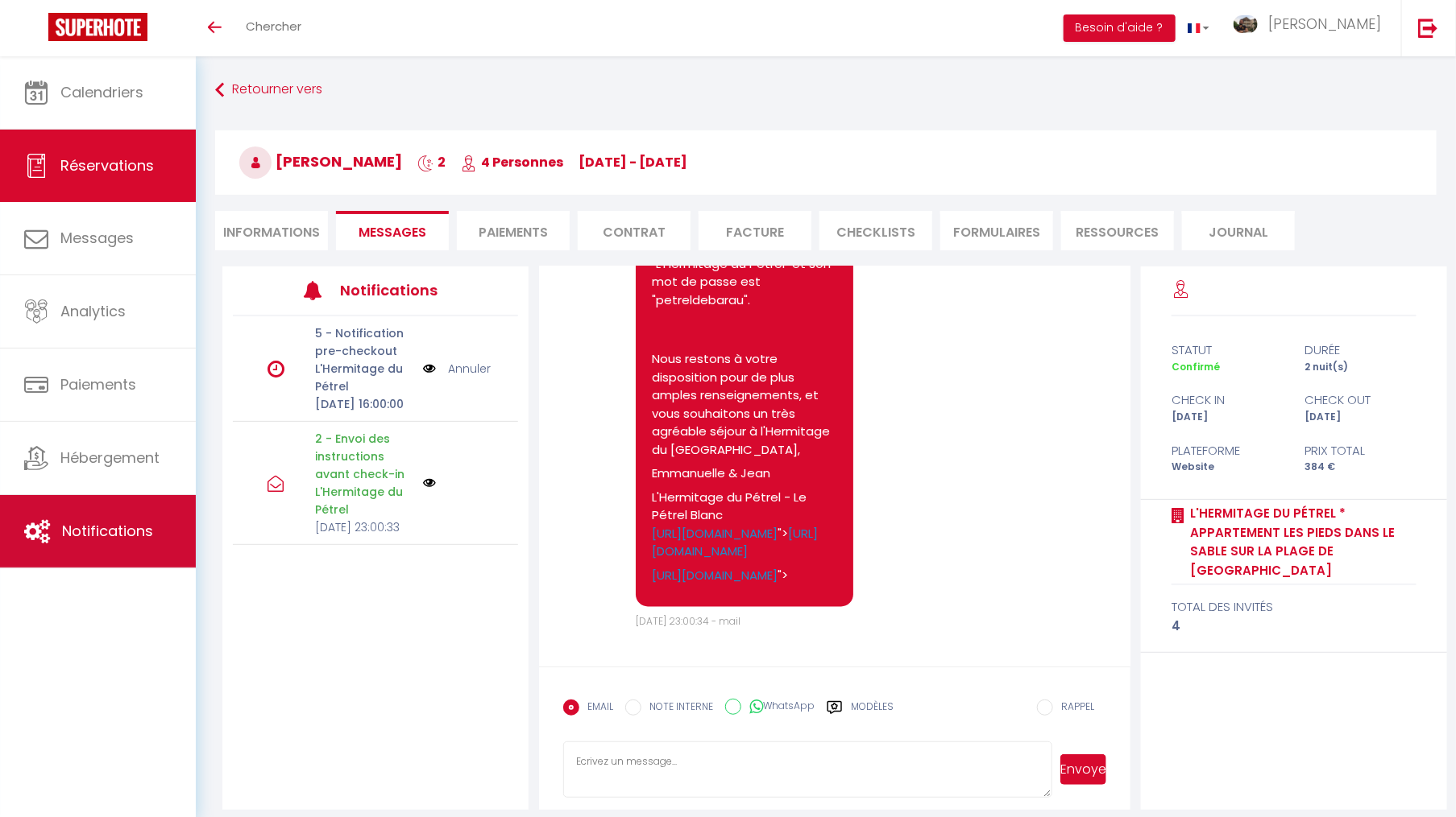
click at [137, 531] on span "Notifications" at bounding box center [107, 530] width 91 height 20
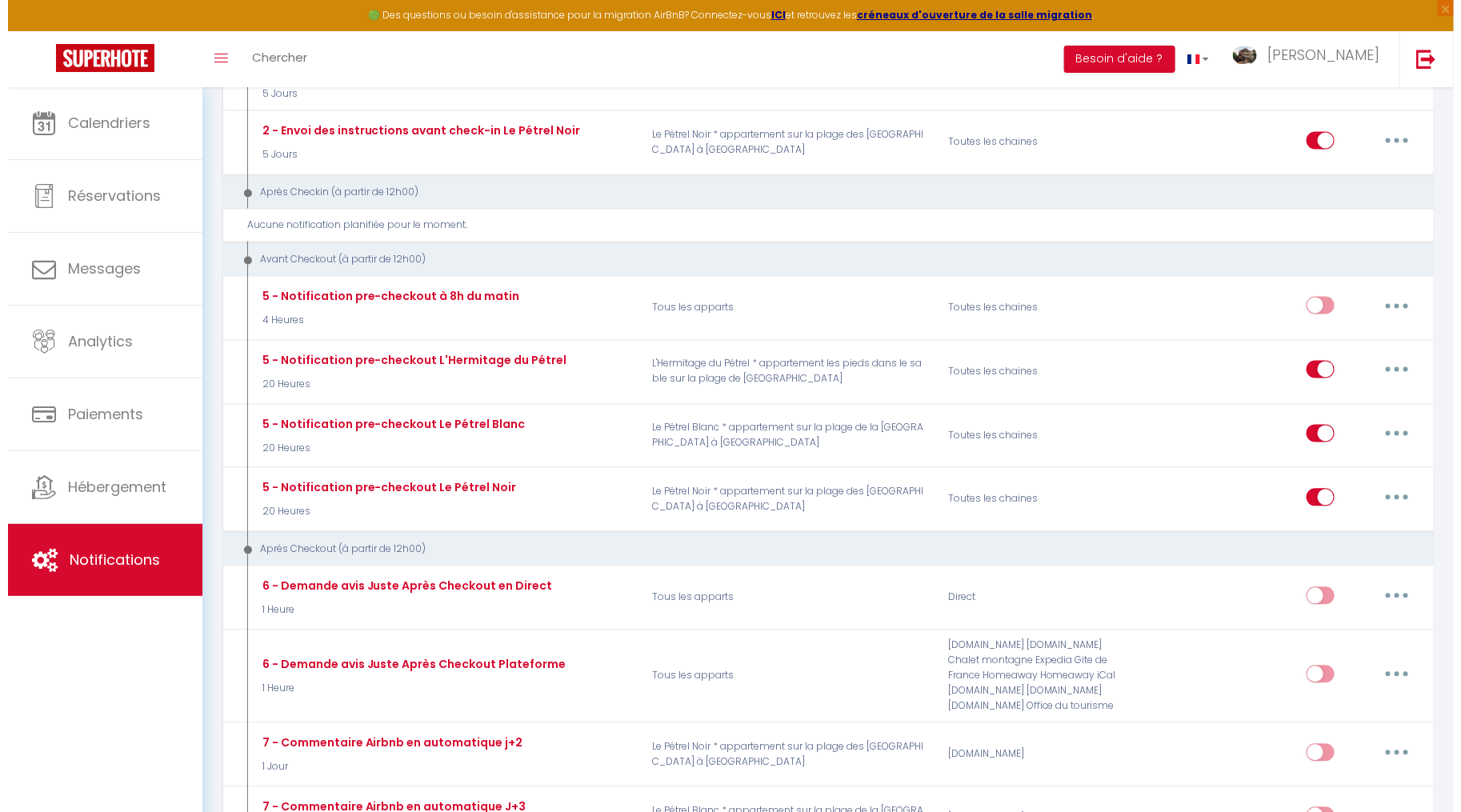
scroll to position [1355, 0]
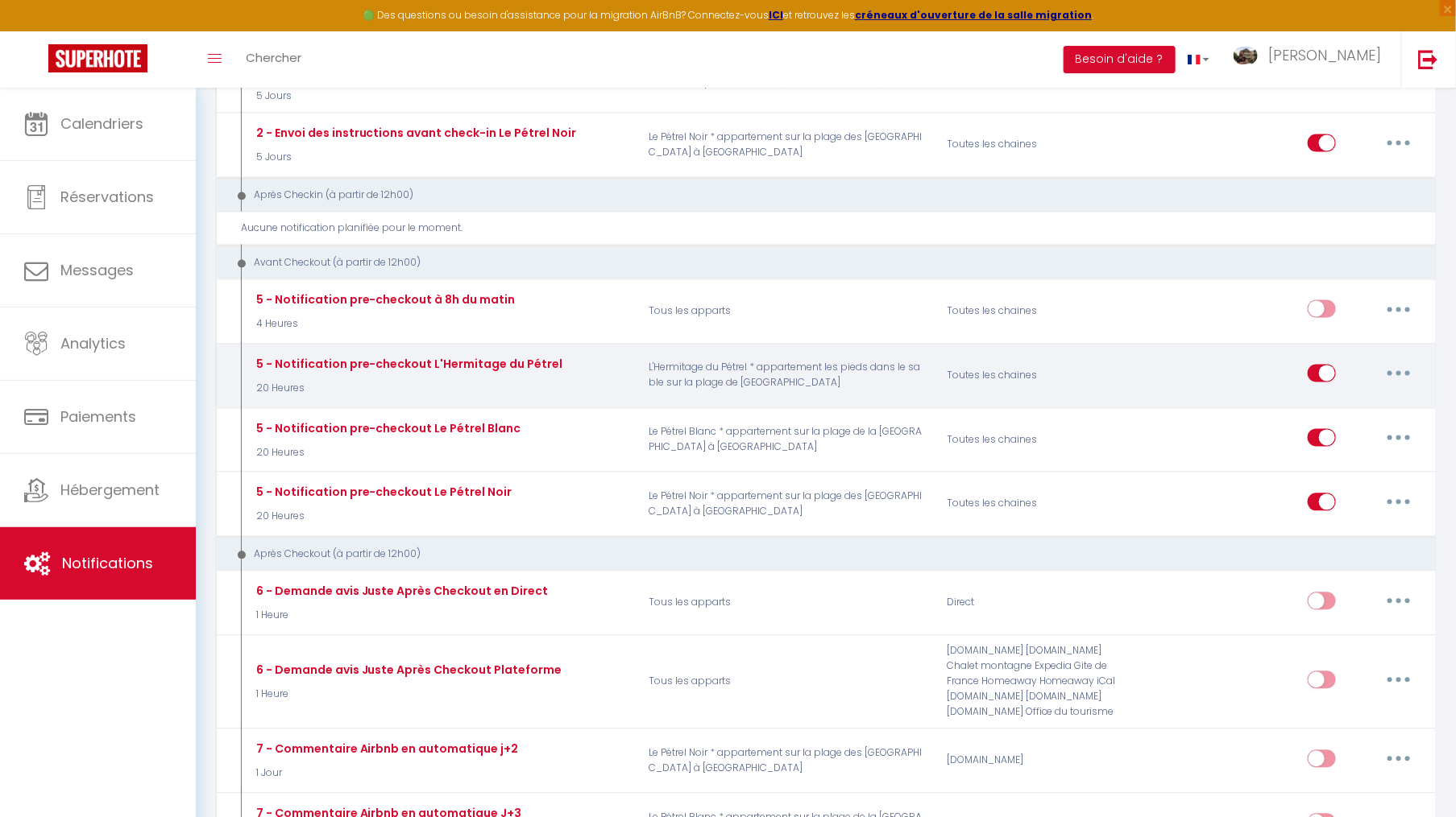
click at [1392, 360] on button "button" at bounding box center [1398, 373] width 46 height 26
click at [1343, 397] on link "Editer" at bounding box center [1356, 411] width 119 height 27
type input "5 - Notification pre-checkout L'Hermitage du Pétrel"
select select "4"
select select "20 Heures"
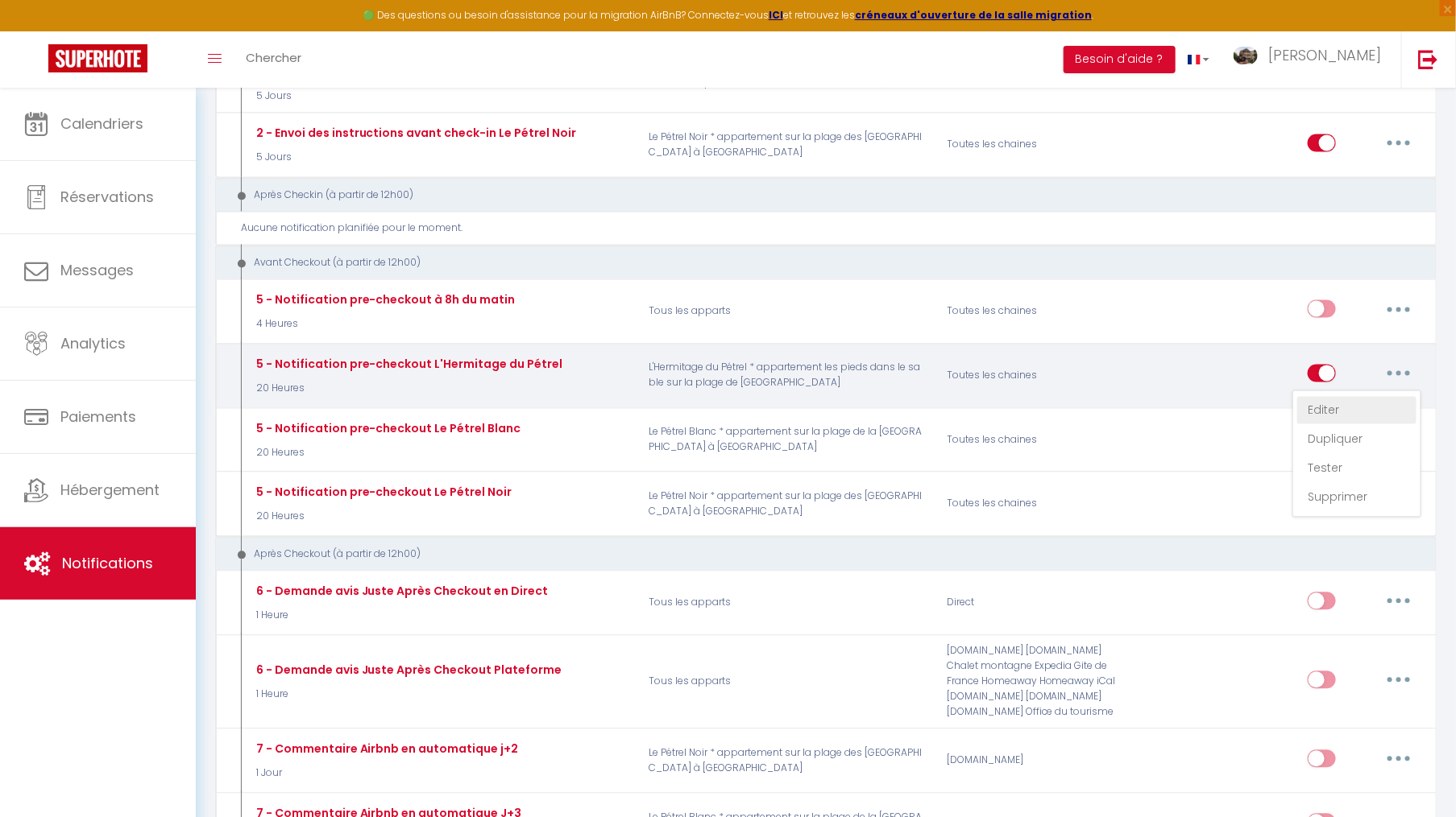
select select
checkbox input "true"
checkbox input "false"
radio input "true"
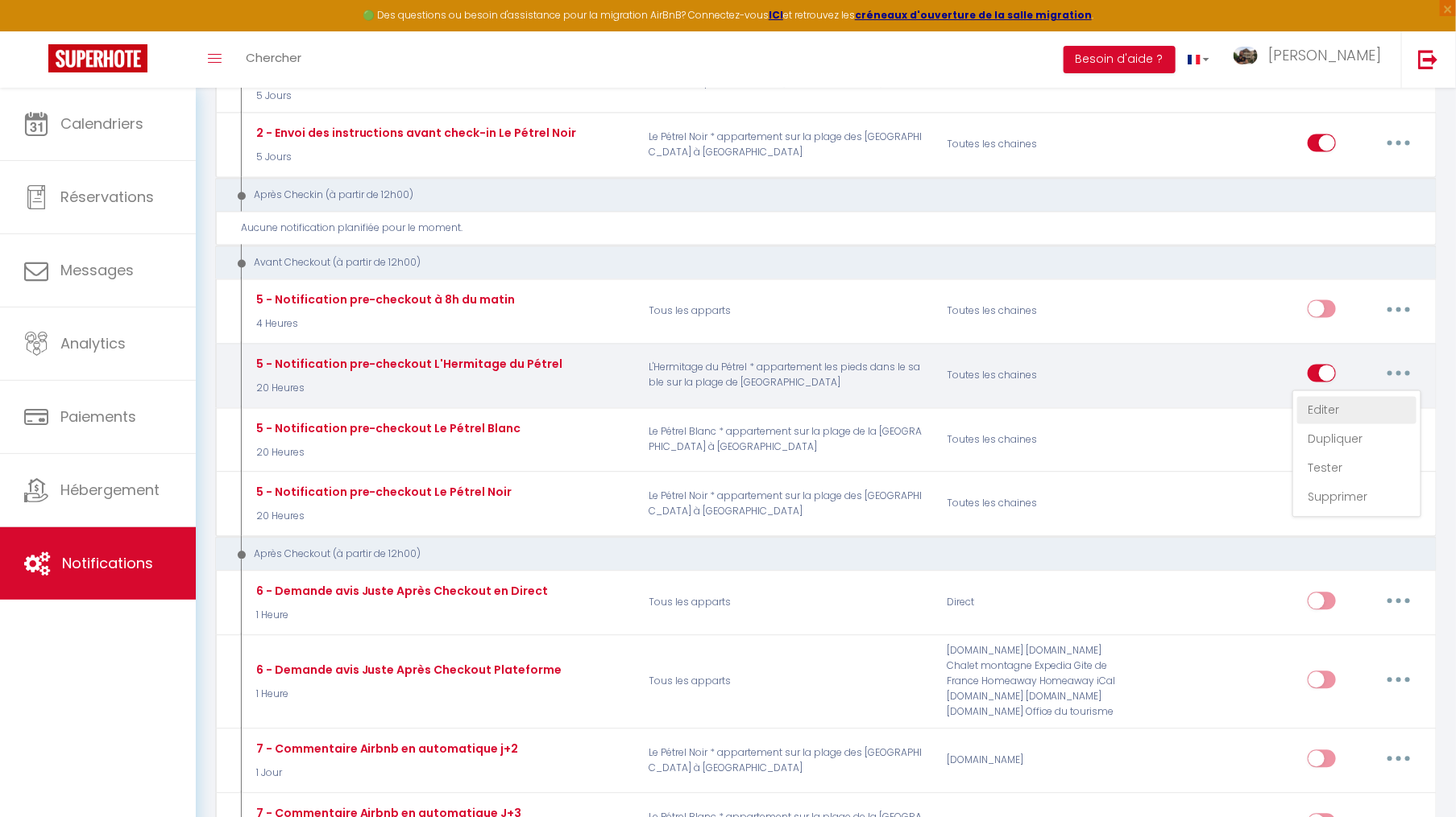
type input "Procédure pour votre départ - [RENTAL:NAME] - [GUEST:FIRST_NAME] [GUEST:NAME]"
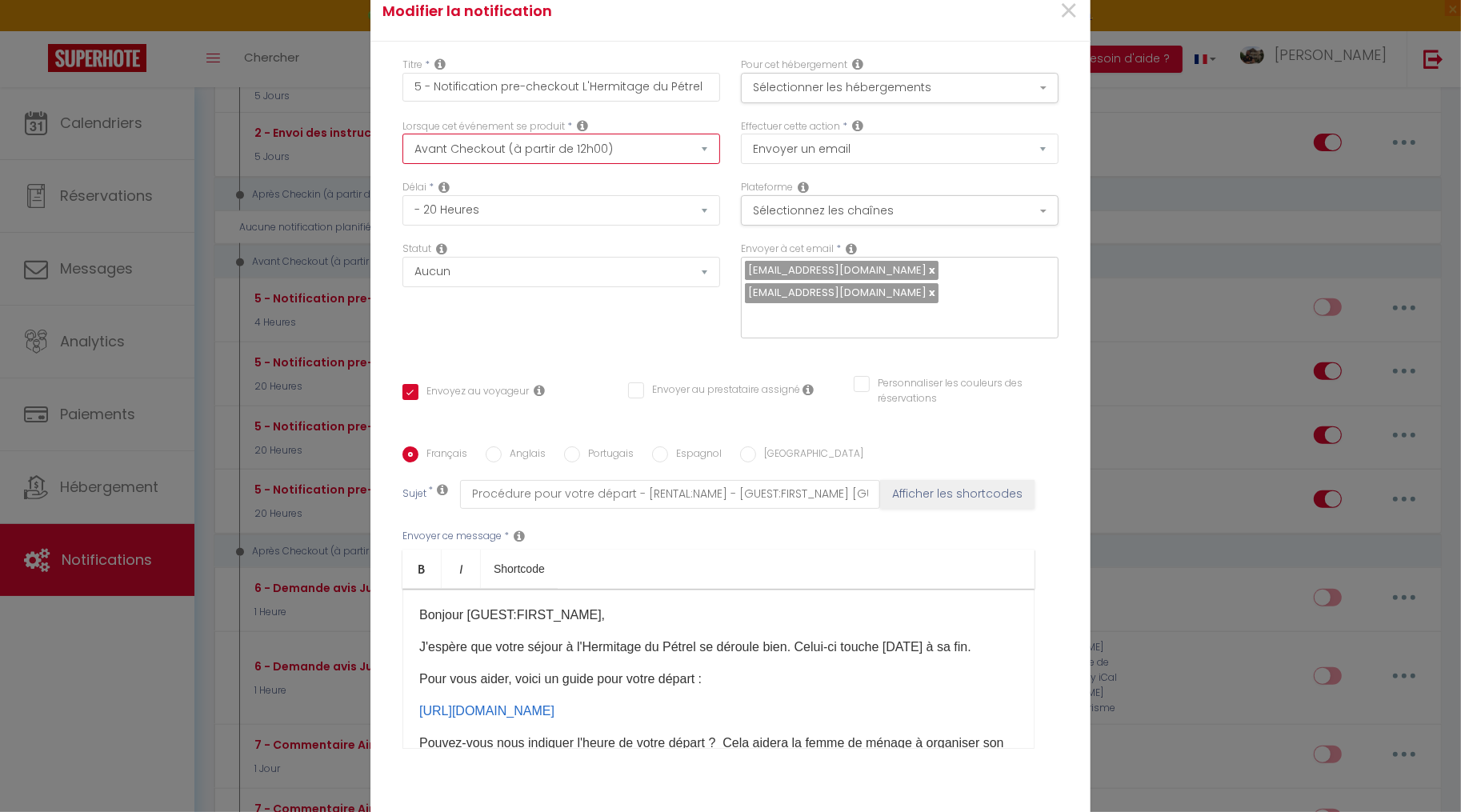
click at [596, 161] on select "Après la réservation Avant Checkin (à partir de 12h00) Après Checkin (à partir …" at bounding box center [561, 149] width 318 height 31
click at [403, 146] on select "Après la réservation Avant Checkin (à partir de 12h00) Après Checkin (à partir …" at bounding box center [561, 149] width 318 height 31
click at [588, 226] on select "Immédiat - 10 Minutes - 1 Heure - 2 Heures - 3 Heures - 4 Heures - 5 Heures - 6…" at bounding box center [561, 211] width 318 height 31
select select "1 Jour"
click at [403, 206] on select "Immédiat - 10 Minutes - 1 Heure - 2 Heures - 3 Heures - 4 Heures - 5 Heures - 6…" at bounding box center [561, 211] width 318 height 31
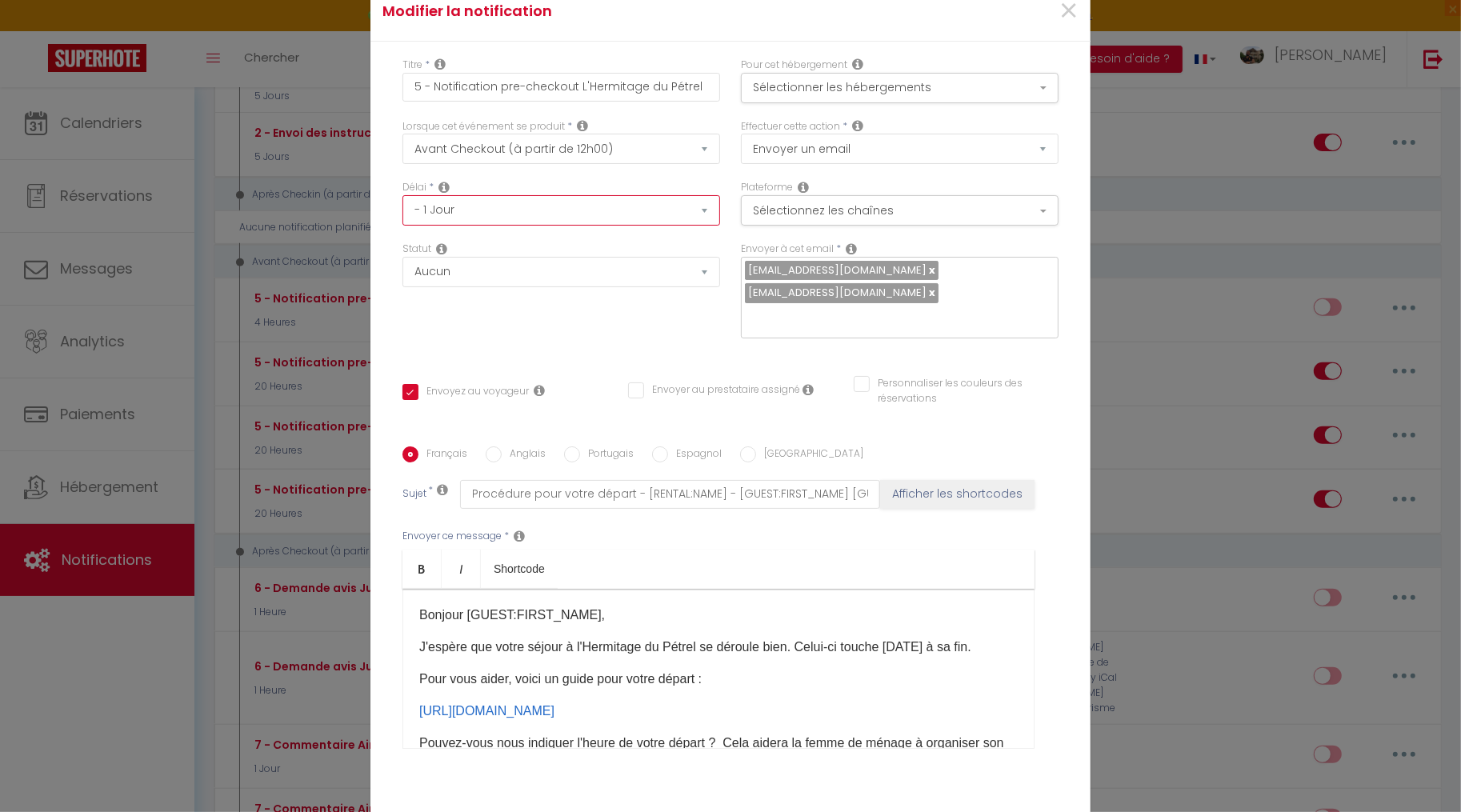
checkbox input "true"
checkbox input "false"
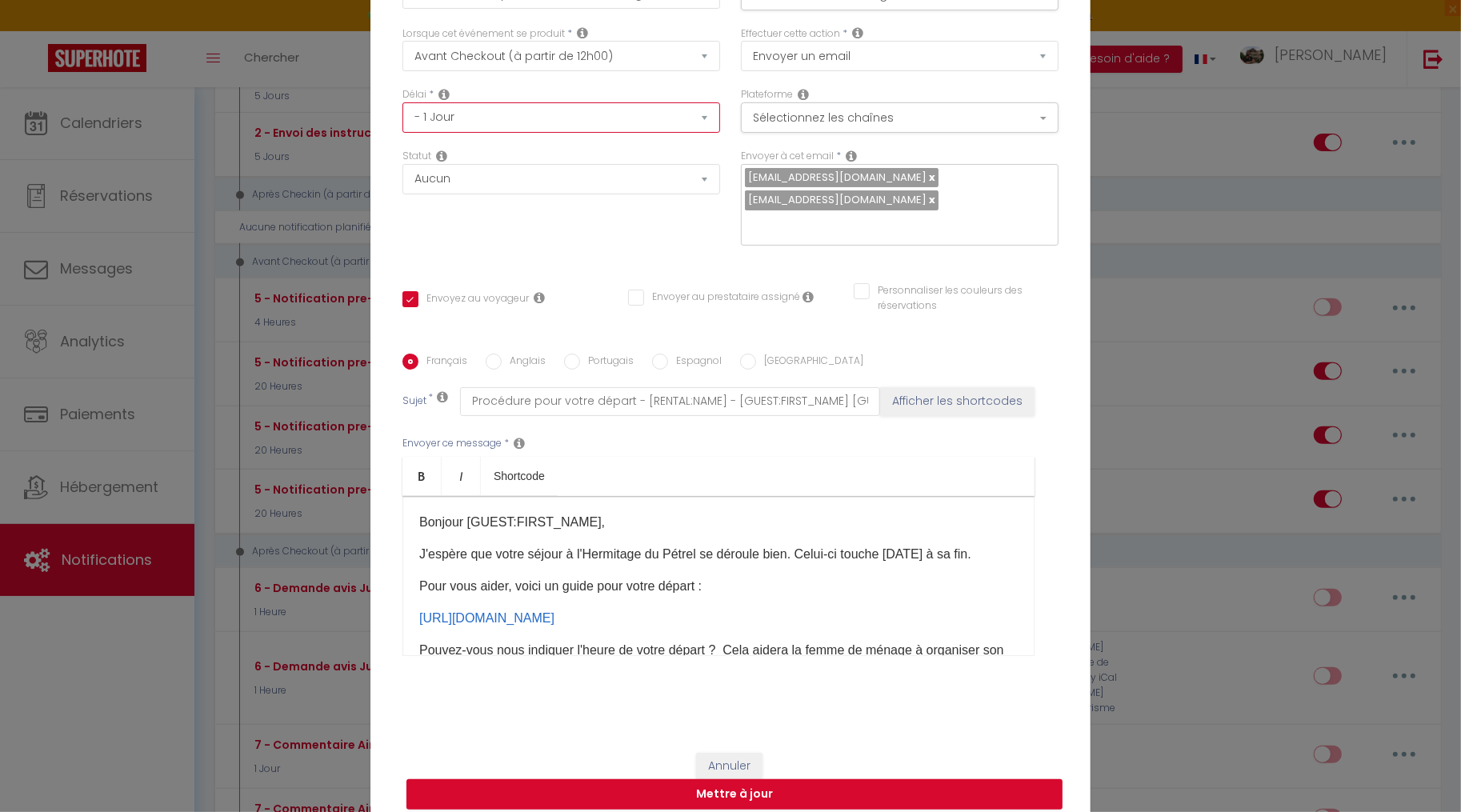
scroll to position [0, 0]
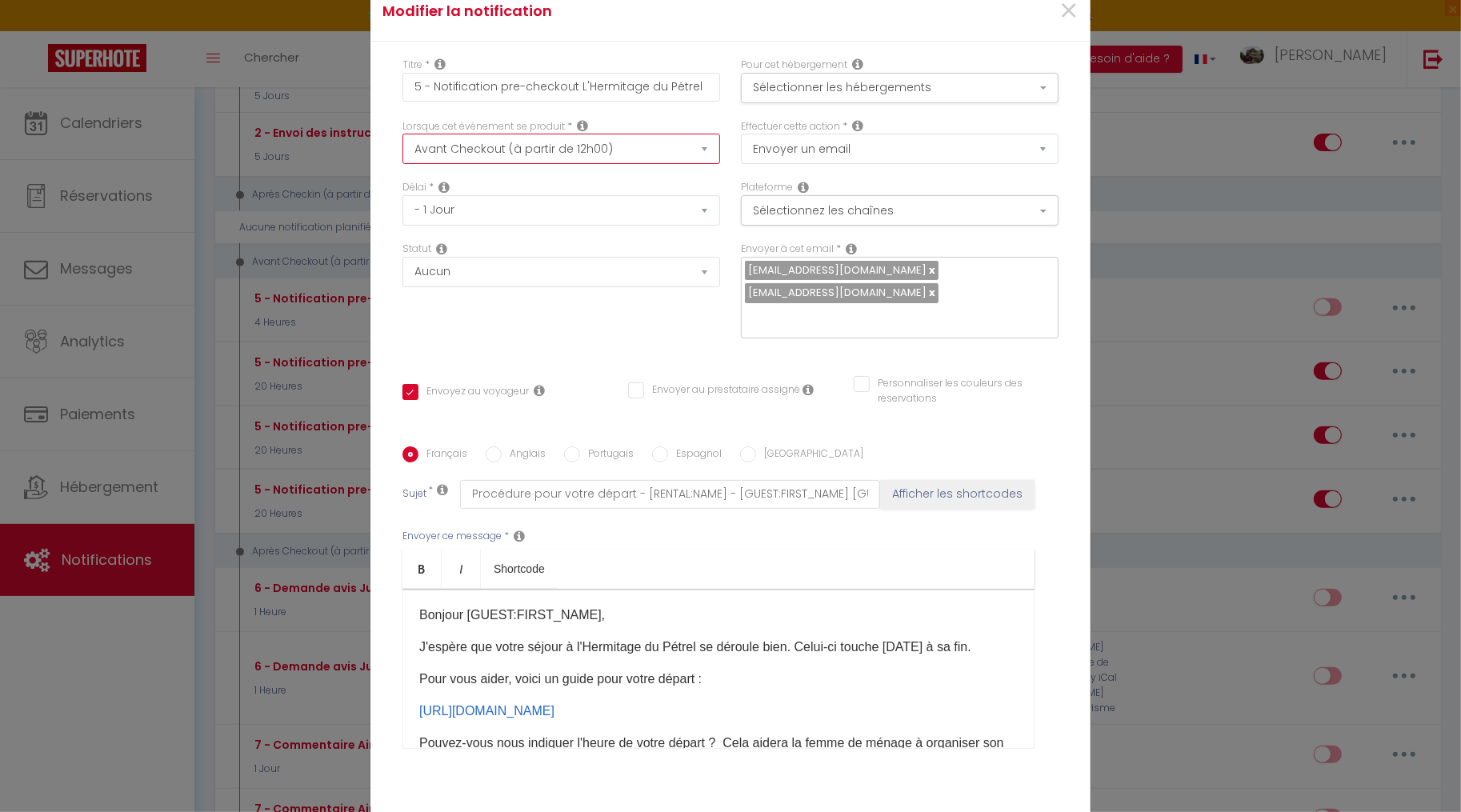
click at [627, 156] on select "Après la réservation Avant Checkin (à partir de 12h00) Après Checkin (à partir …" at bounding box center [561, 149] width 318 height 31
click at [403, 146] on select "Après la réservation Avant Checkin (à partir de 12h00) Après Checkin (à partir …" at bounding box center [561, 149] width 318 height 31
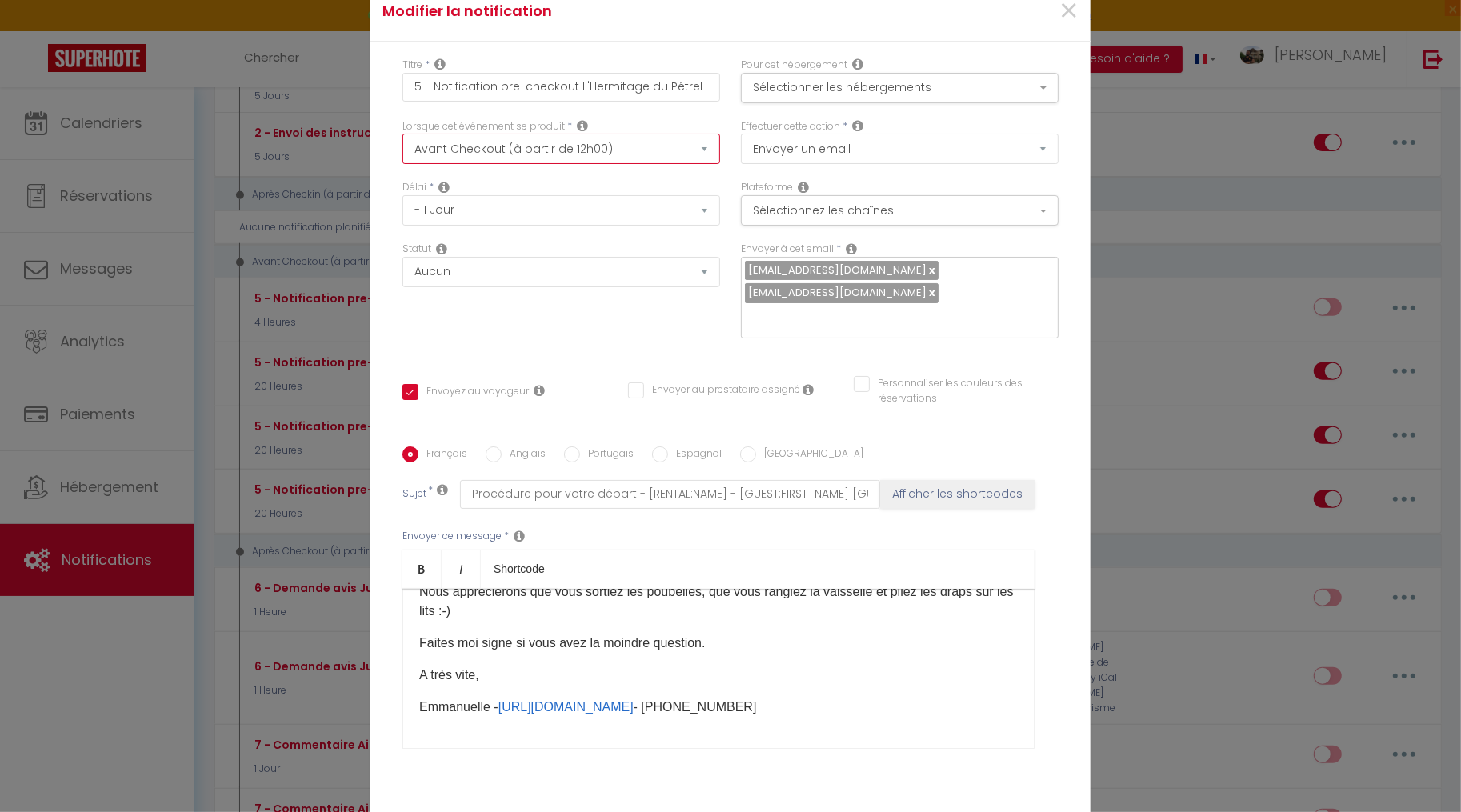
scroll to position [93, 0]
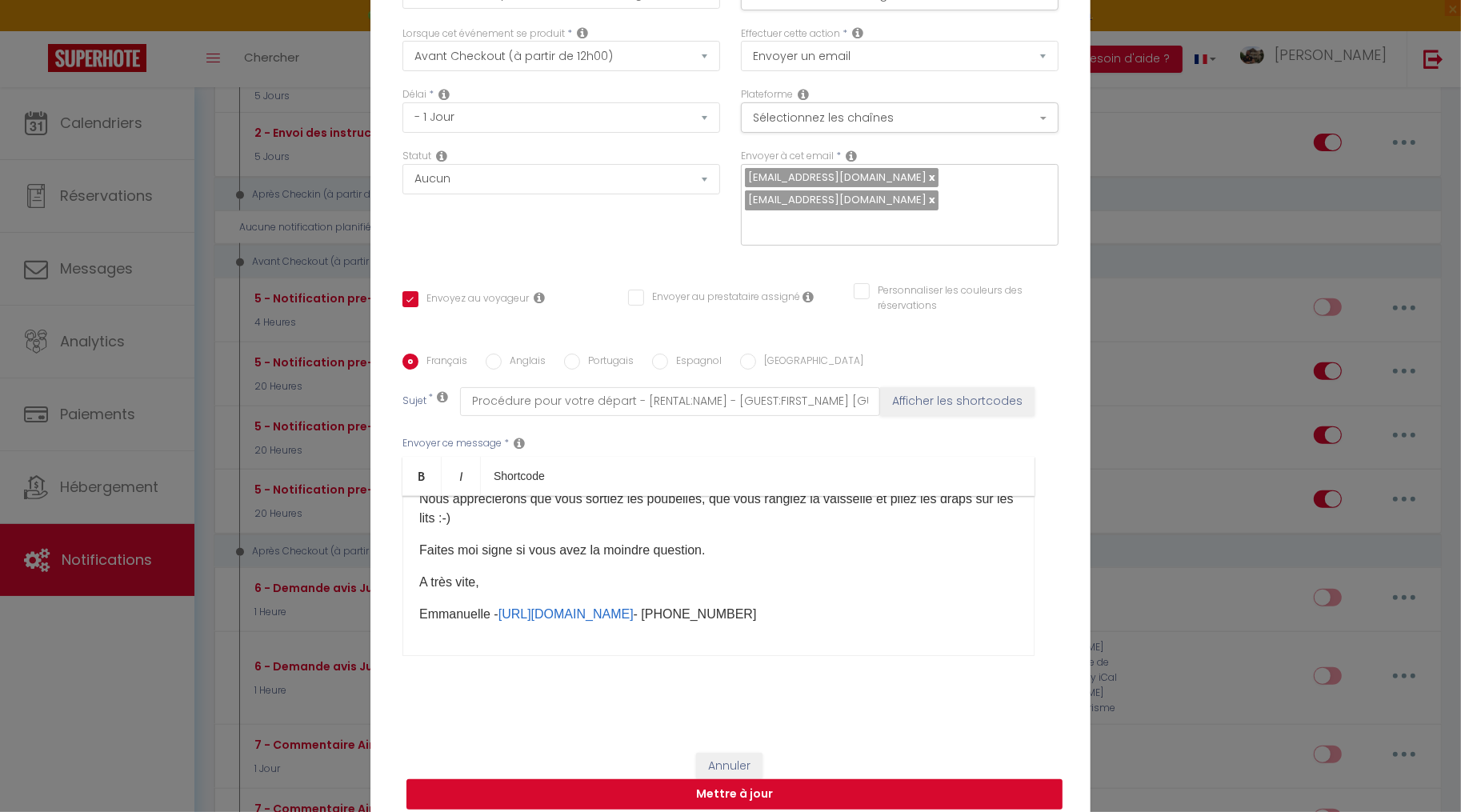
click at [725, 782] on button "Mettre à jour" at bounding box center [734, 795] width 656 height 31
checkbox input "true"
checkbox input "false"
